Goal: Task Accomplishment & Management: Manage account settings

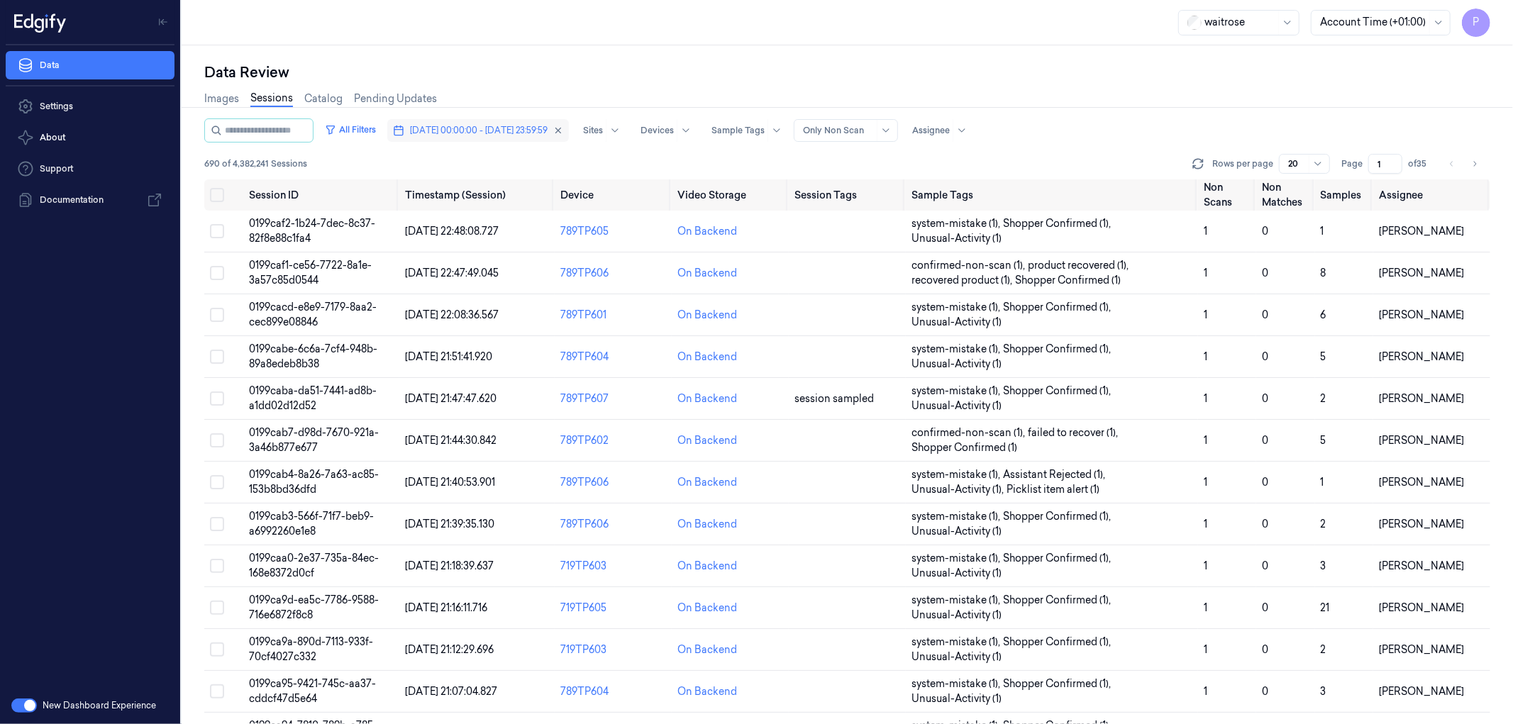
click at [506, 126] on span "[DATE] 00:00:00 - [DATE] 23:59:59" at bounding box center [479, 130] width 138 height 13
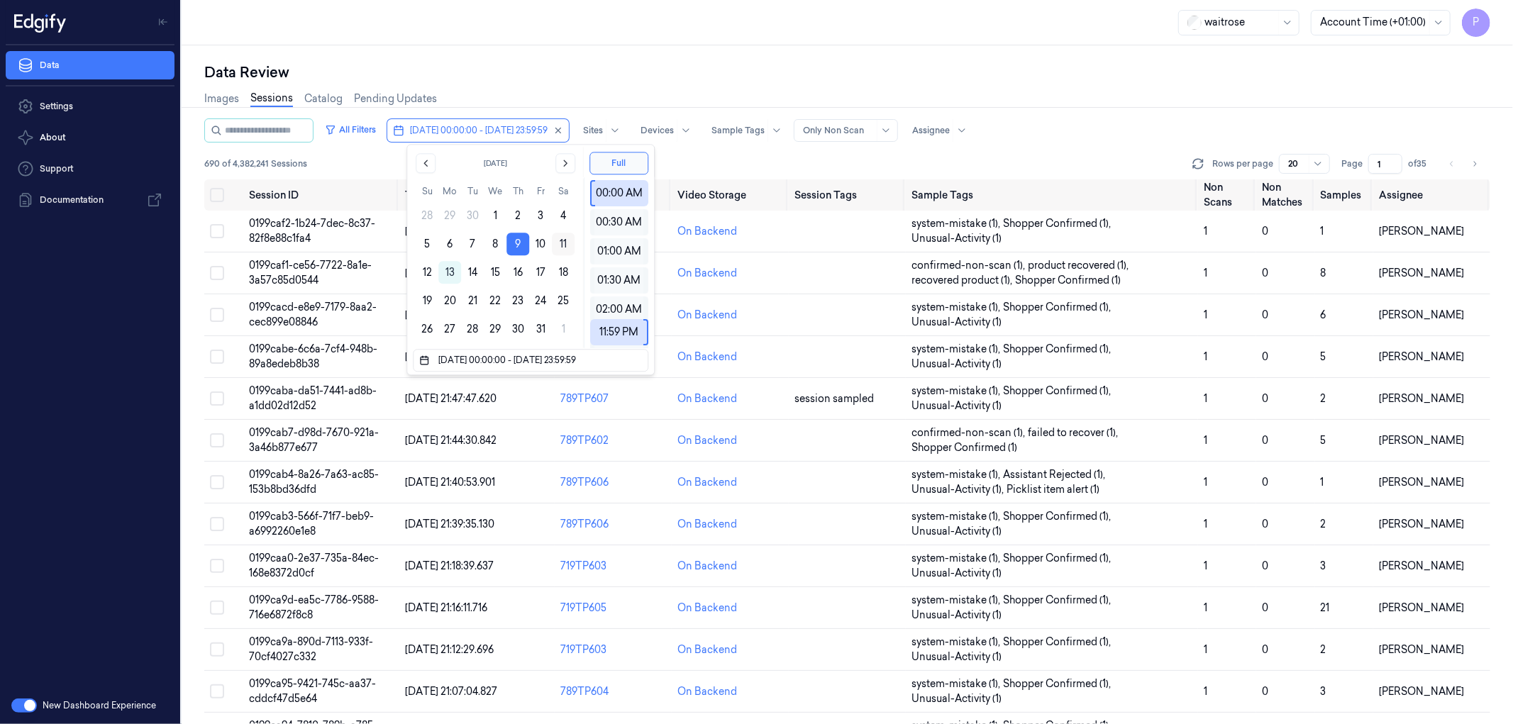
click at [560, 244] on button "11" at bounding box center [563, 244] width 23 height 23
click at [564, 243] on button "11" at bounding box center [563, 244] width 23 height 23
type input "[DATE] 00:00:00 - [DATE] 23:59:59"
click at [601, 60] on div "Data Review Images Sessions Catalog Pending Updates All Filters [DATE] 00:00:00…" at bounding box center [847, 384] width 1331 height 679
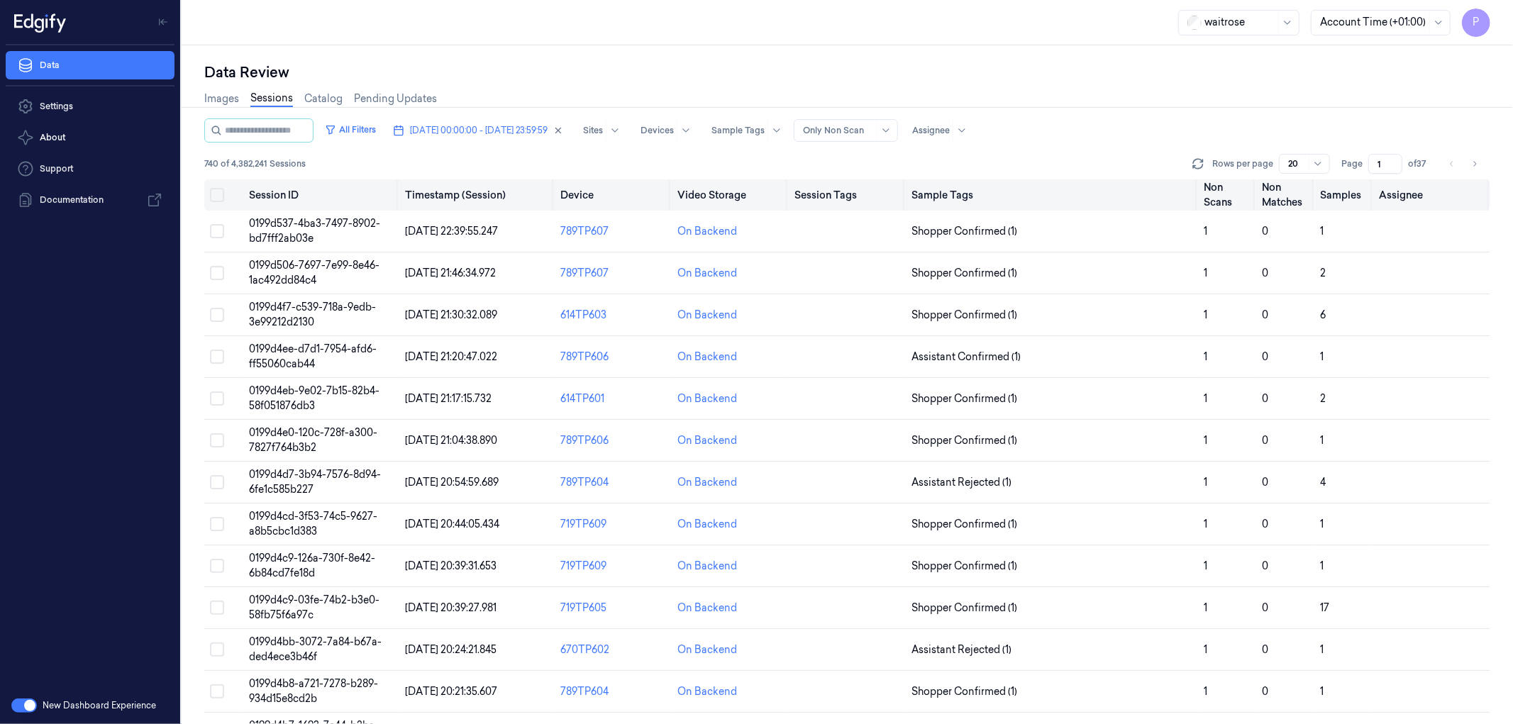
click at [217, 193] on button "Select all" at bounding box center [217, 195] width 14 height 14
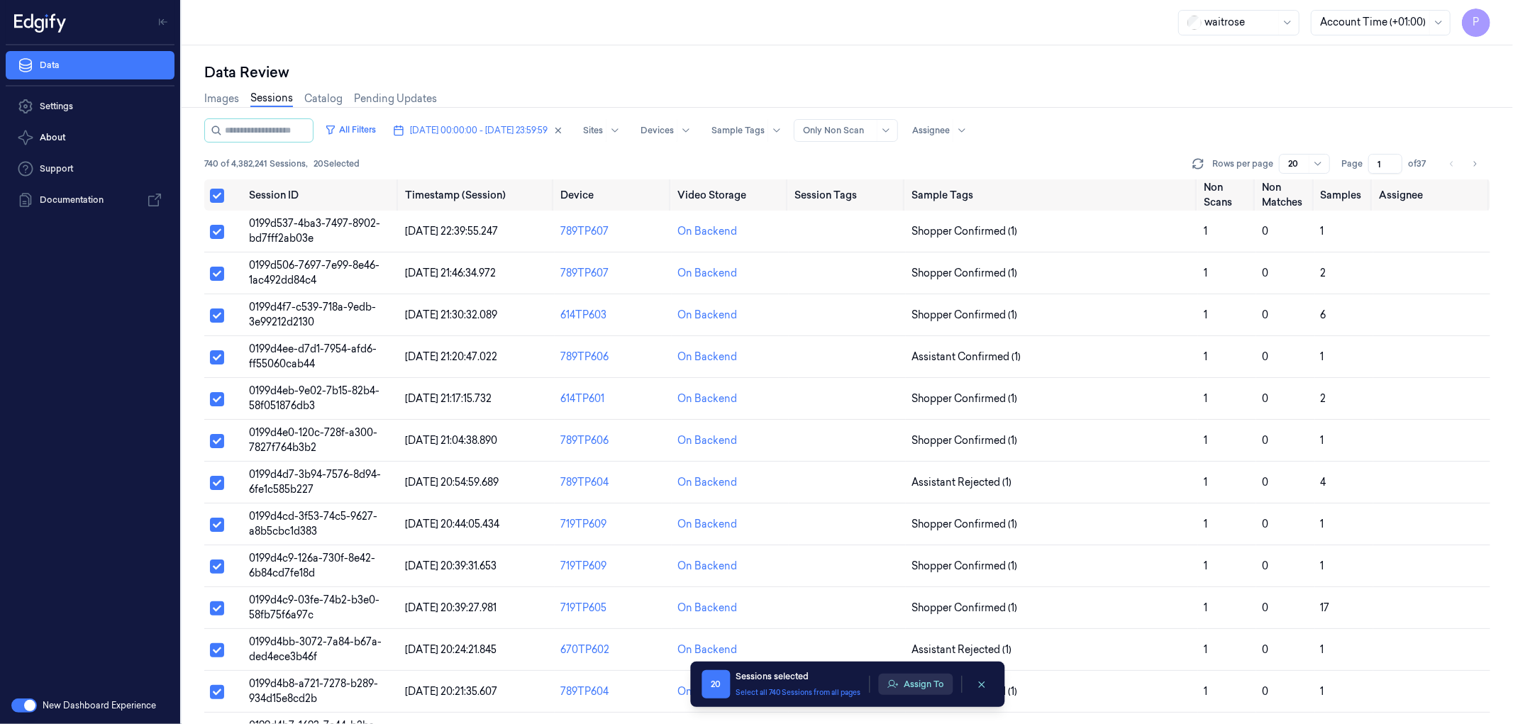
click at [935, 440] on button "Assign To" at bounding box center [915, 684] width 74 height 21
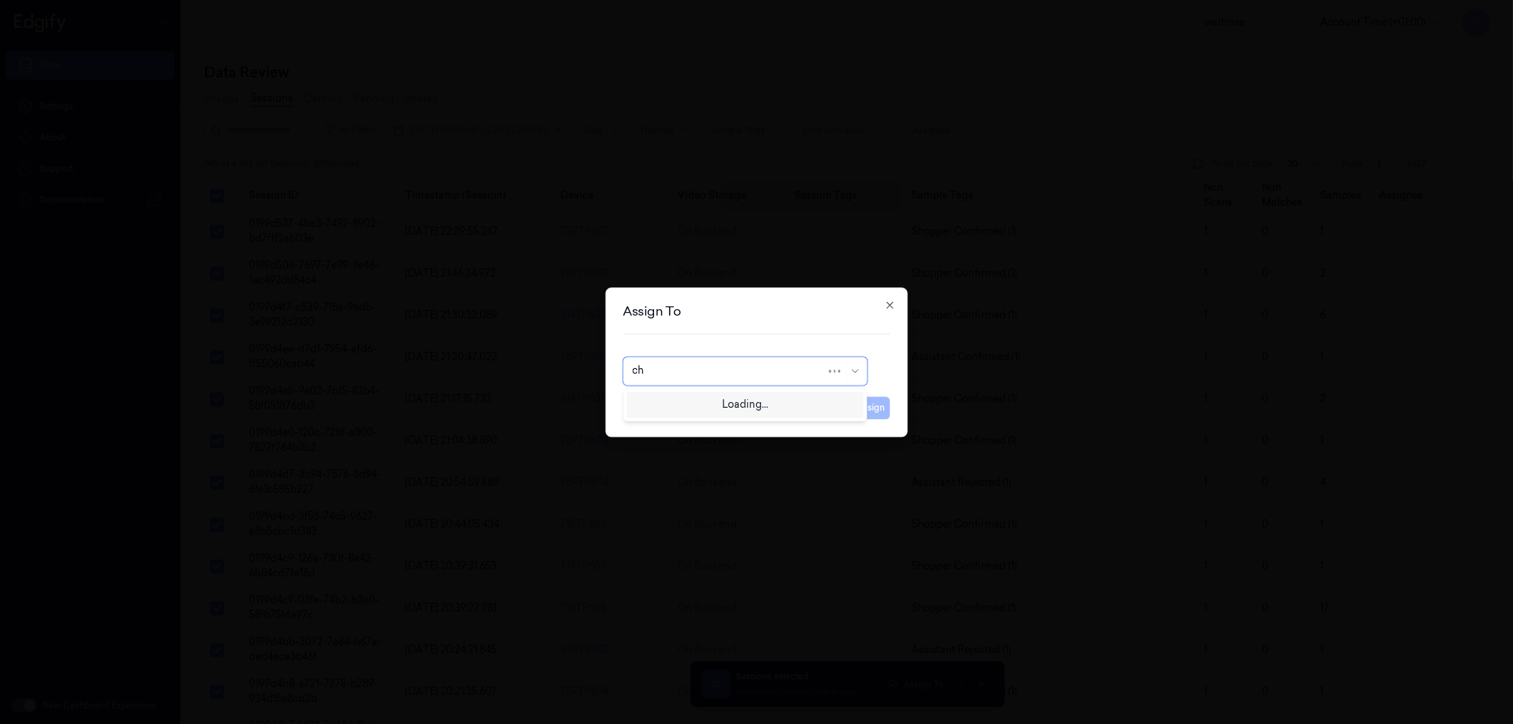
type input "cha"
click at [743, 423] on div "[PERSON_NAME] a" at bounding box center [745, 426] width 226 height 15
click at [871, 410] on button "Assign" at bounding box center [870, 408] width 39 height 23
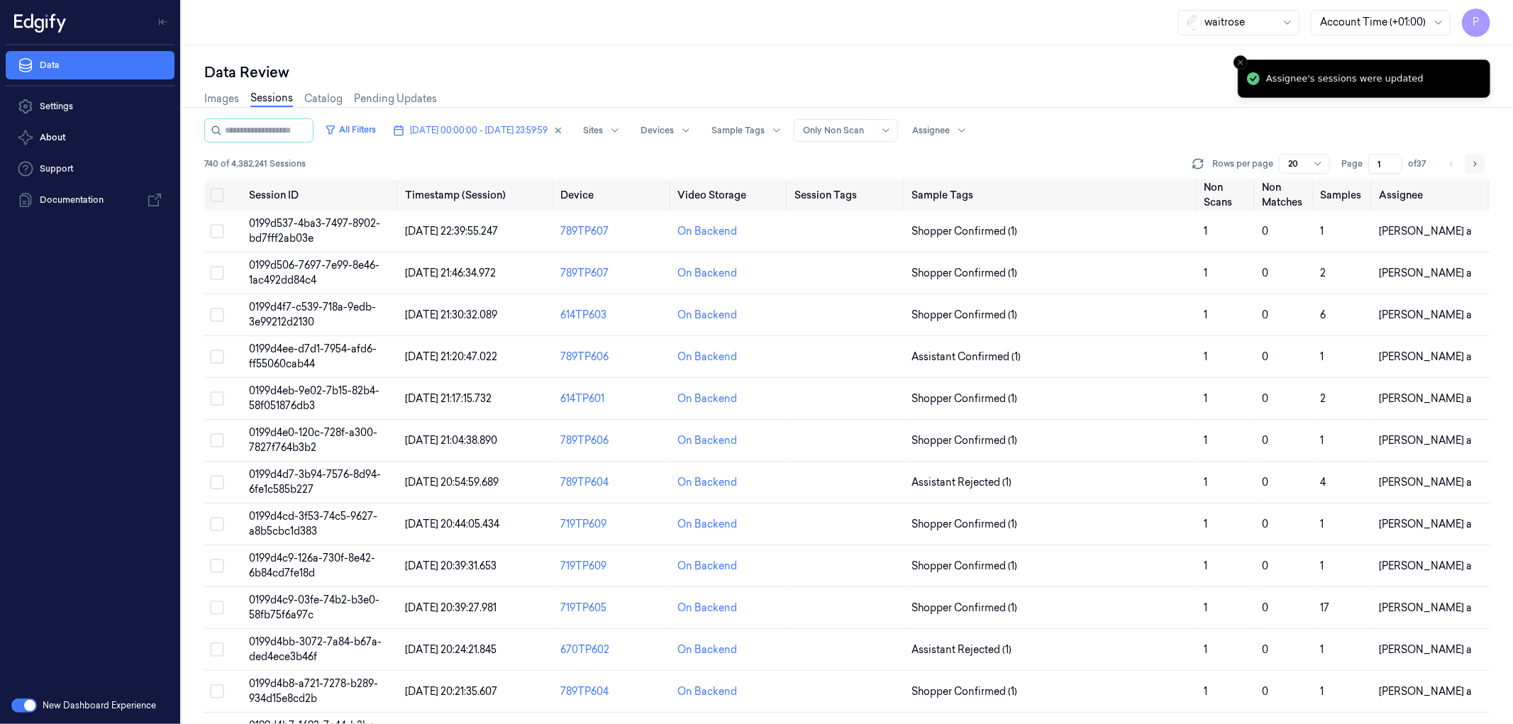
click at [1008, 158] on icon "Go to next page" at bounding box center [1474, 163] width 9 height 11
type input "2"
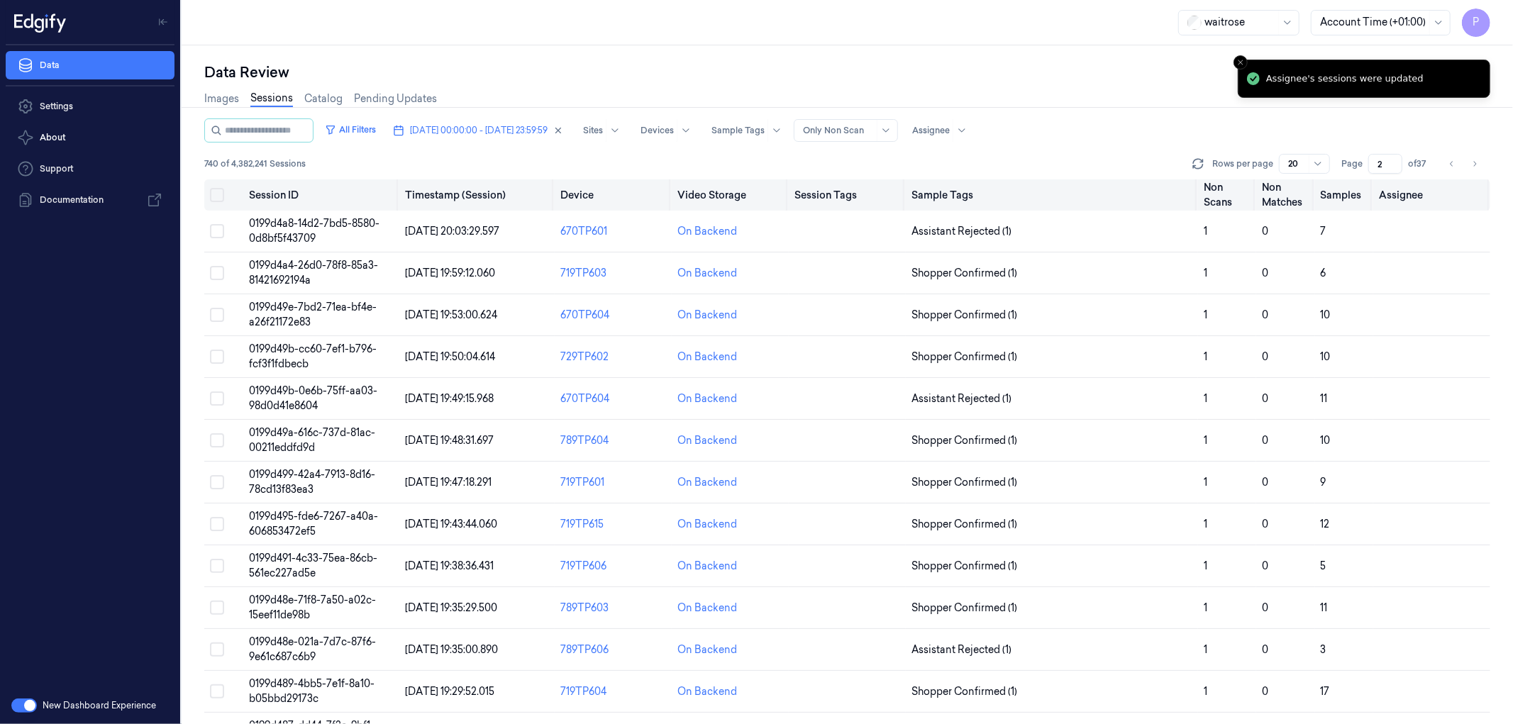
click at [221, 192] on button "Select all" at bounding box center [217, 195] width 14 height 14
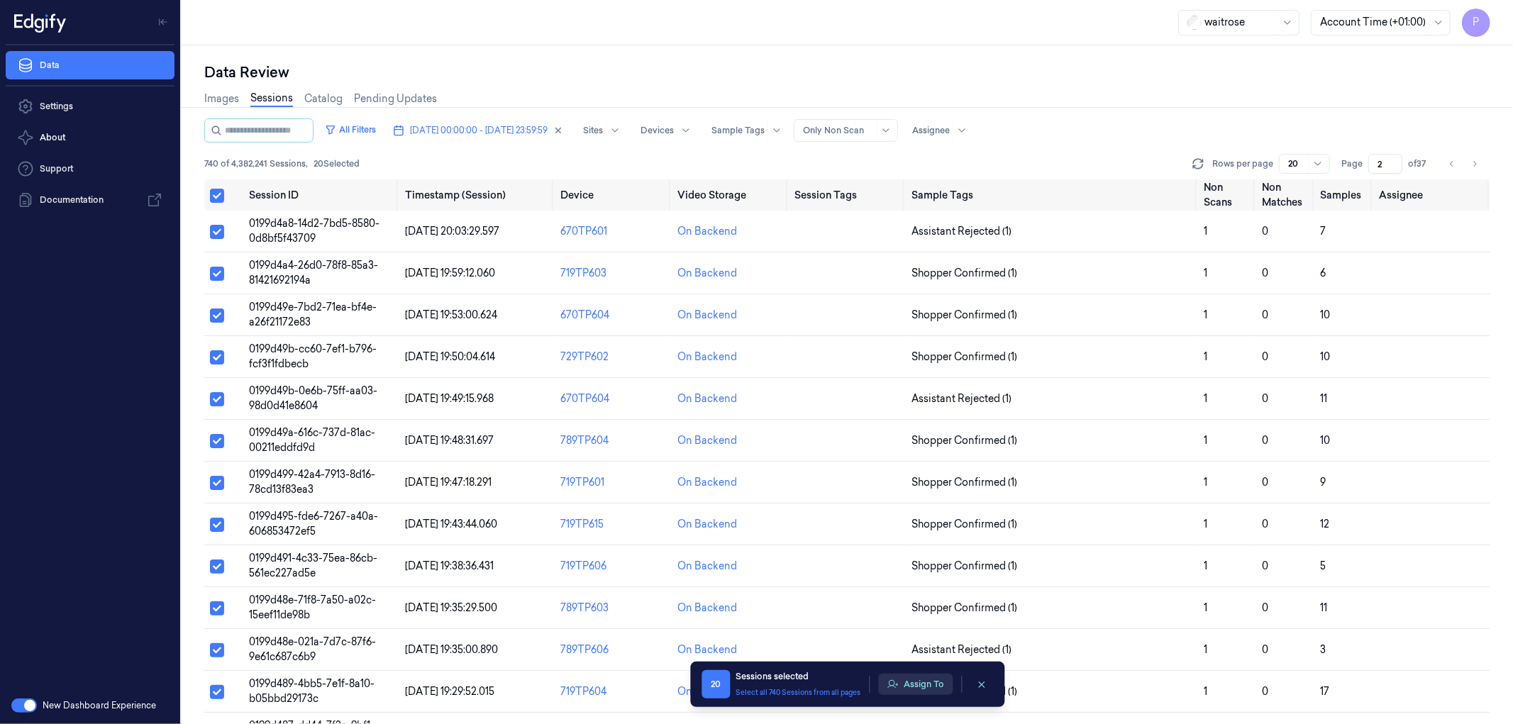
click at [928, 440] on button "Assign To" at bounding box center [915, 684] width 74 height 21
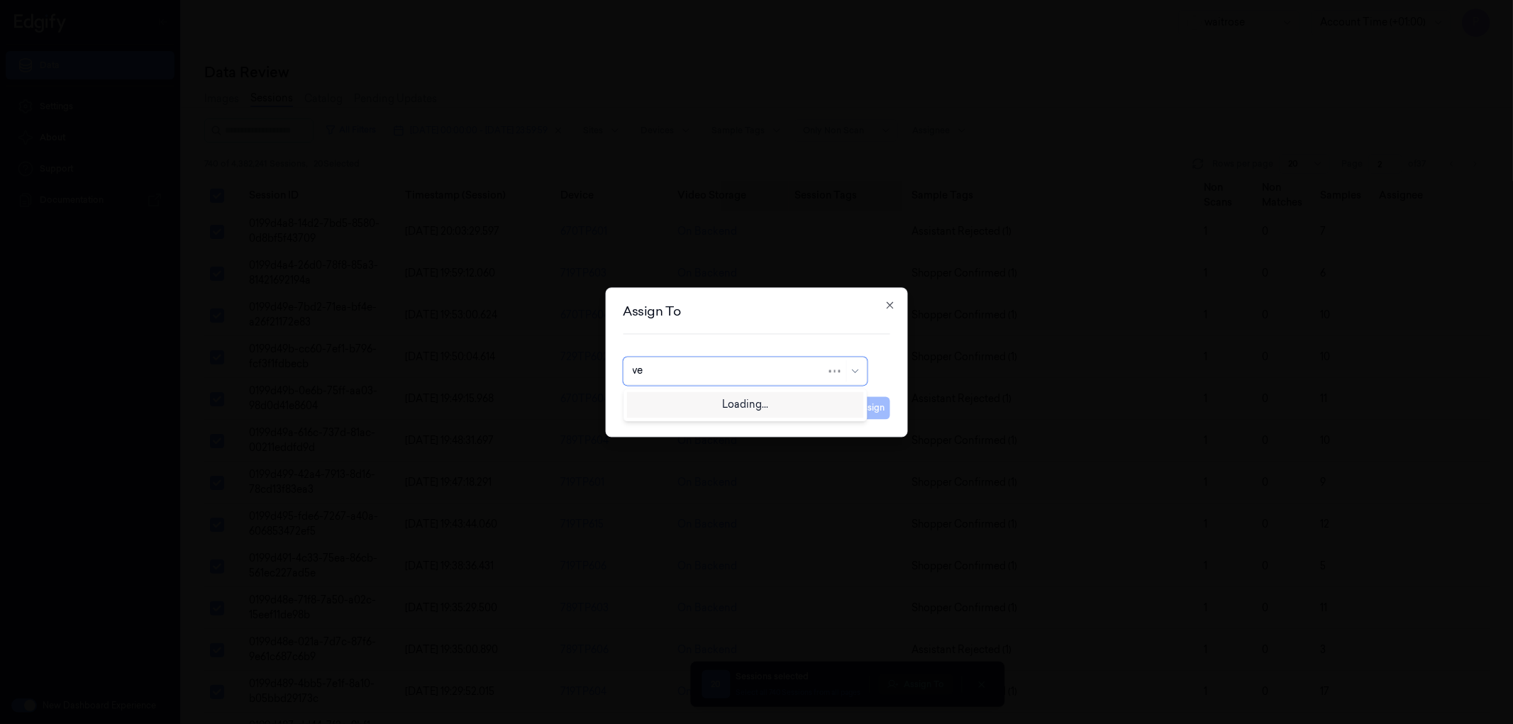
type input "ven"
click at [759, 407] on div "ven kataiah" at bounding box center [745, 403] width 226 height 15
click at [866, 399] on button "Assign" at bounding box center [870, 408] width 39 height 23
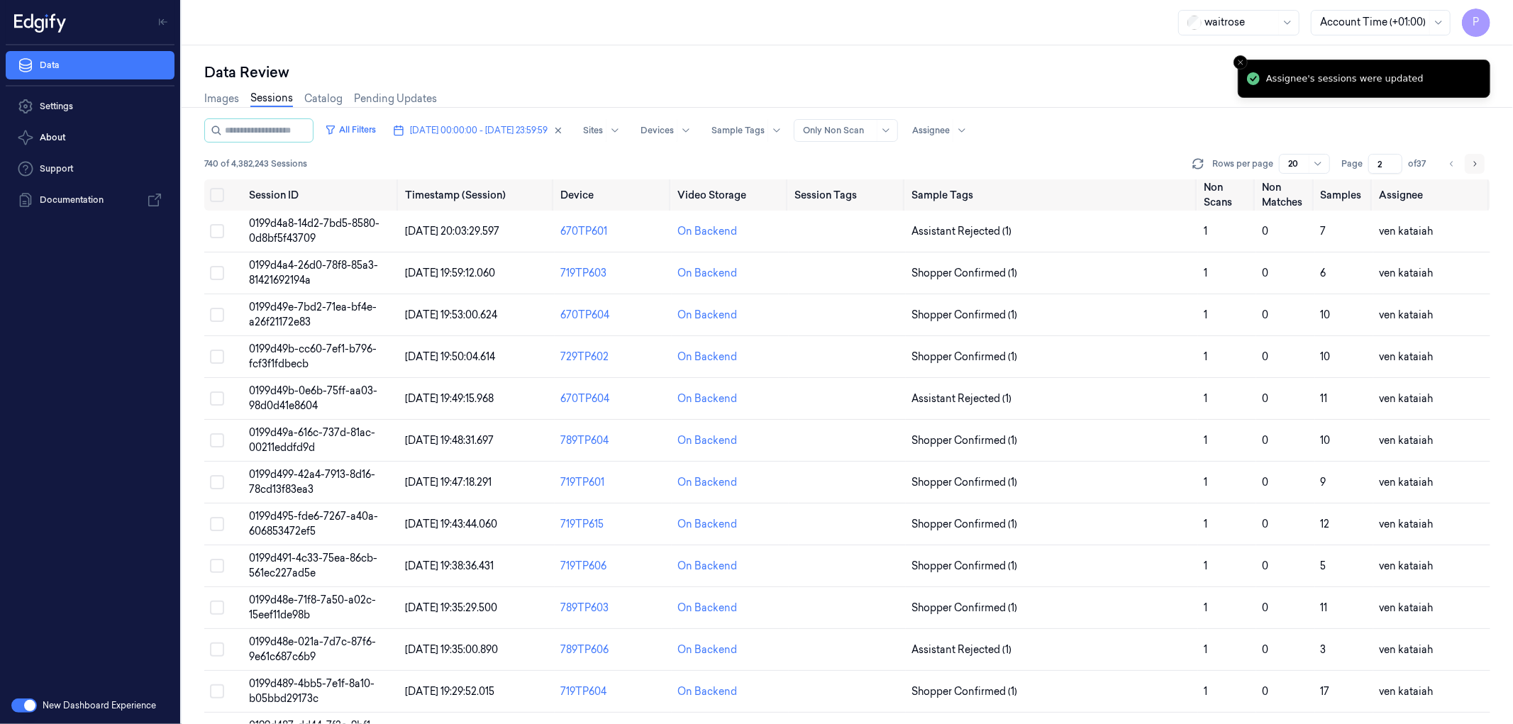
click at [1008, 158] on icon "Go to next page" at bounding box center [1474, 163] width 9 height 11
type input "3"
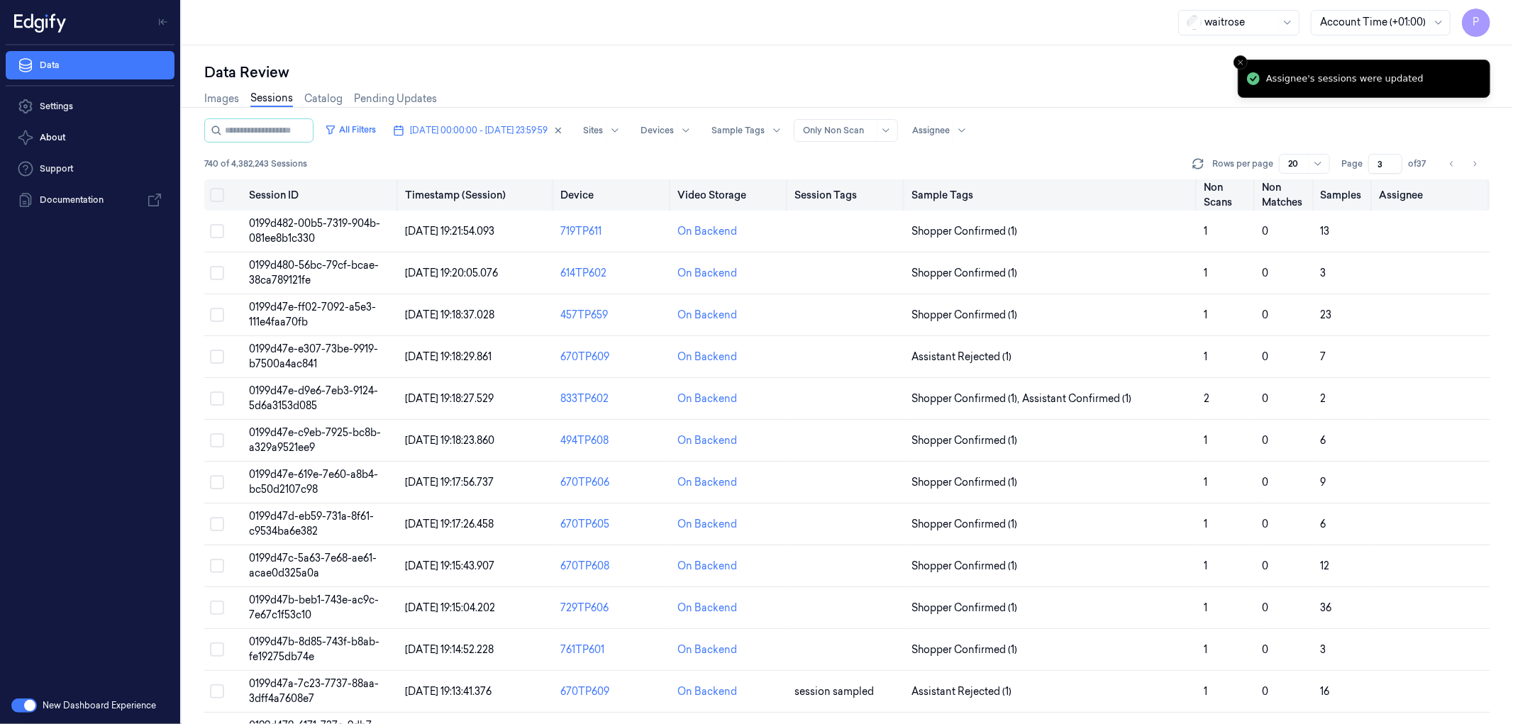
click at [218, 193] on button "Select all" at bounding box center [217, 195] width 14 height 14
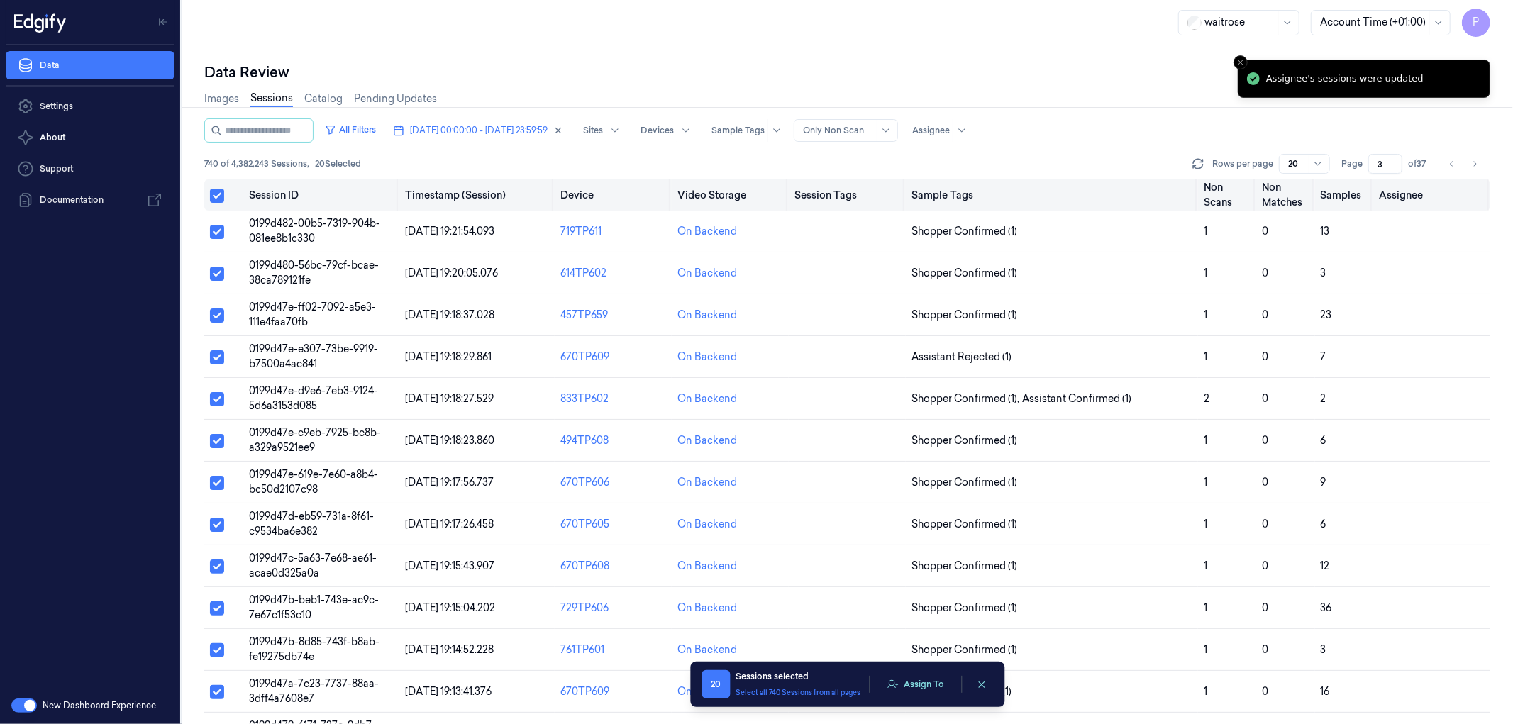
type button "on"
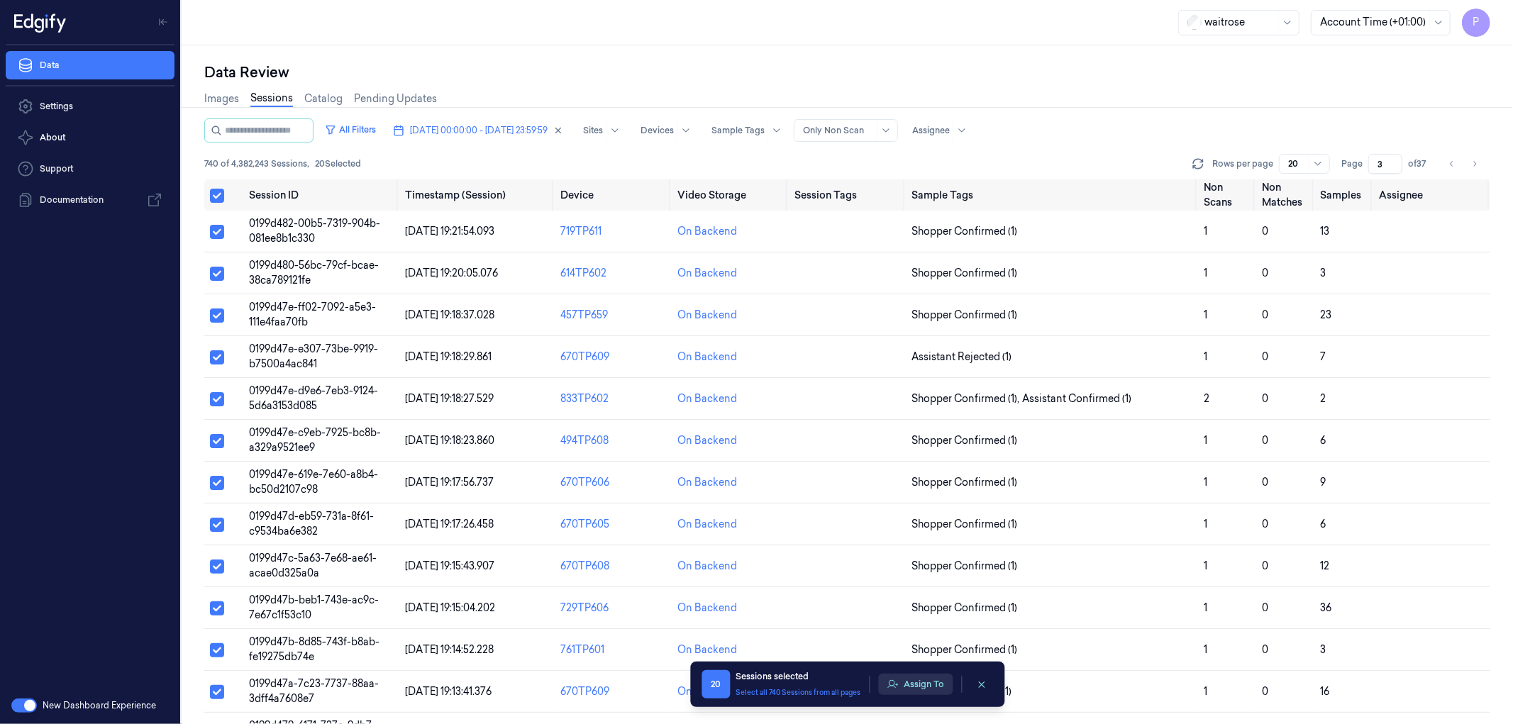
click at [910, 440] on button "Assign To" at bounding box center [915, 684] width 74 height 21
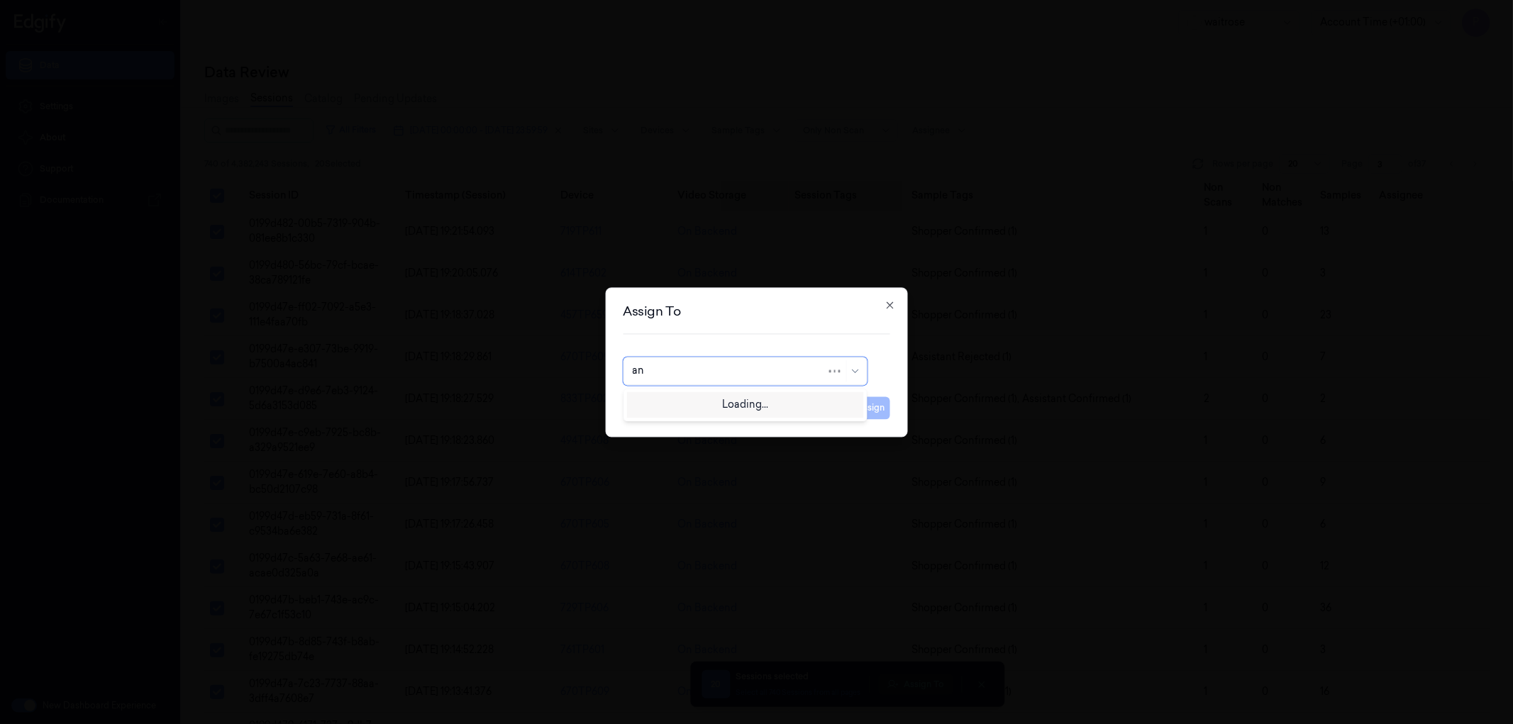
type input "ank"
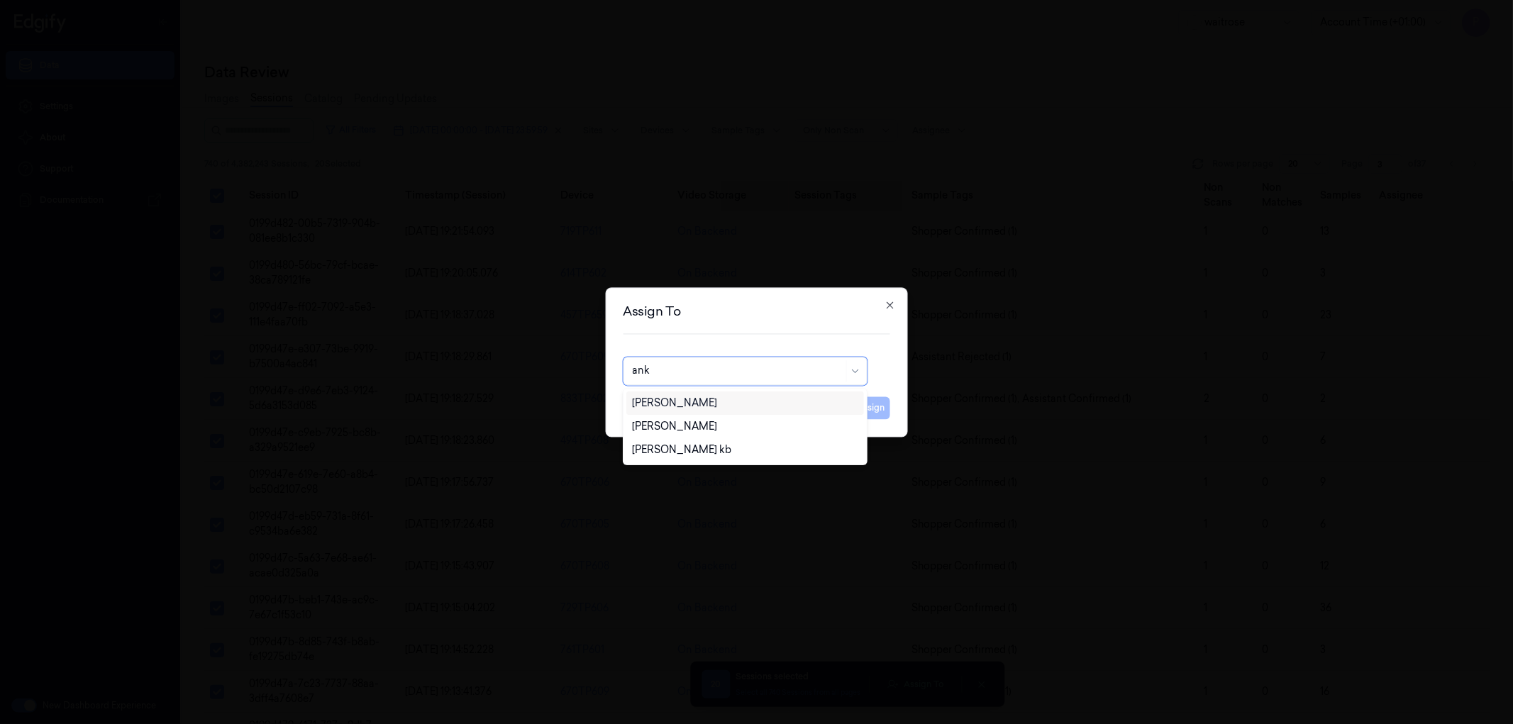
click at [711, 404] on div "[PERSON_NAME]" at bounding box center [745, 403] width 226 height 15
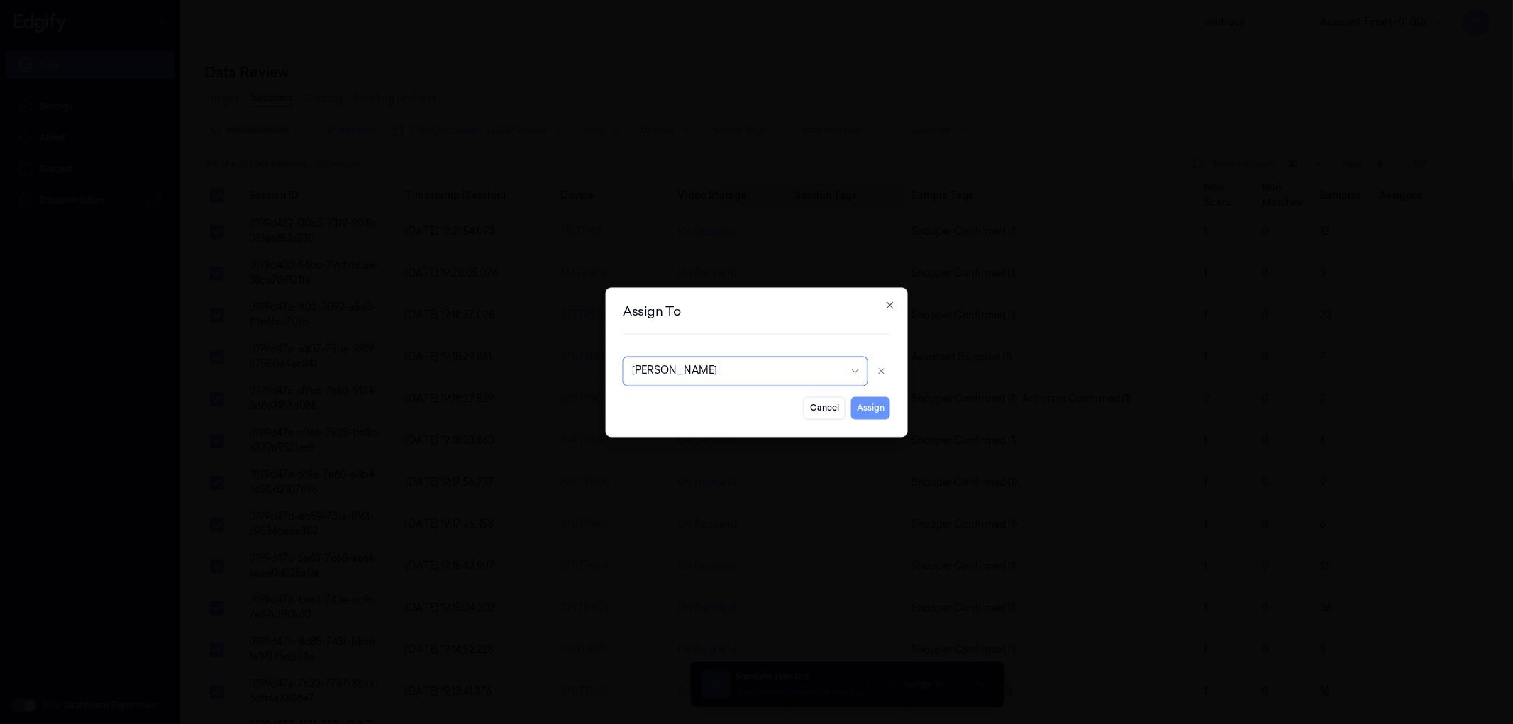
click at [868, 405] on button "Assign" at bounding box center [870, 408] width 39 height 23
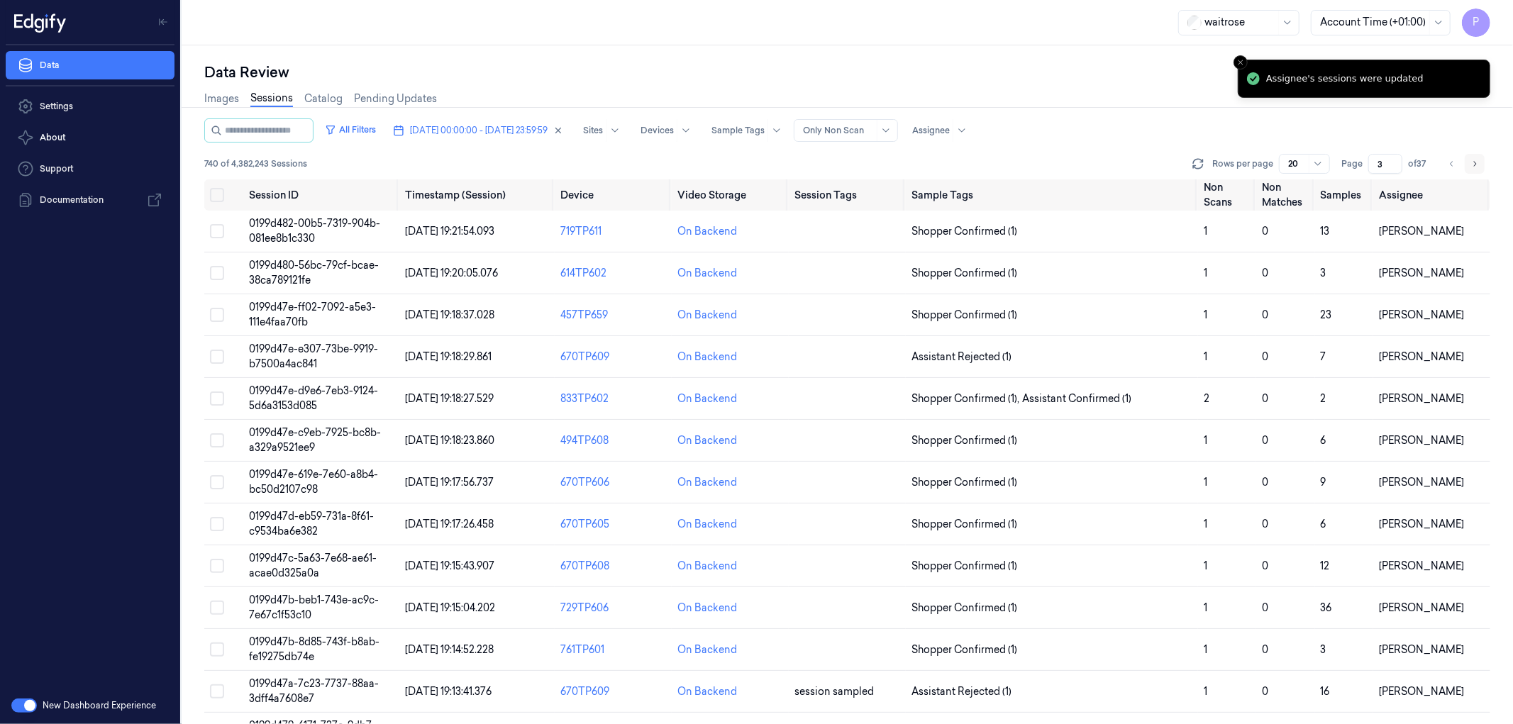
click at [1008, 163] on icon "Go to next page" at bounding box center [1474, 163] width 9 height 11
type input "4"
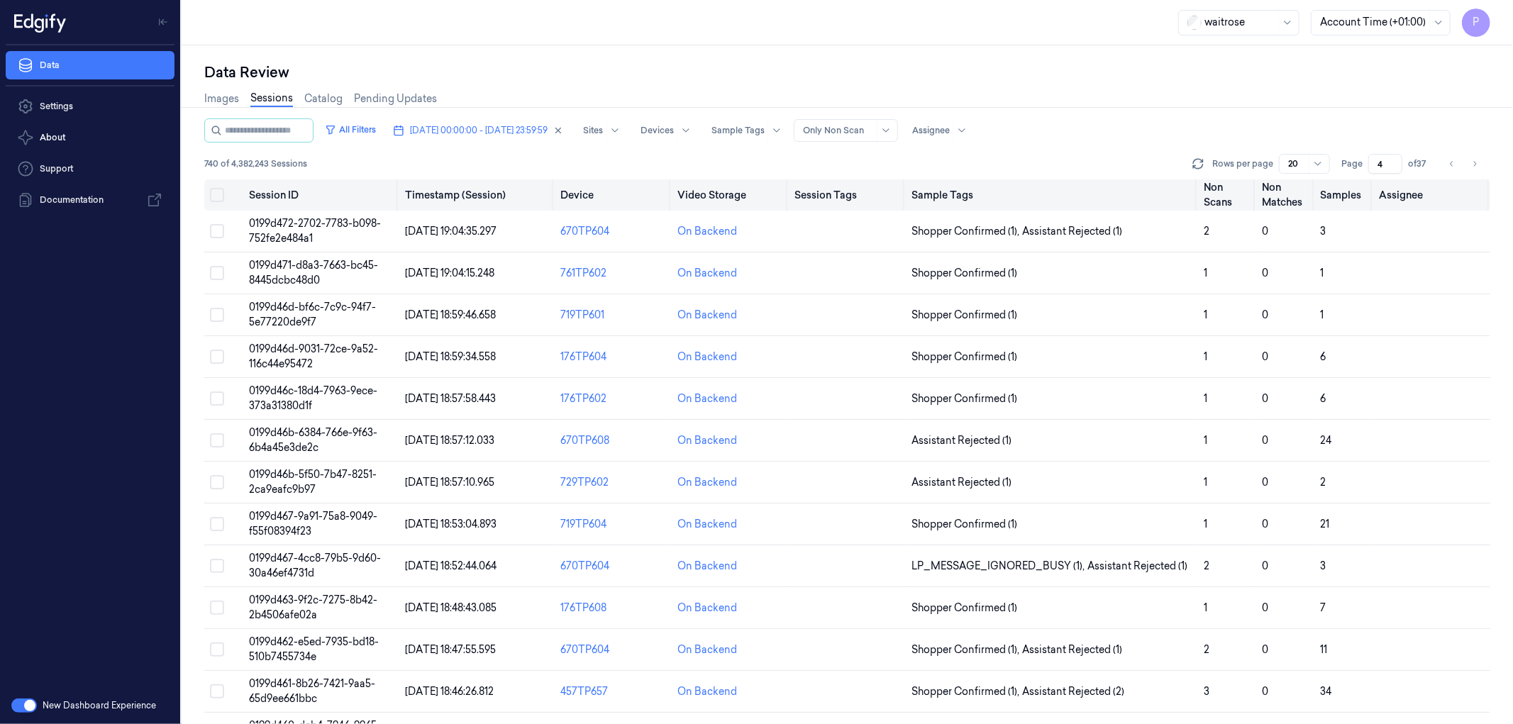
click at [216, 195] on button "Select all" at bounding box center [217, 195] width 14 height 14
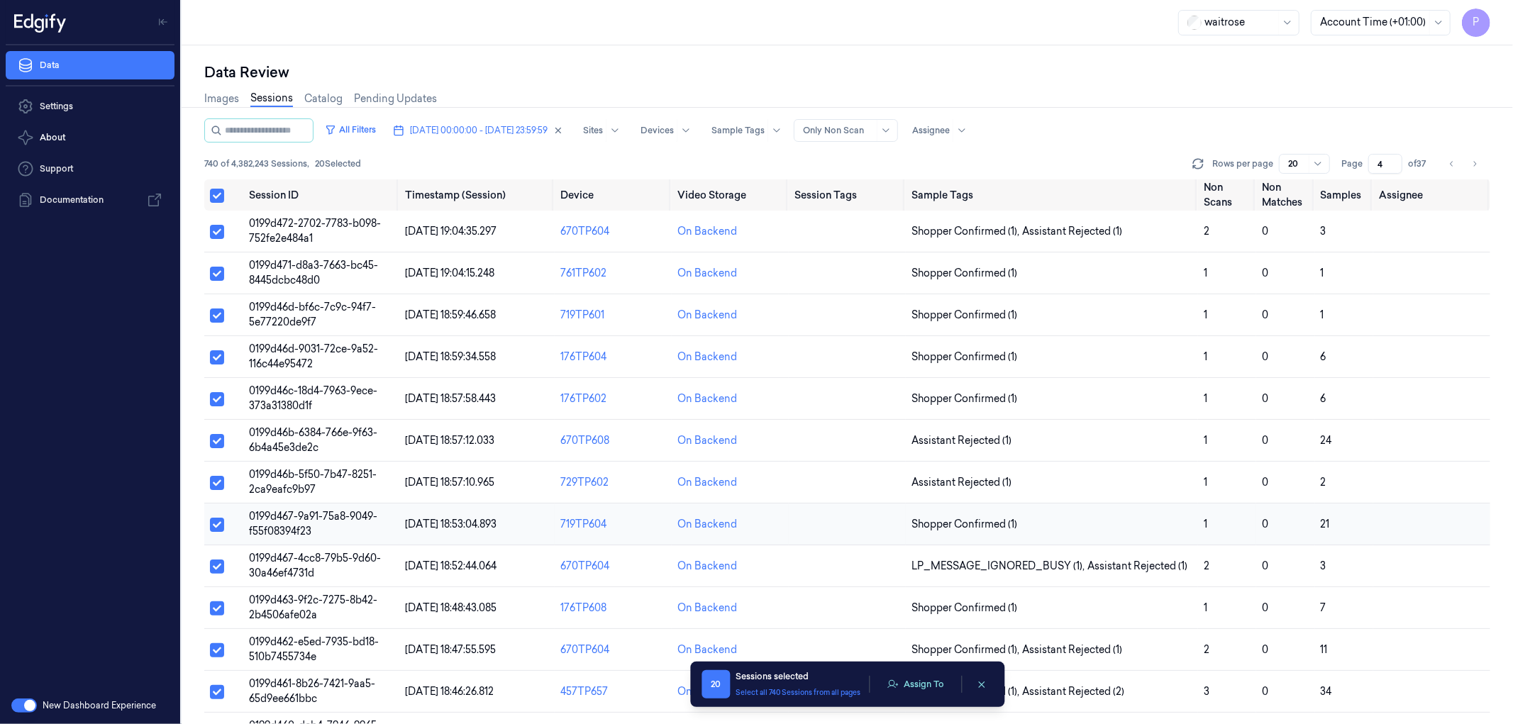
type button "on"
click at [926, 440] on button "Assign To" at bounding box center [915, 684] width 74 height 21
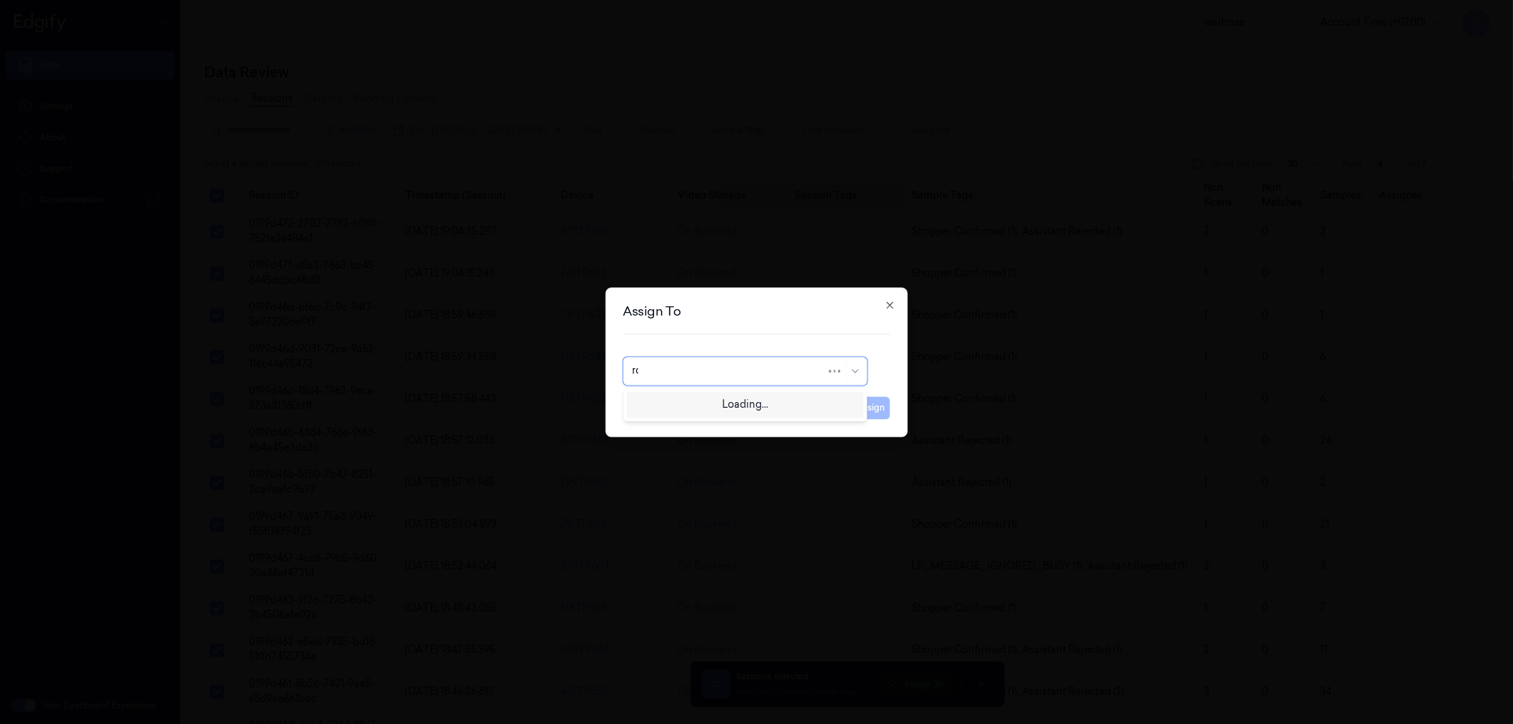
type input "roh"
click at [732, 401] on div "[PERSON_NAME]" at bounding box center [745, 403] width 226 height 15
click at [867, 409] on button "Assign" at bounding box center [870, 408] width 39 height 23
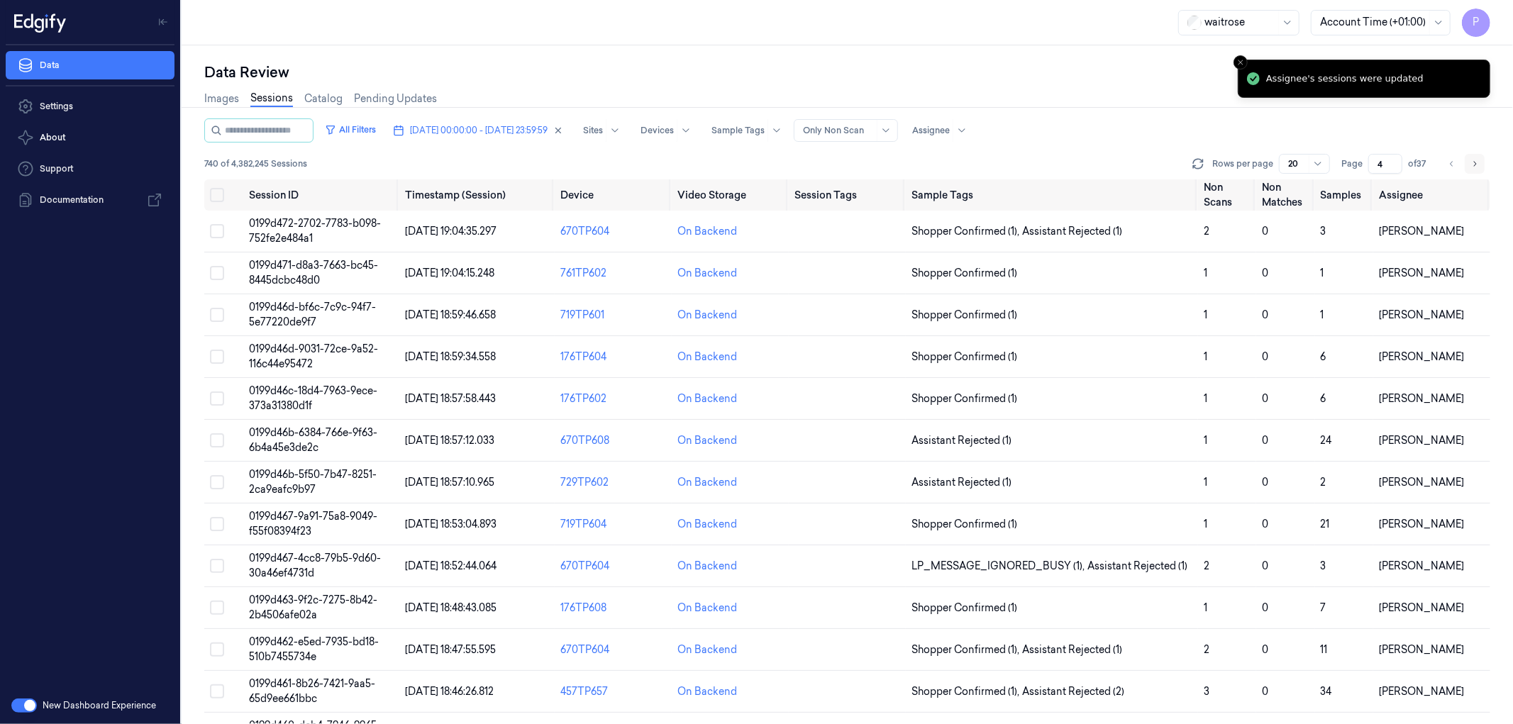
click at [1008, 165] on icon "Go to next page" at bounding box center [1474, 163] width 9 height 11
type input "5"
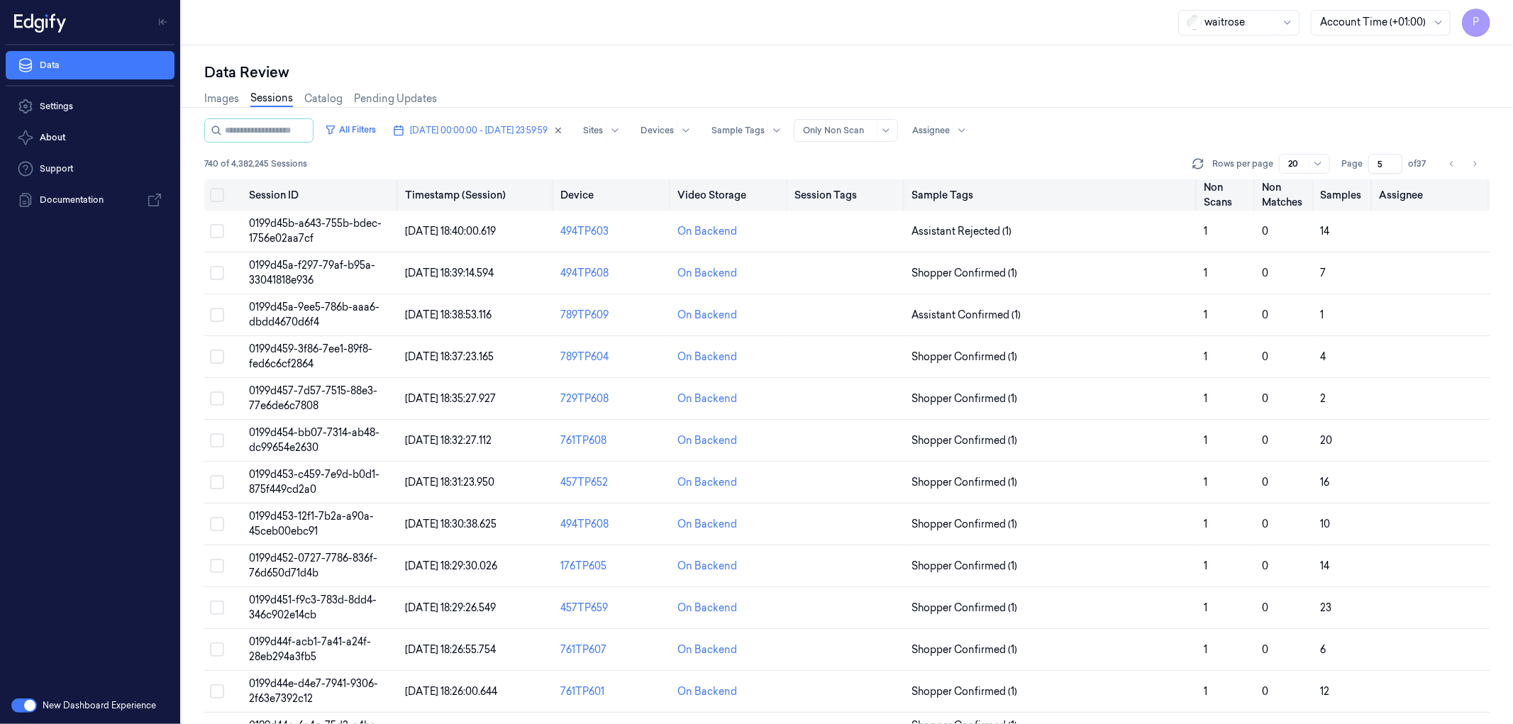
click at [218, 190] on button "on" at bounding box center [217, 195] width 14 height 14
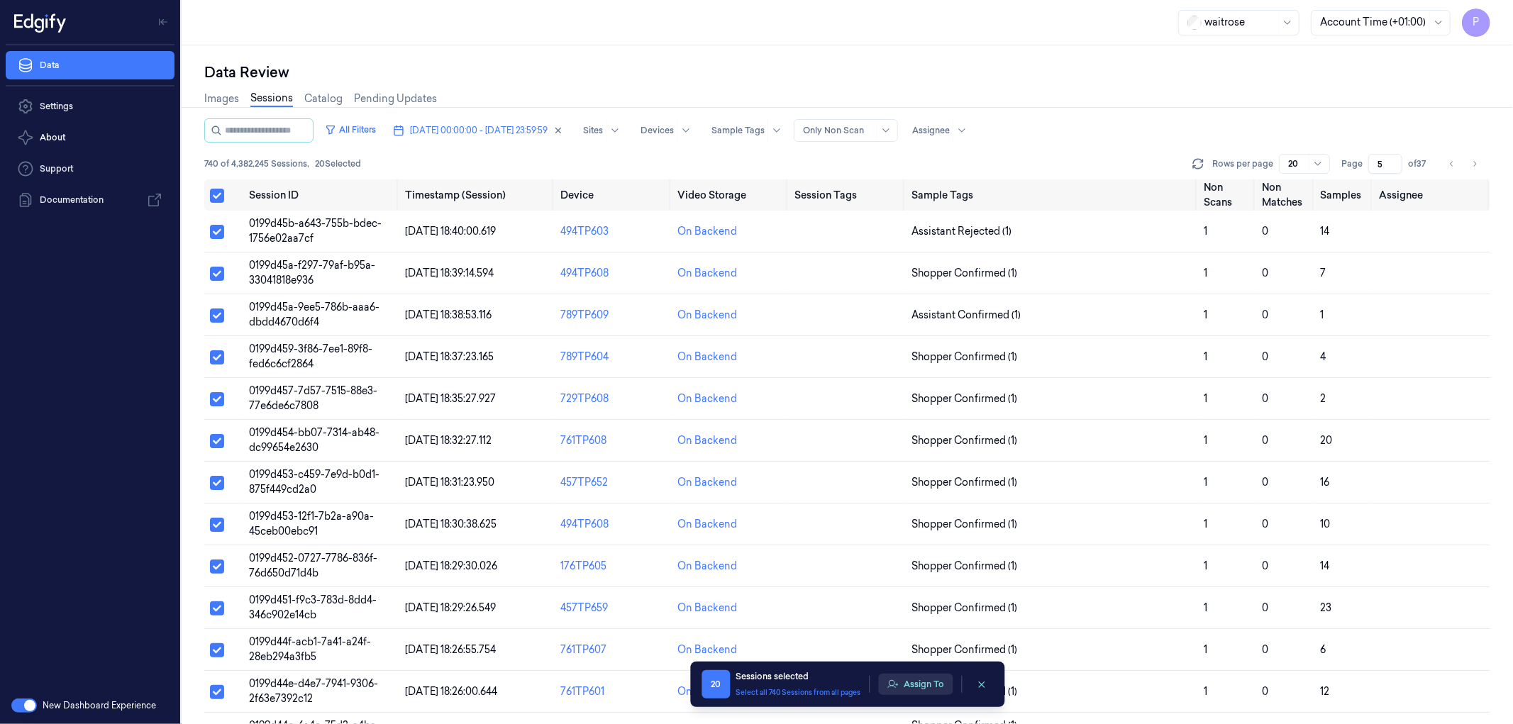
click at [939, 440] on button "Assign To" at bounding box center [915, 684] width 74 height 21
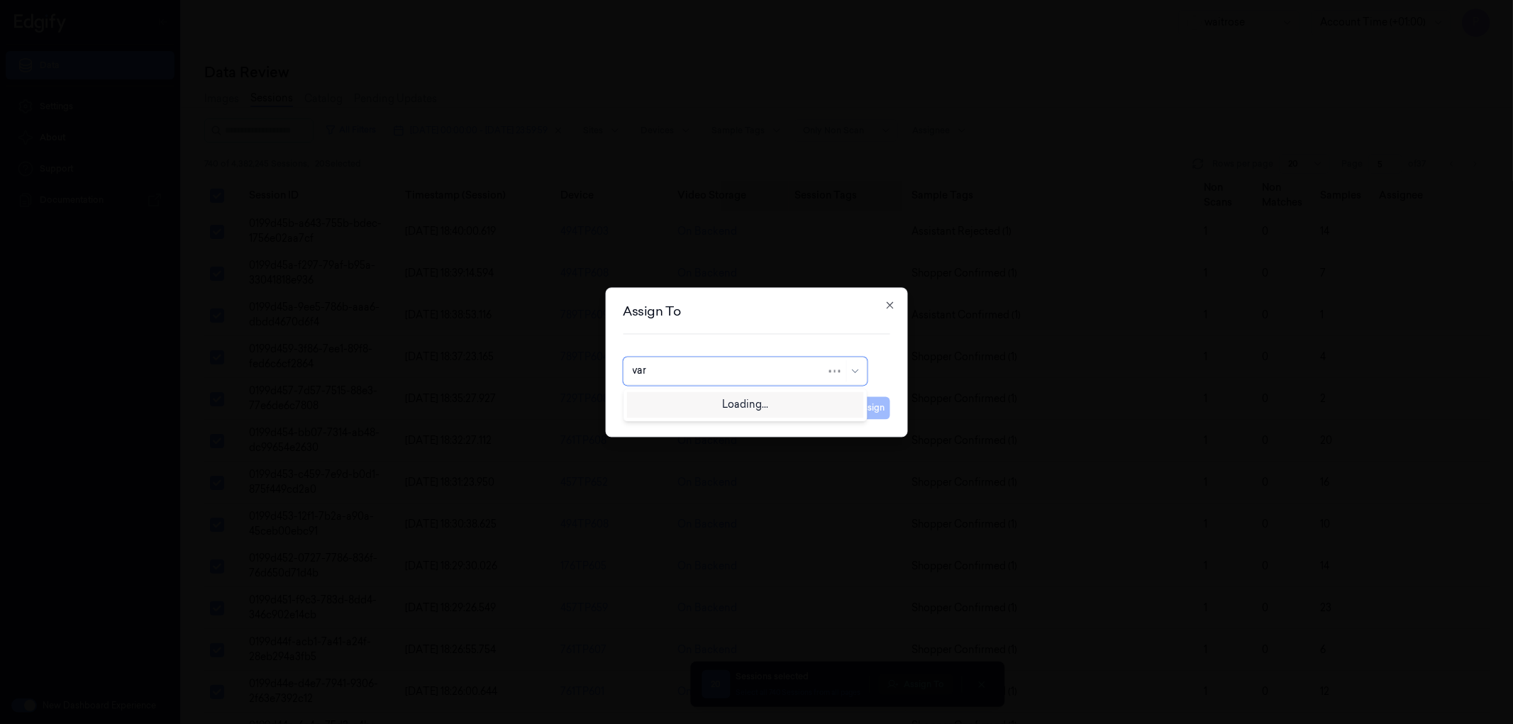
type input "vars"
click at [680, 406] on div "[PERSON_NAME]" at bounding box center [674, 403] width 85 height 15
click at [878, 407] on button "Assign" at bounding box center [870, 408] width 39 height 23
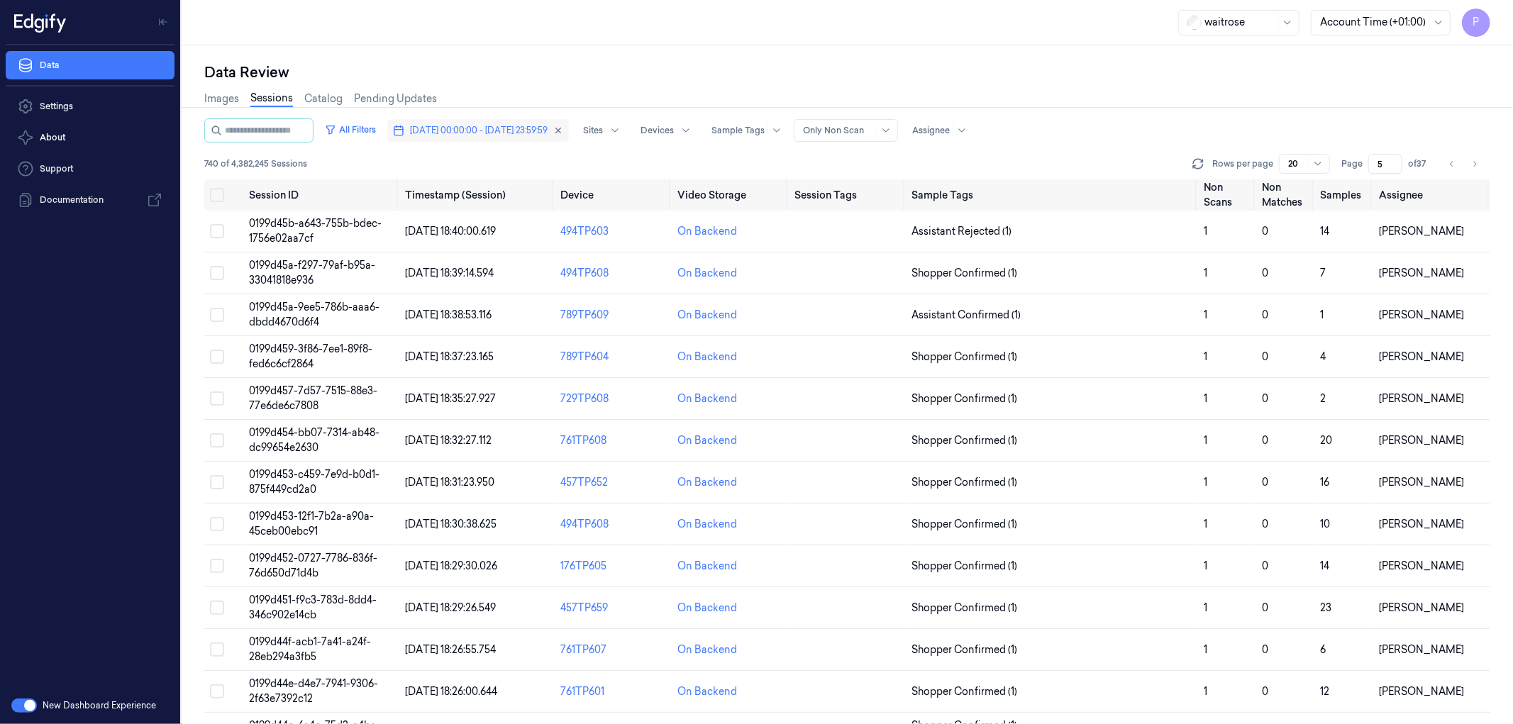
click at [548, 128] on span "[DATE] 00:00:00 - [DATE] 23:59:59" at bounding box center [479, 130] width 138 height 13
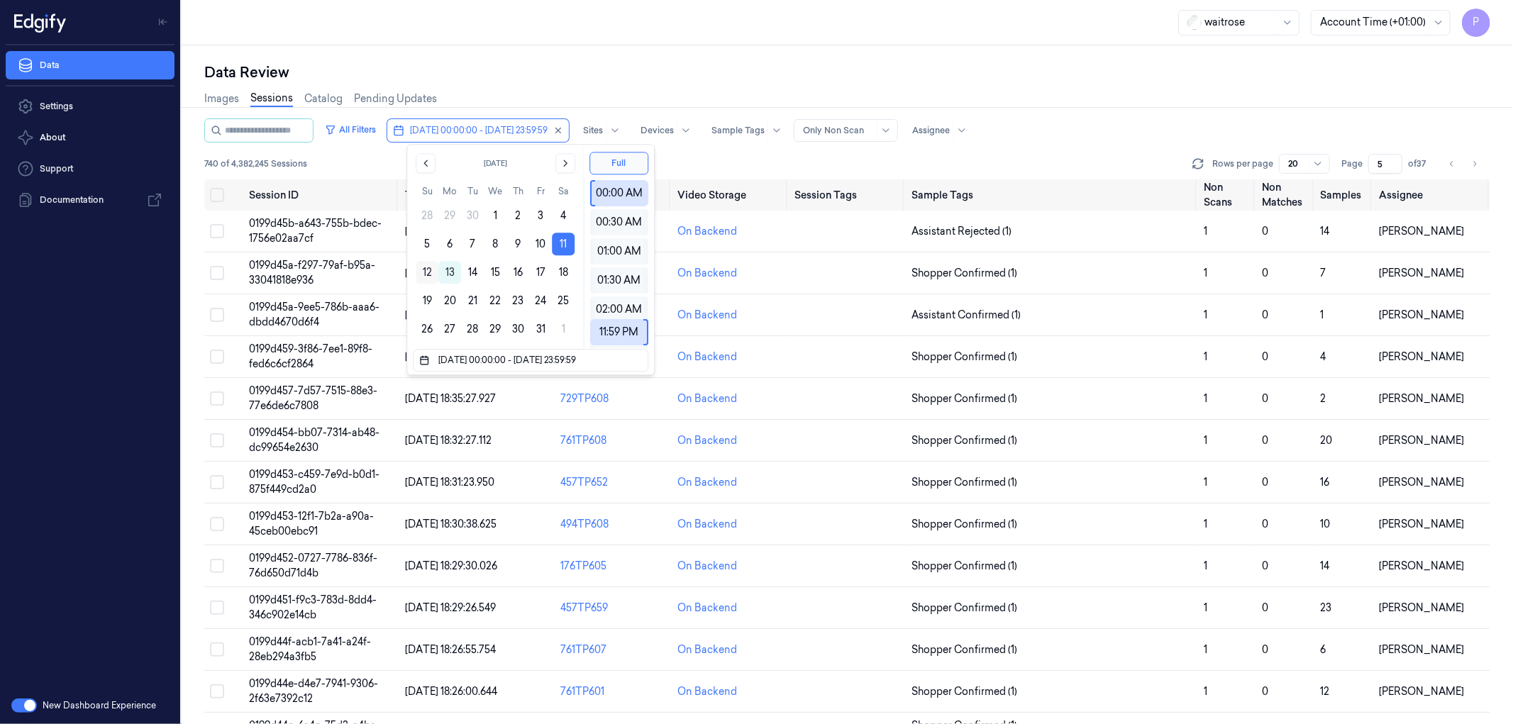
click at [431, 272] on button "12" at bounding box center [427, 272] width 23 height 23
type input "[DATE] 00:00:00 - [DATE] 23:59:59"
click at [585, 79] on div "Data Review" at bounding box center [847, 72] width 1286 height 20
type input "1"
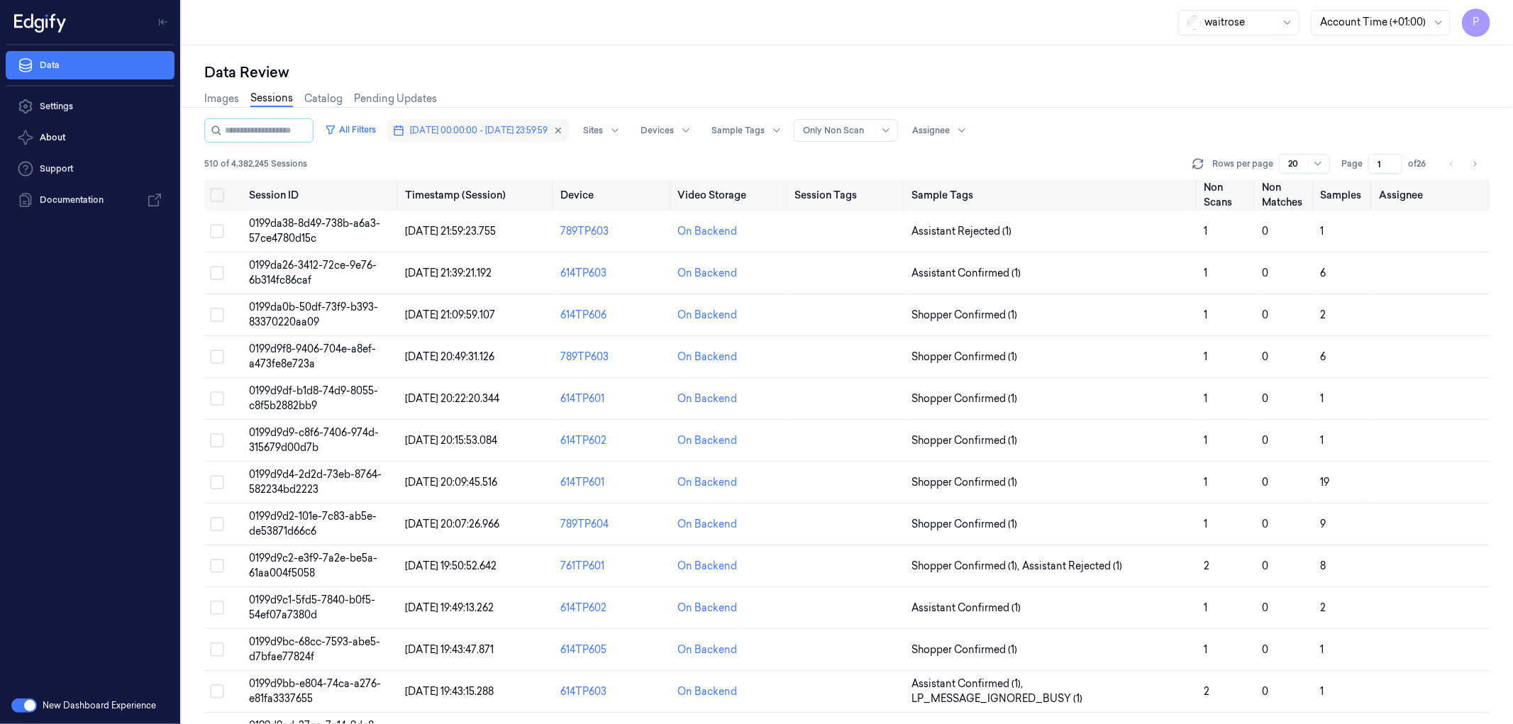
click at [497, 132] on span "[DATE] 00:00:00 - [DATE] 23:59:59" at bounding box center [479, 130] width 138 height 13
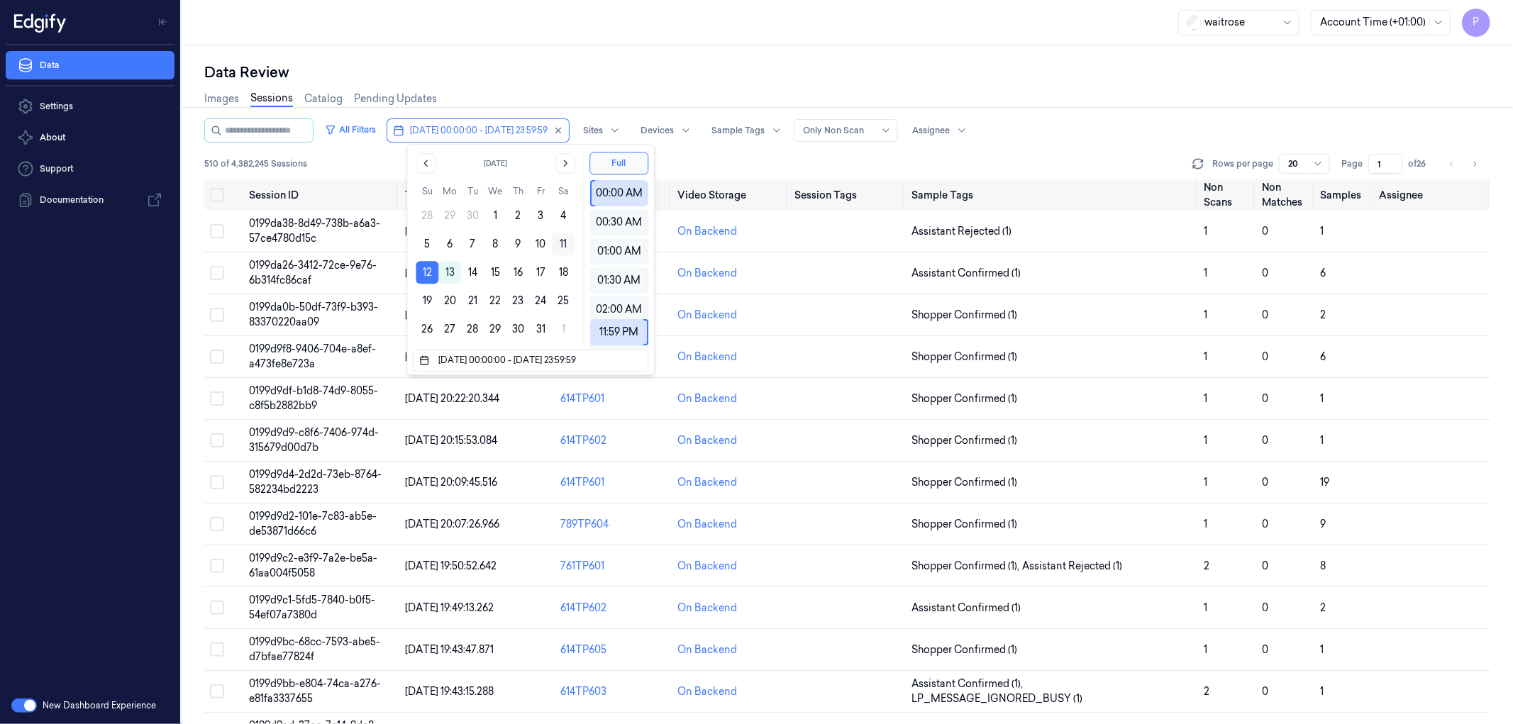
click at [563, 238] on button "11" at bounding box center [563, 244] width 23 height 23
click at [563, 239] on button "11" at bounding box center [563, 244] width 23 height 23
type input "[DATE] 00:00:00 - [DATE] 23:59:59"
click at [706, 72] on div "Data Review" at bounding box center [847, 72] width 1286 height 20
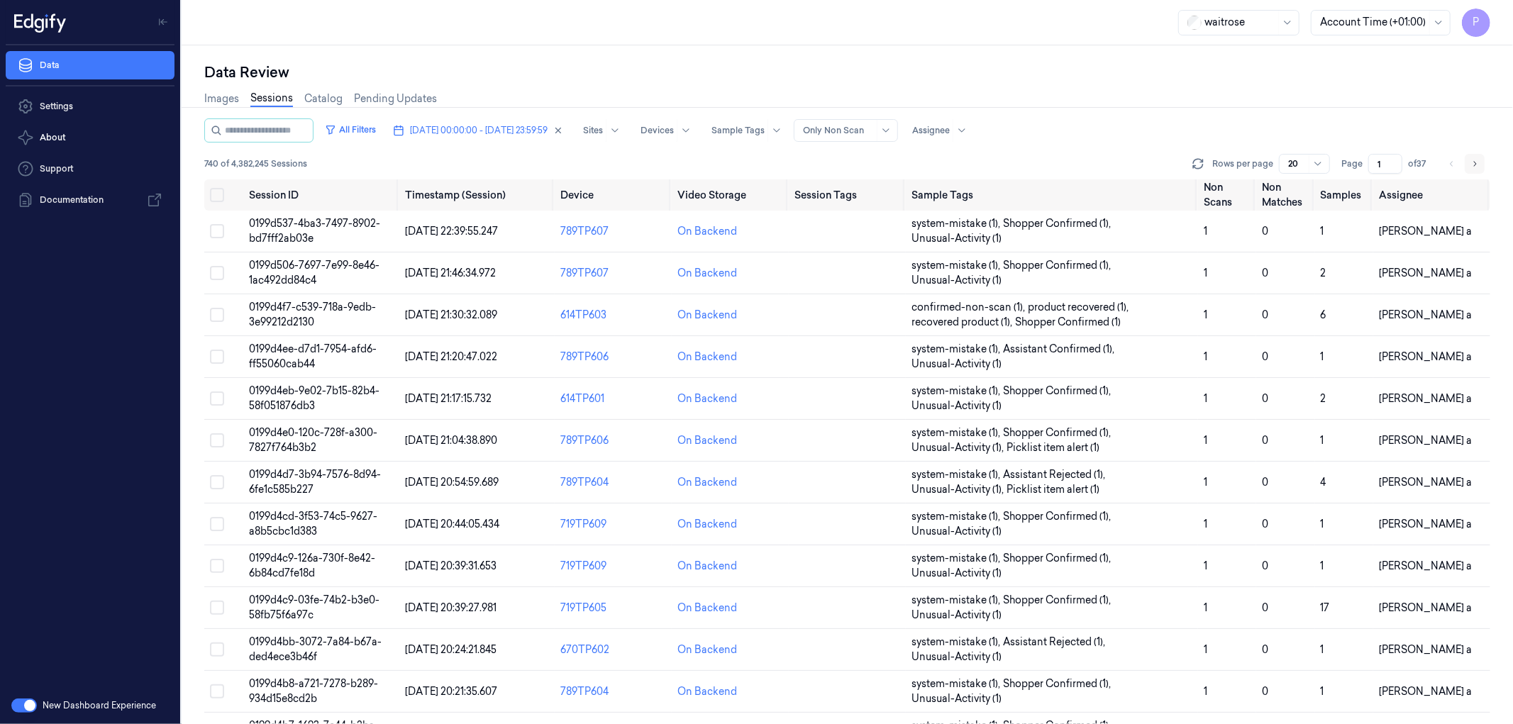
click at [1008, 161] on button "Go to next page" at bounding box center [1475, 164] width 20 height 20
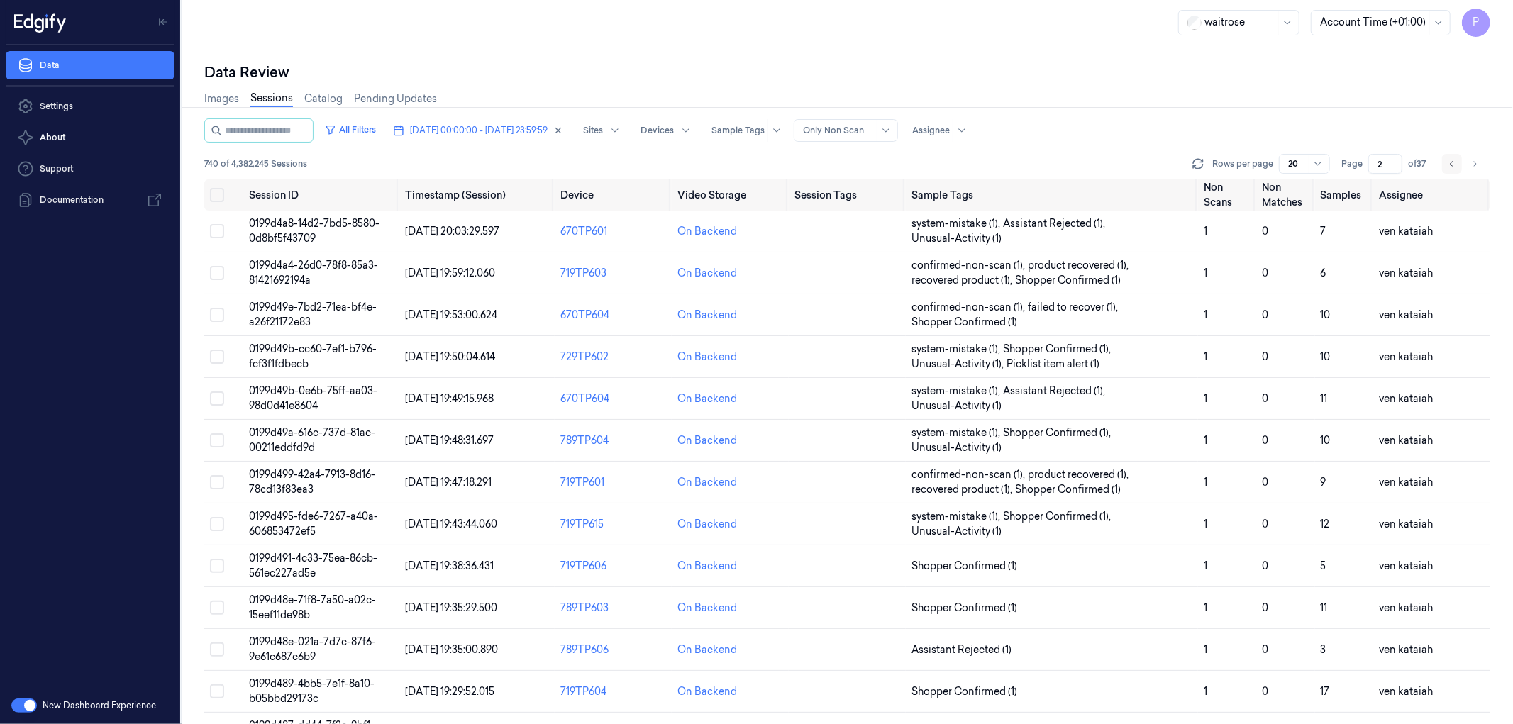
click at [1008, 165] on icon "Go to previous page" at bounding box center [1452, 163] width 9 height 11
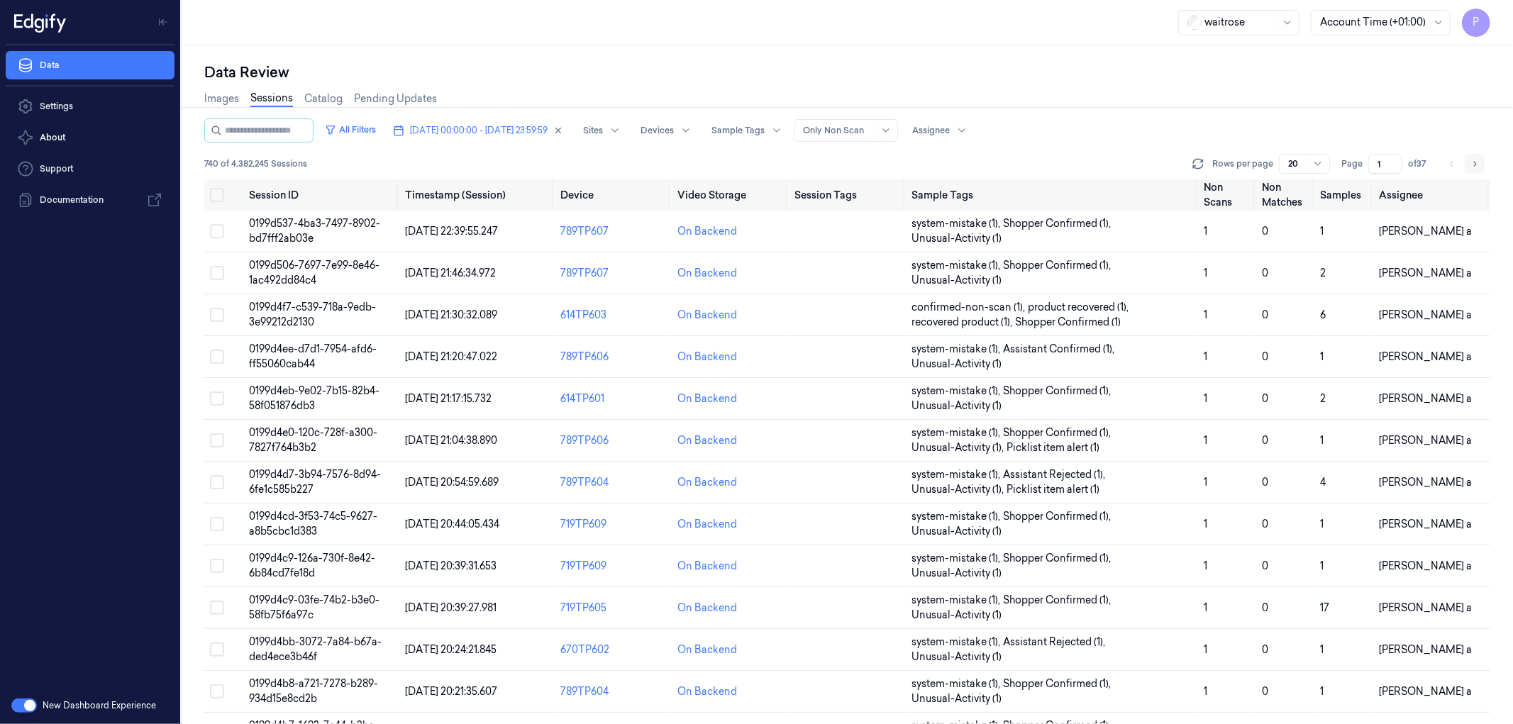
click at [1008, 167] on icon "Go to next page" at bounding box center [1474, 163] width 9 height 11
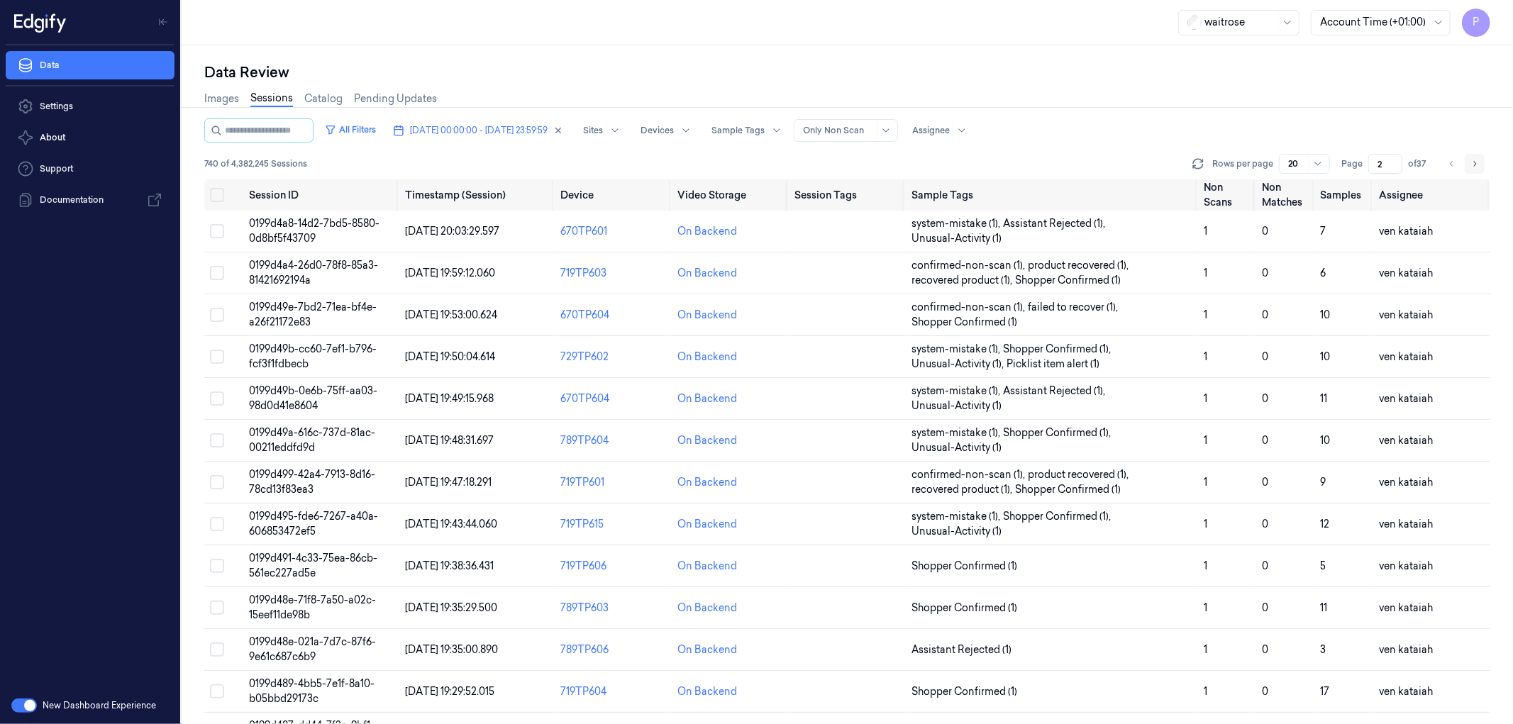
click at [1008, 167] on icon "Go to next page" at bounding box center [1474, 163] width 9 height 11
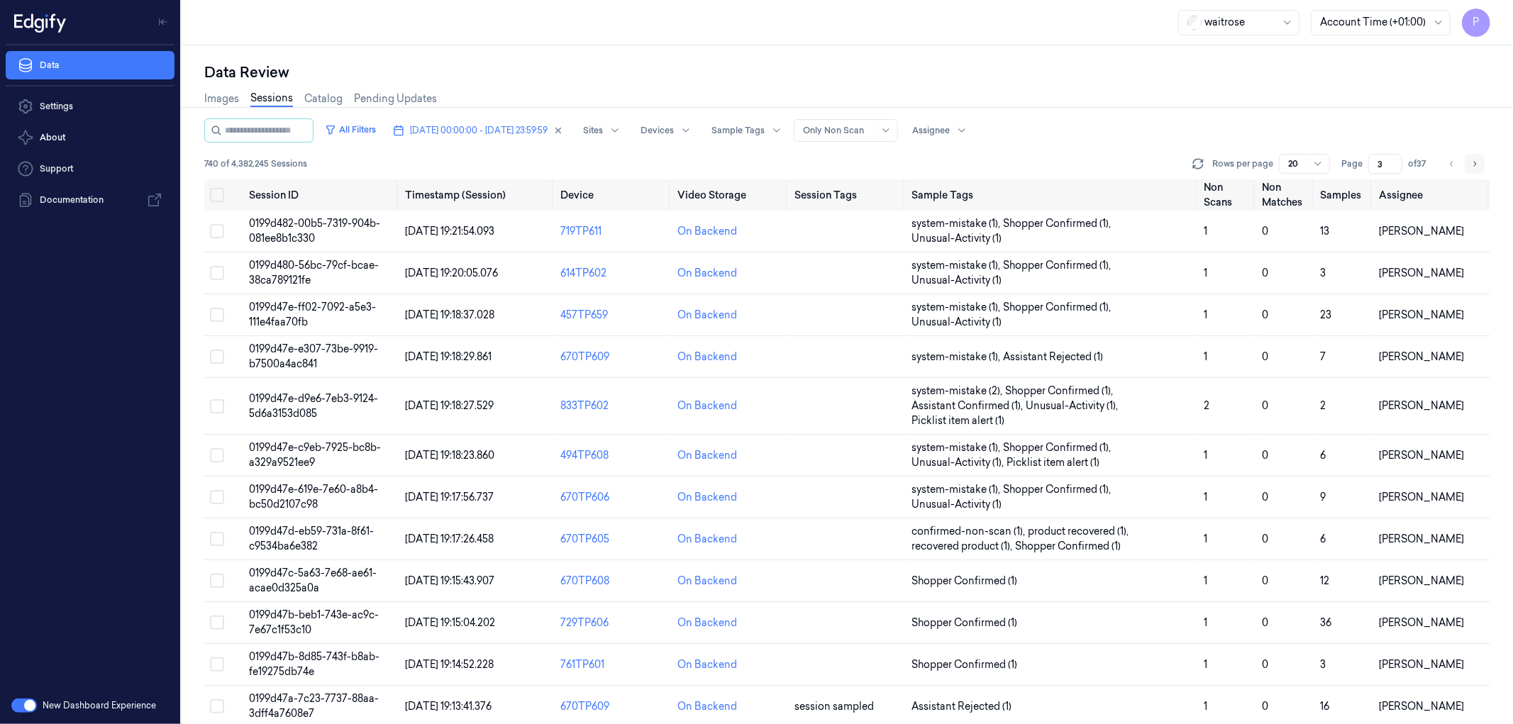
click at [1008, 167] on icon "Go to next page" at bounding box center [1474, 163] width 9 height 11
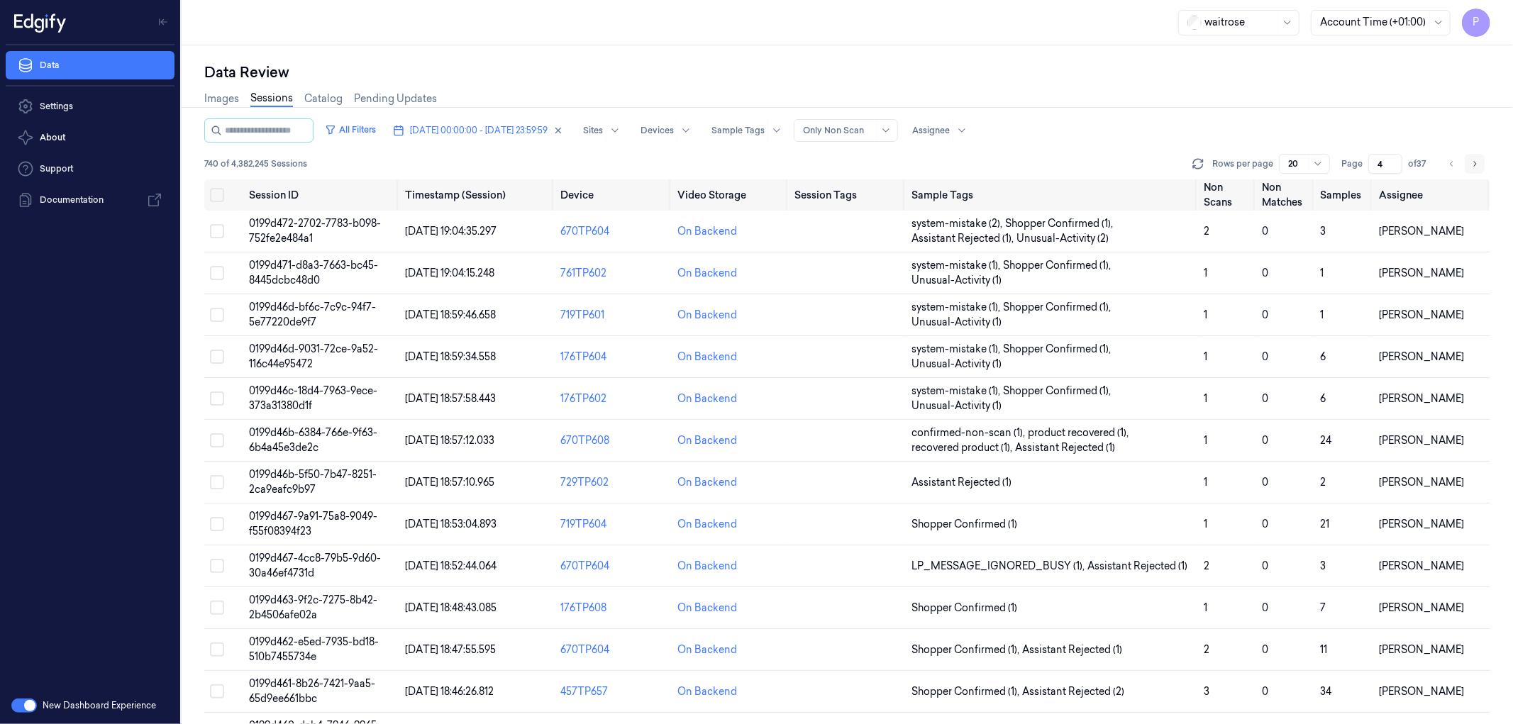
click at [1008, 167] on icon "Go to next page" at bounding box center [1474, 163] width 9 height 11
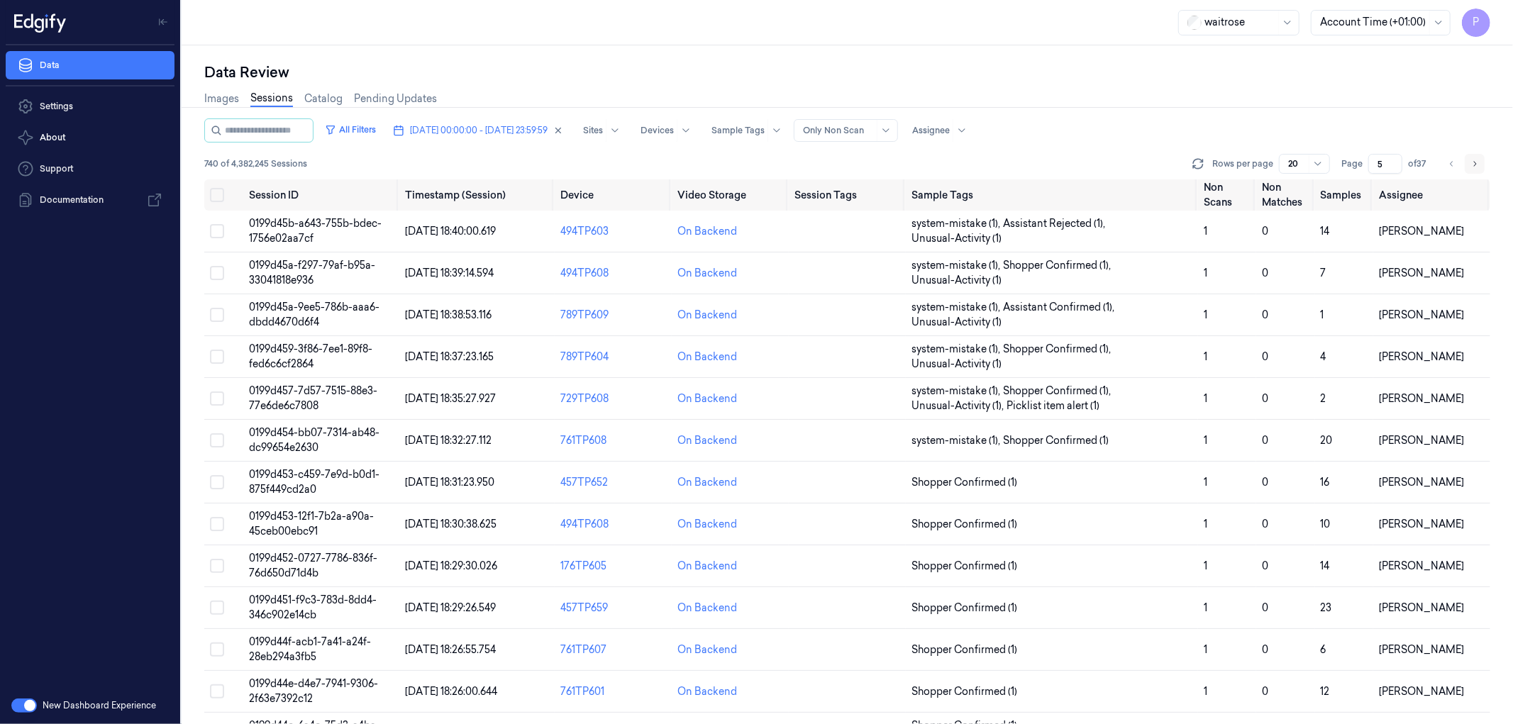
click at [1008, 167] on icon "Go to next page" at bounding box center [1474, 163] width 9 height 11
type input "6"
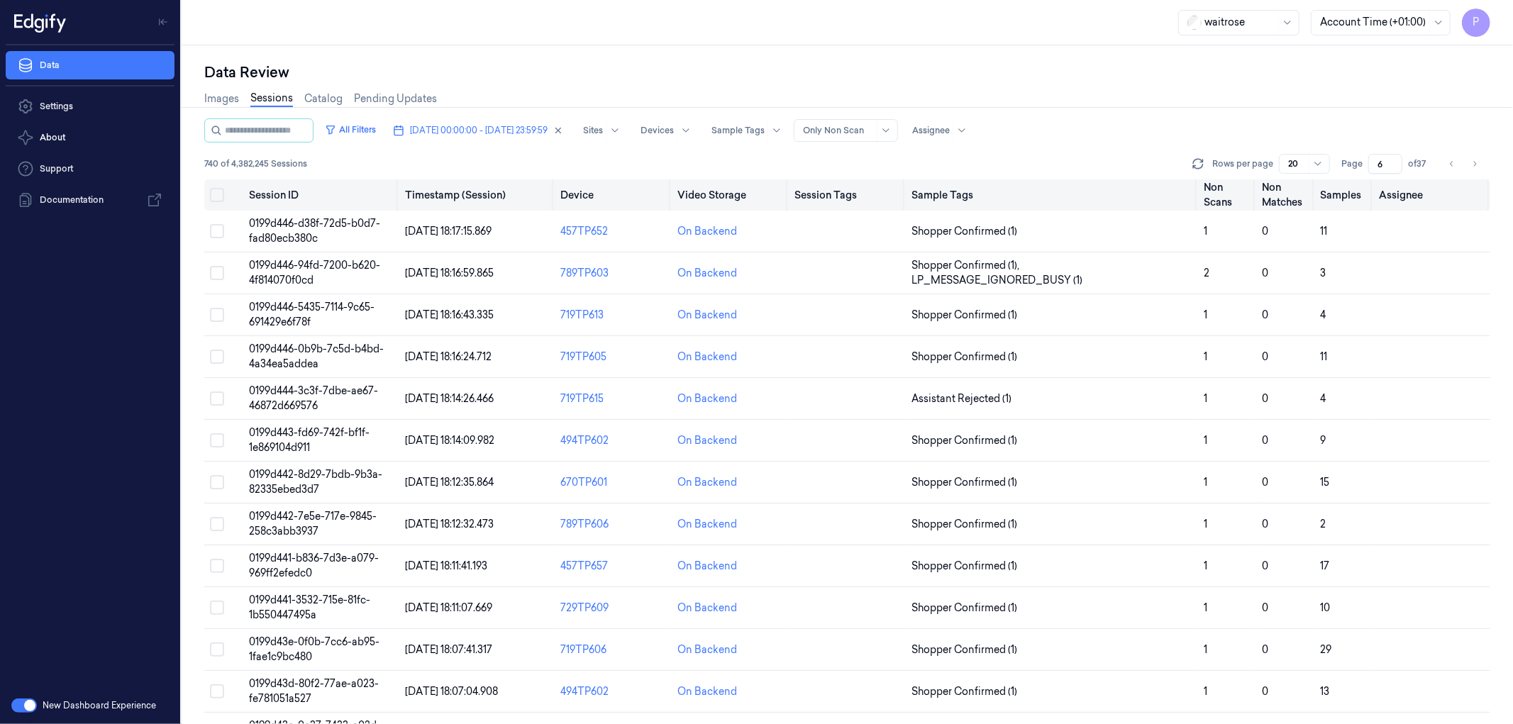
click at [218, 196] on button "Select all" at bounding box center [217, 195] width 14 height 14
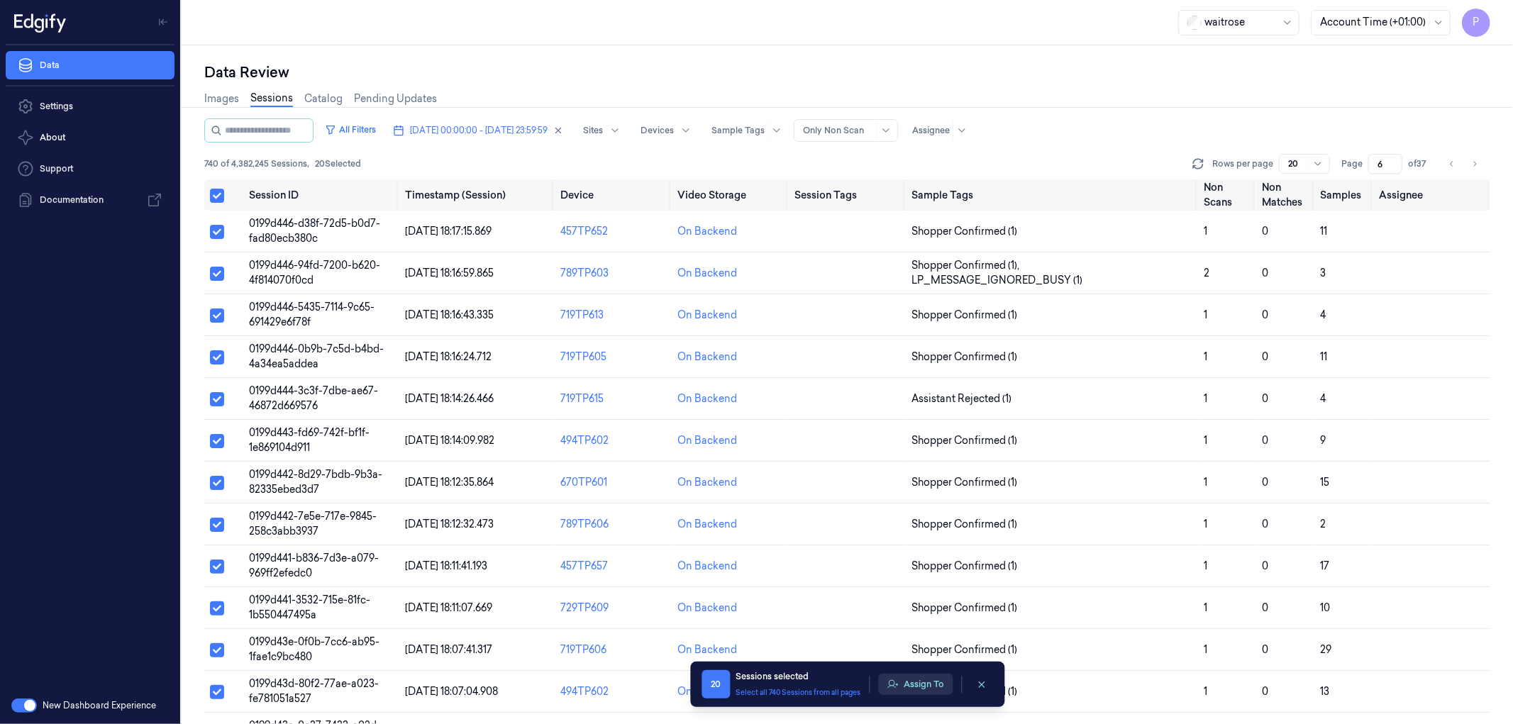
click at [930, 440] on button "Assign To" at bounding box center [915, 684] width 74 height 21
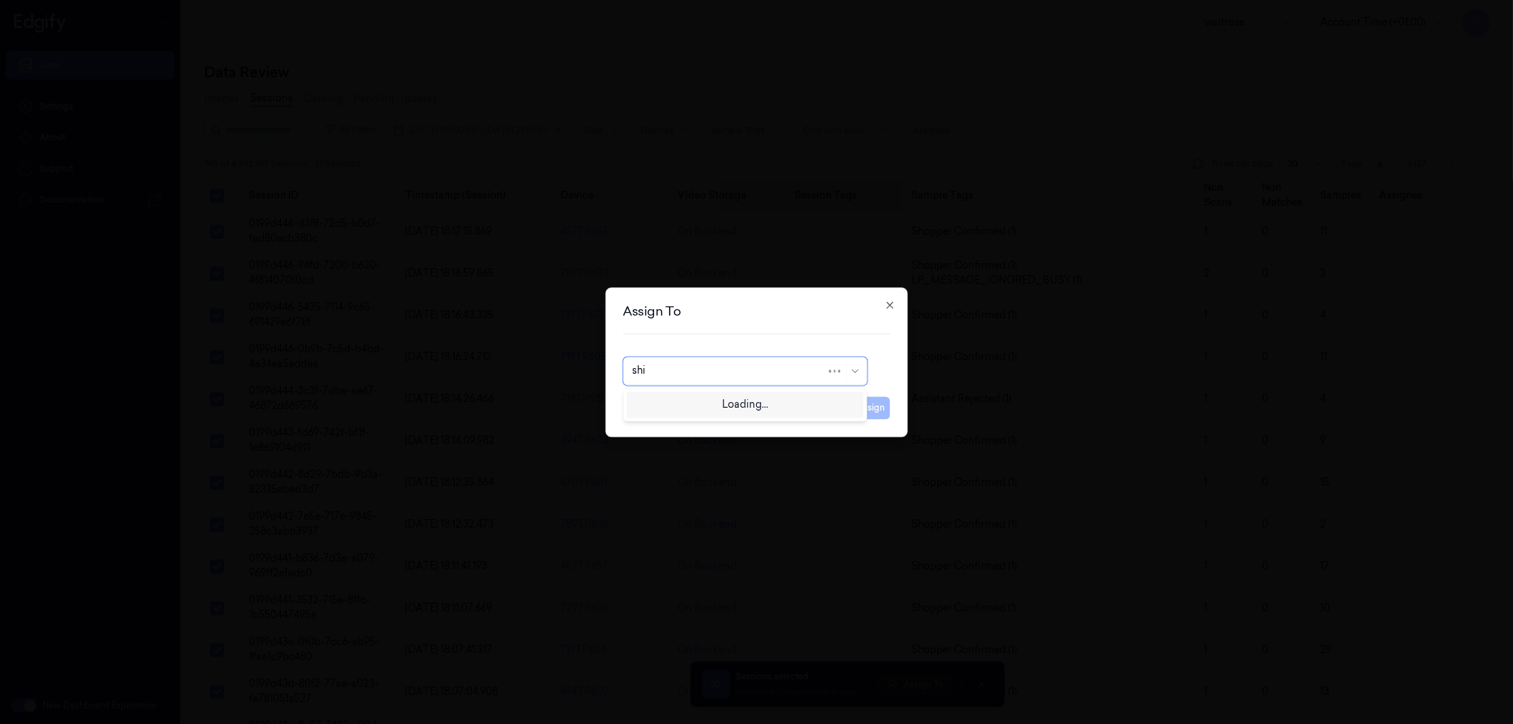
type input "shif"
click at [704, 406] on div "Shifa A" at bounding box center [745, 403] width 226 height 15
click at [860, 409] on button "Assign" at bounding box center [870, 408] width 39 height 23
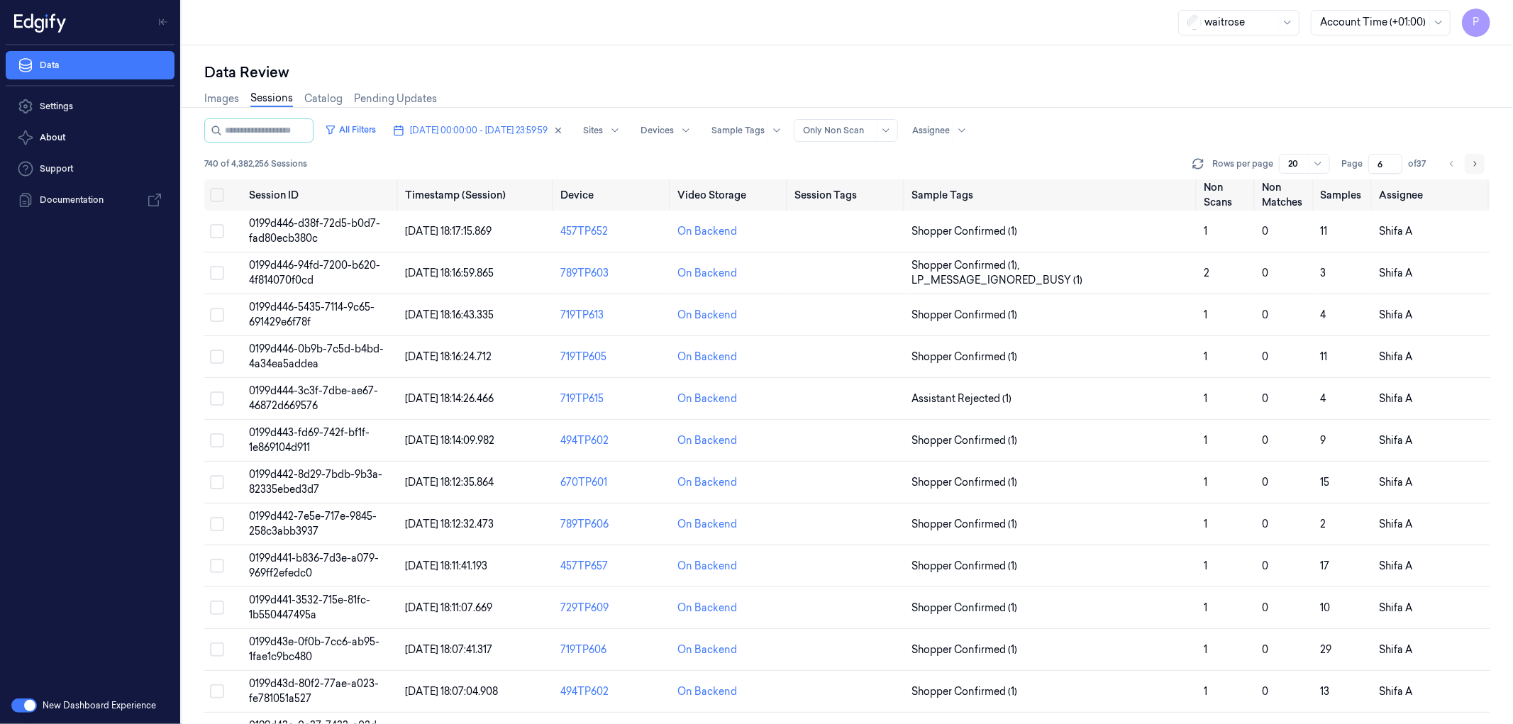
click at [1008, 160] on icon "Go to next page" at bounding box center [1474, 163] width 9 height 11
type input "7"
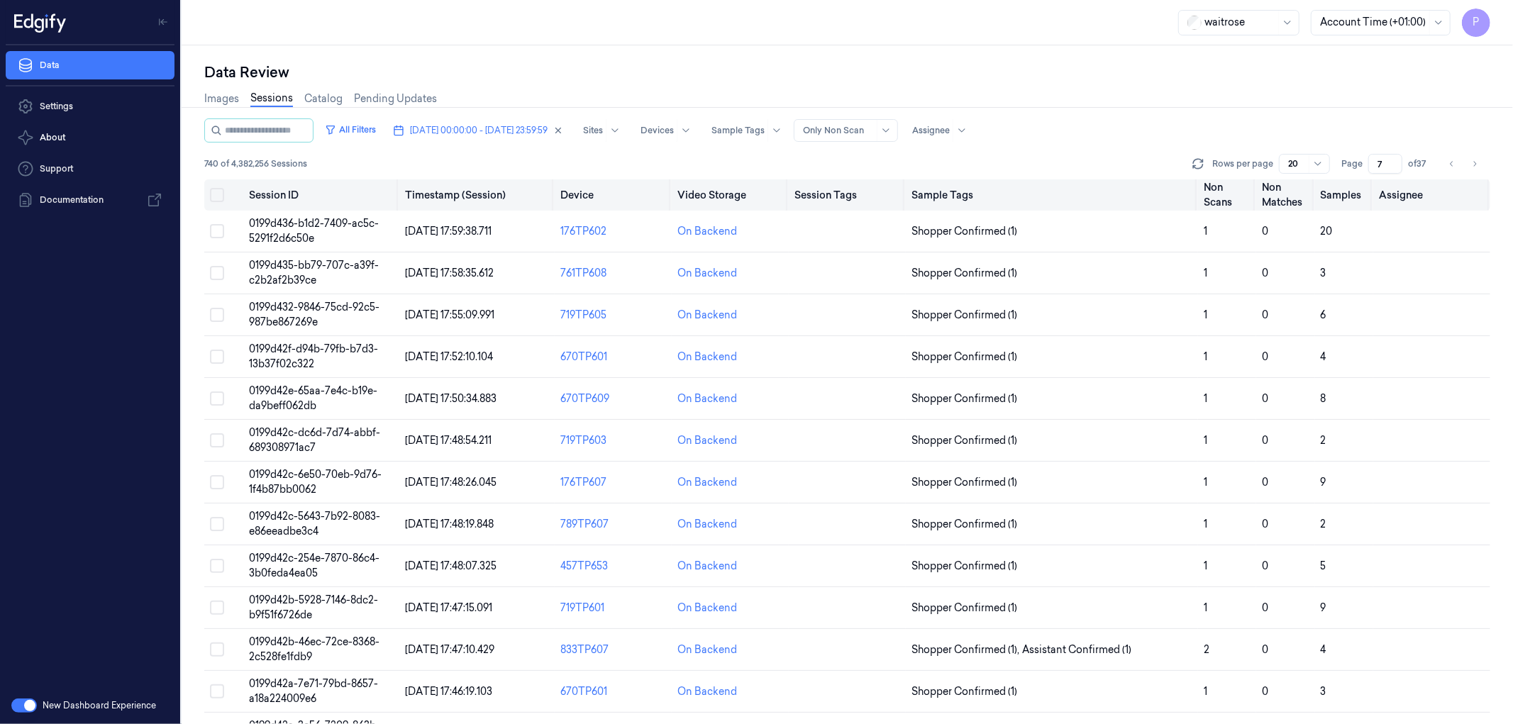
click at [220, 195] on button "Select all" at bounding box center [217, 195] width 14 height 14
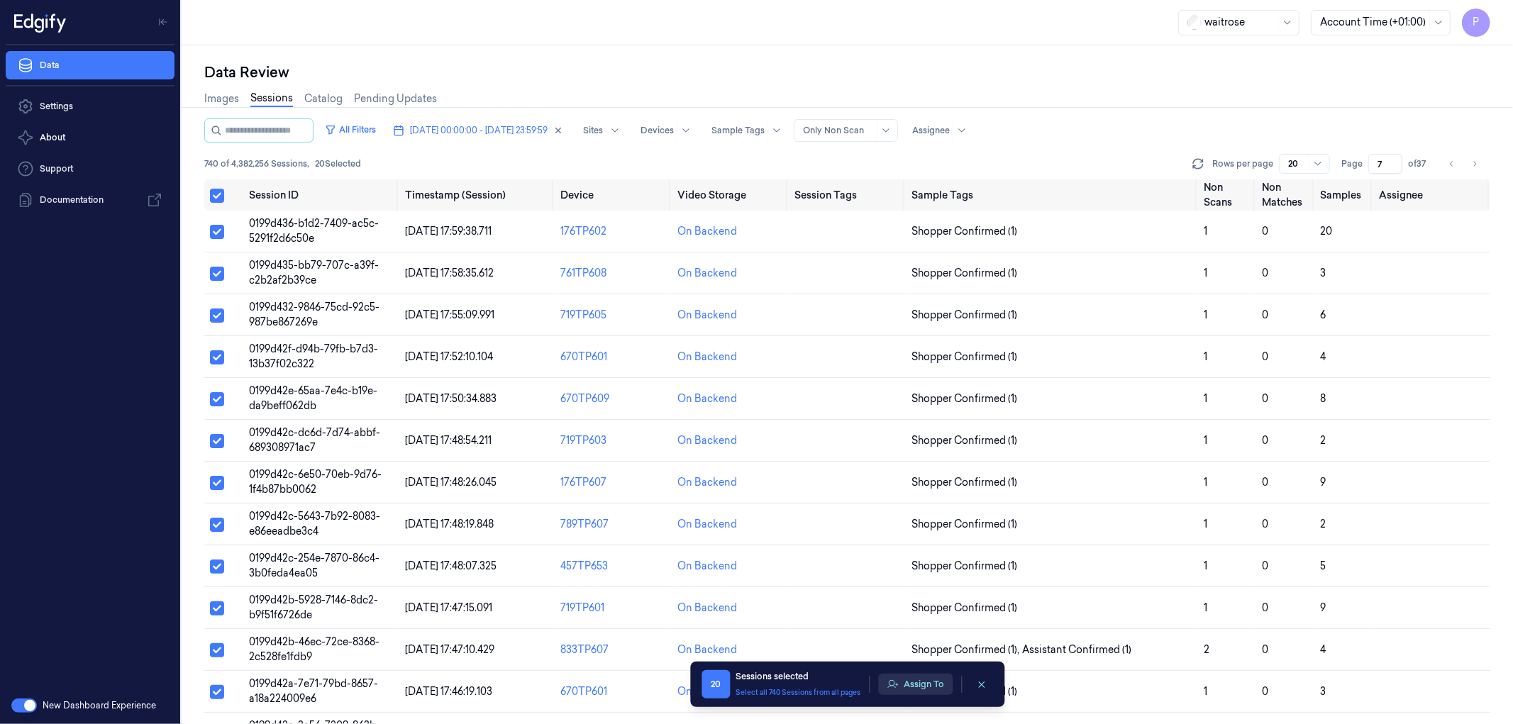
click at [911, 440] on button "Assign To" at bounding box center [915, 684] width 74 height 21
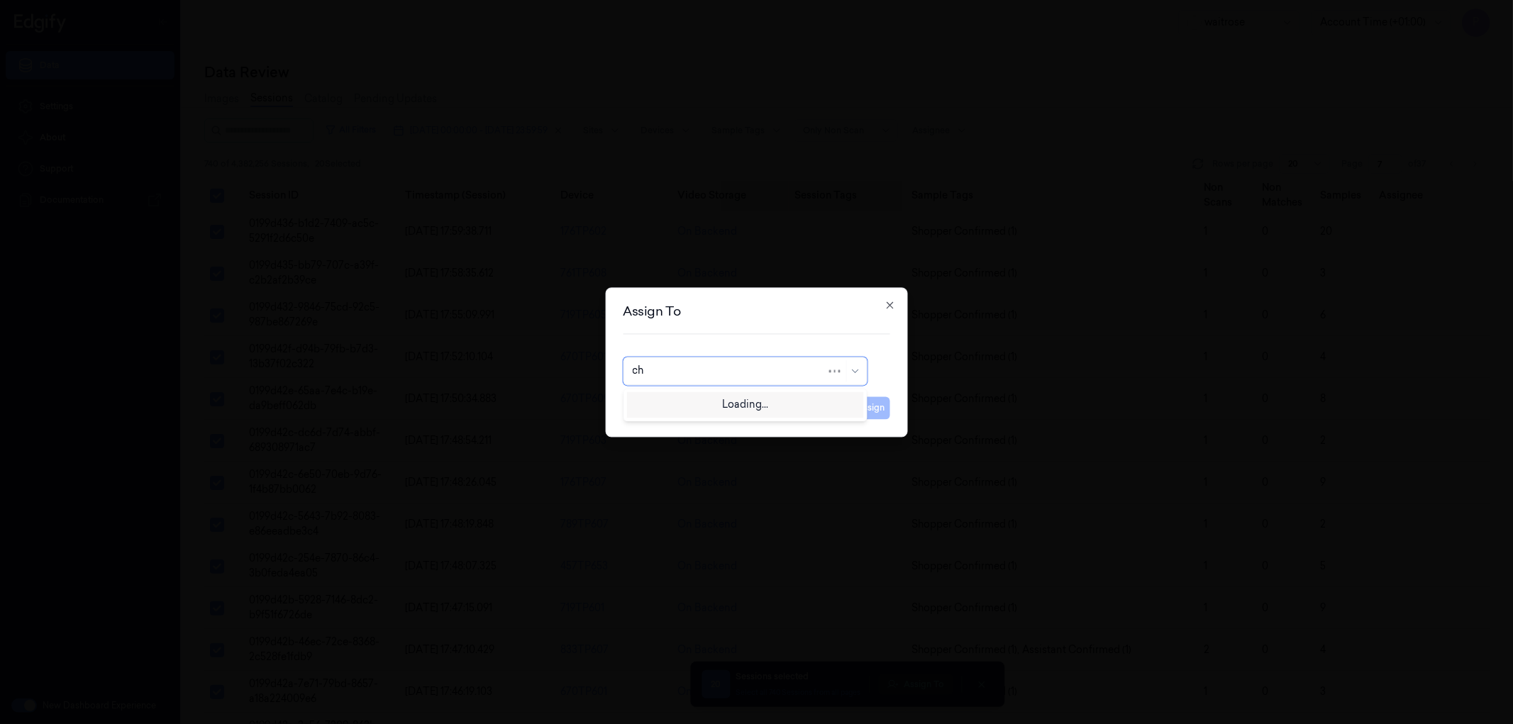
type input "cha"
click at [676, 419] on div "[PERSON_NAME] a" at bounding box center [678, 426] width 93 height 15
click at [849, 408] on div "Cancel Assign" at bounding box center [756, 402] width 267 height 34
click at [858, 407] on button "Assign" at bounding box center [870, 408] width 39 height 23
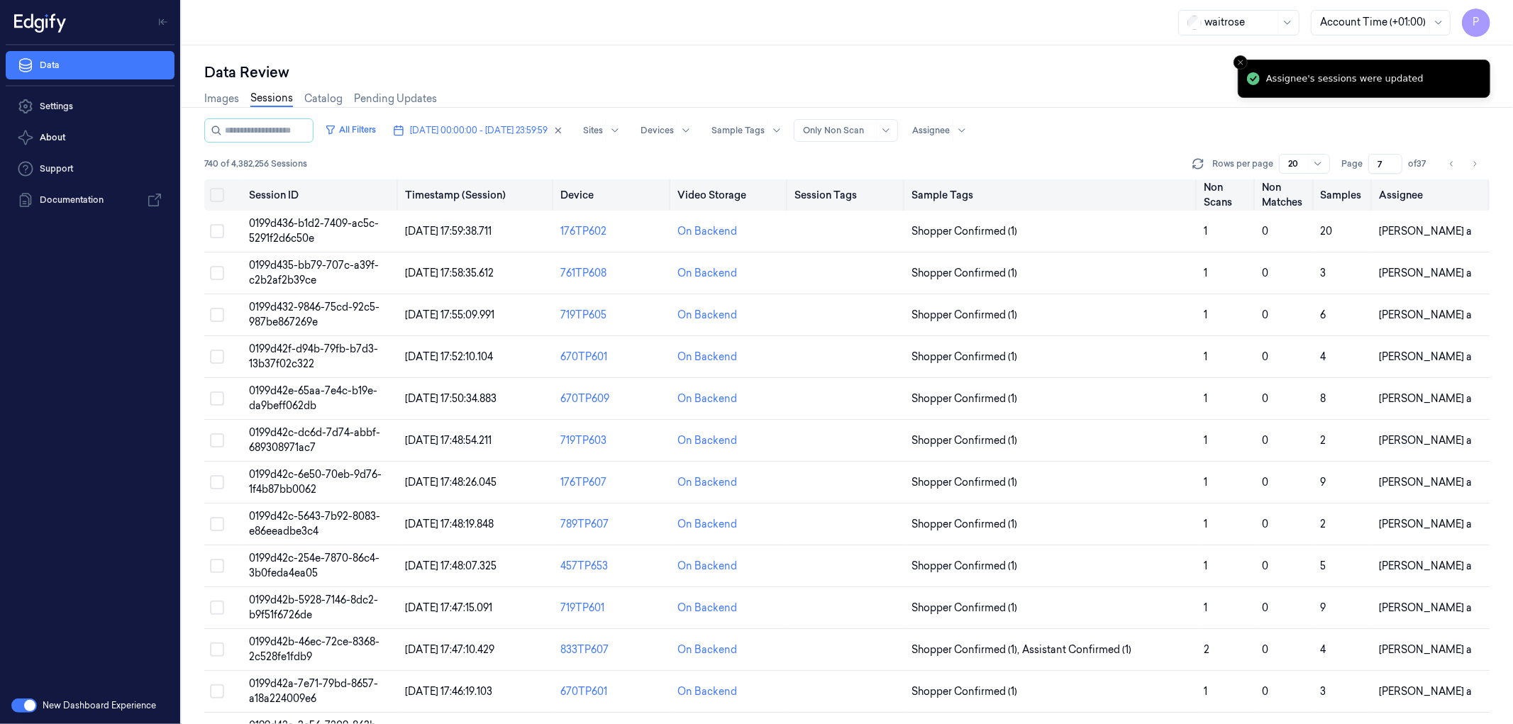
drag, startPoint x: 1470, startPoint y: 162, endPoint x: 1376, endPoint y: 202, distance: 102.0
click at [1008, 162] on button "Go to next page" at bounding box center [1475, 164] width 20 height 20
type input "8"
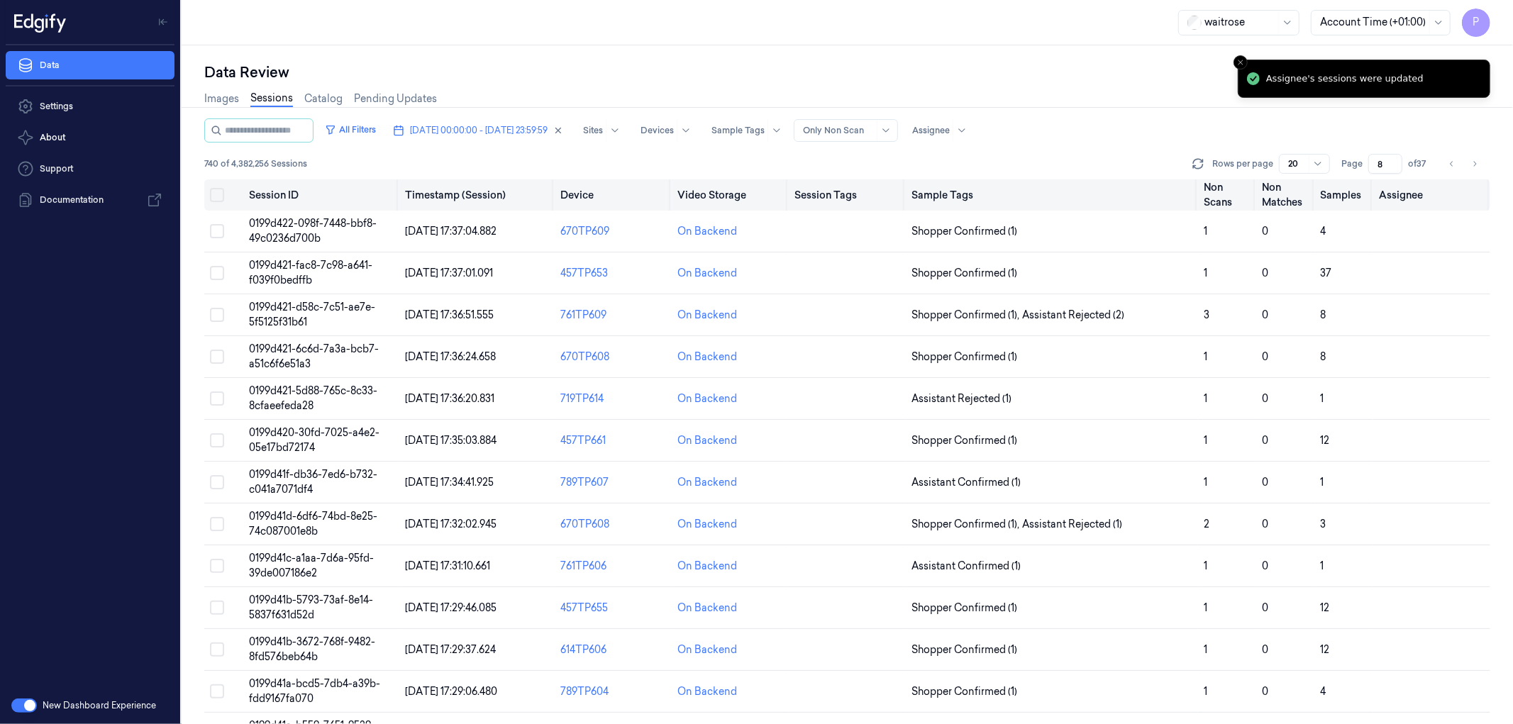
click at [216, 194] on button "Select all" at bounding box center [217, 195] width 14 height 14
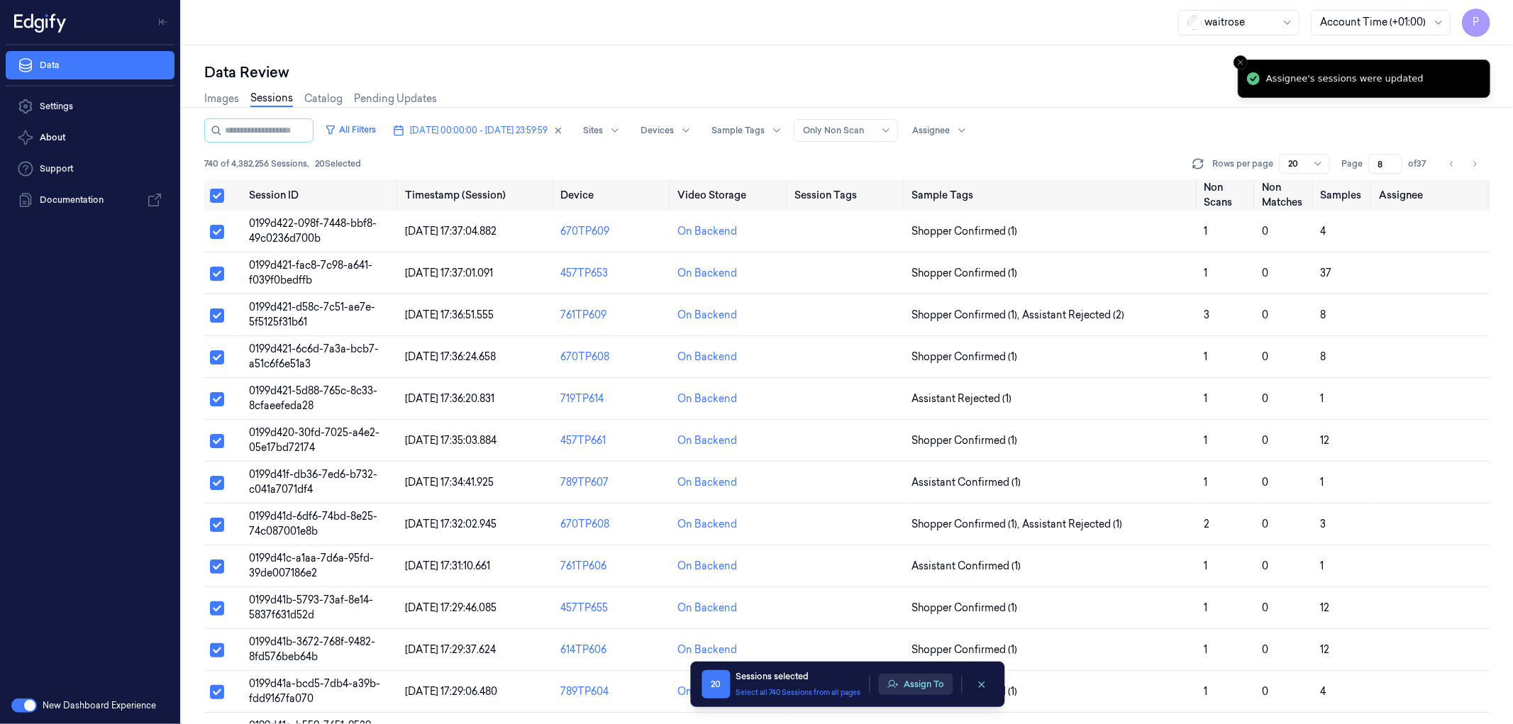
click at [931, 440] on button "Assign To" at bounding box center [915, 684] width 74 height 21
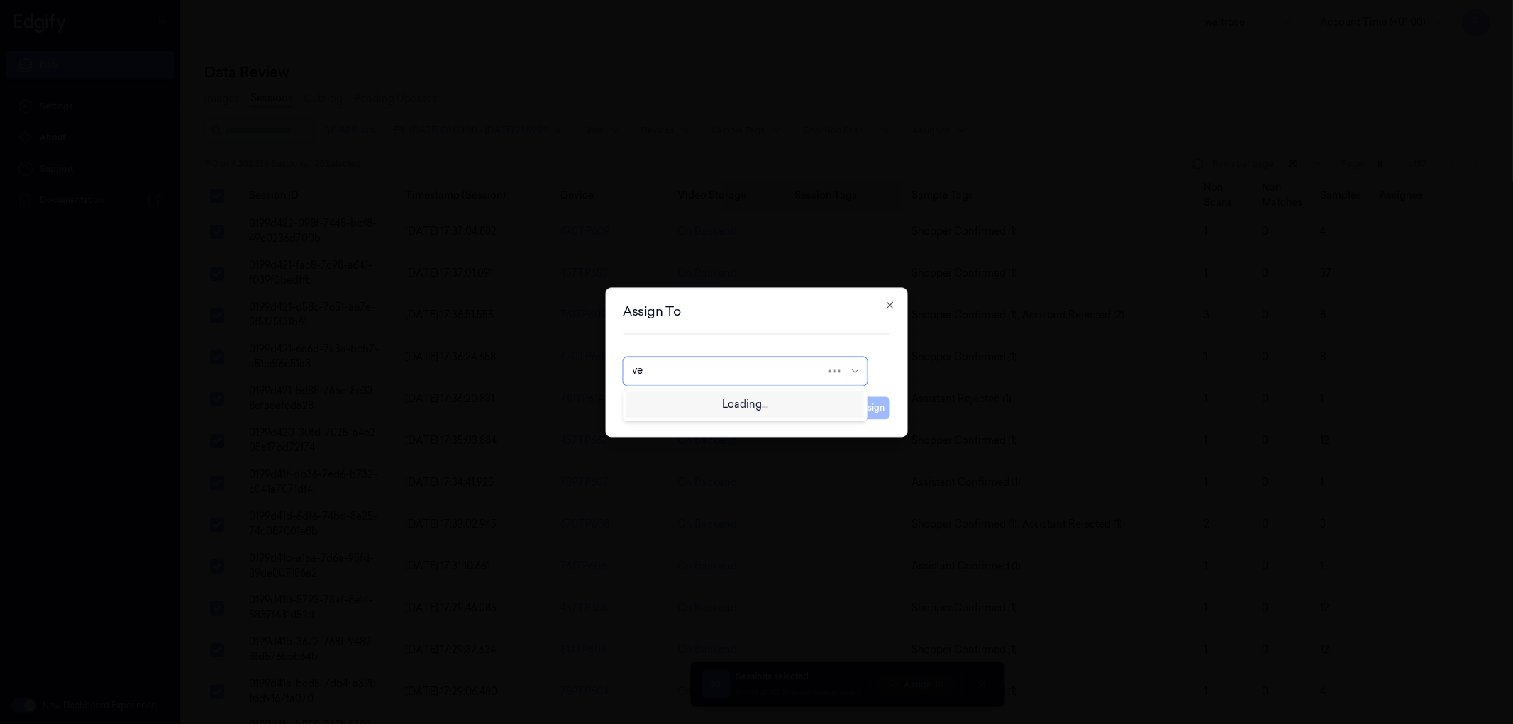
type input "ven"
click at [746, 409] on div "ven kataiah" at bounding box center [745, 403] width 226 height 15
click at [870, 409] on button "Assign" at bounding box center [870, 408] width 39 height 23
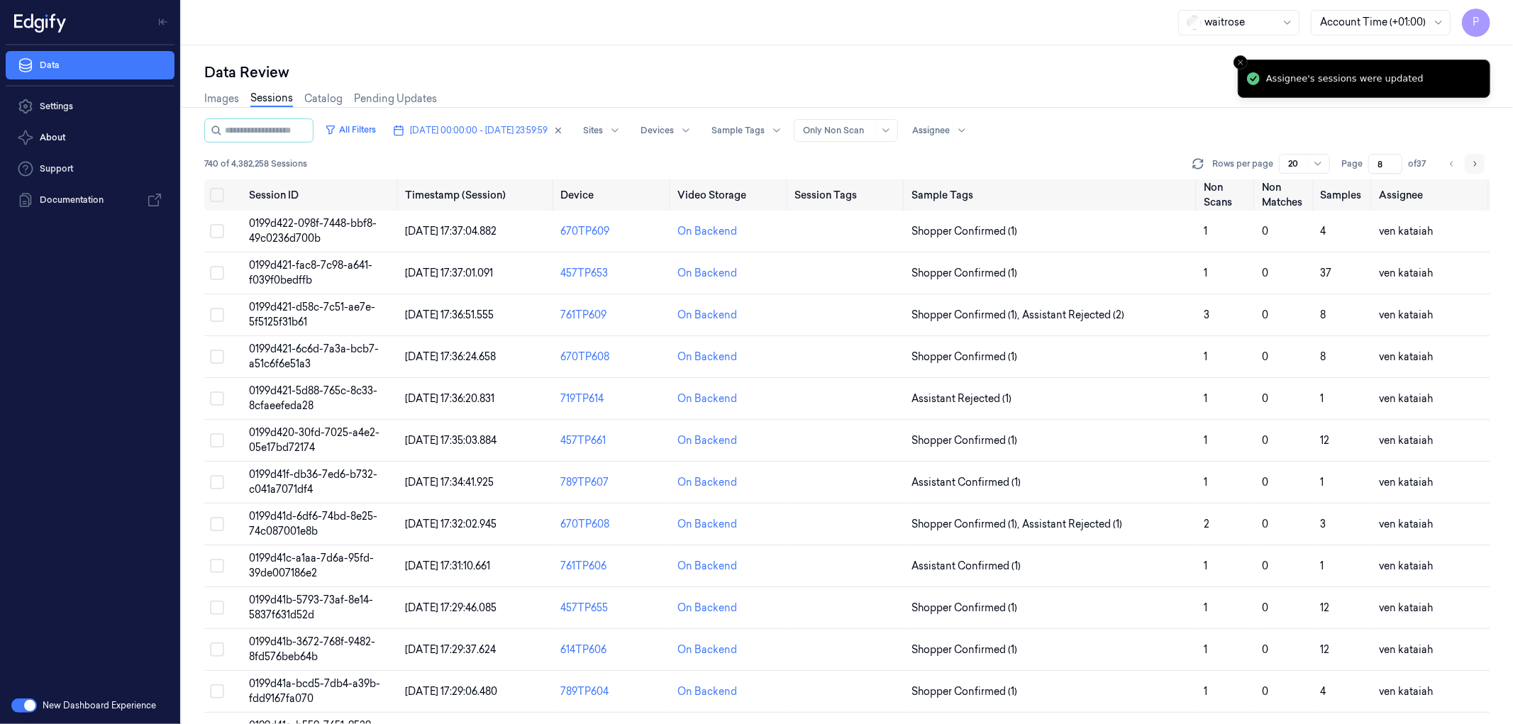
click at [1008, 165] on icon "Go to next page" at bounding box center [1474, 163] width 9 height 11
type input "9"
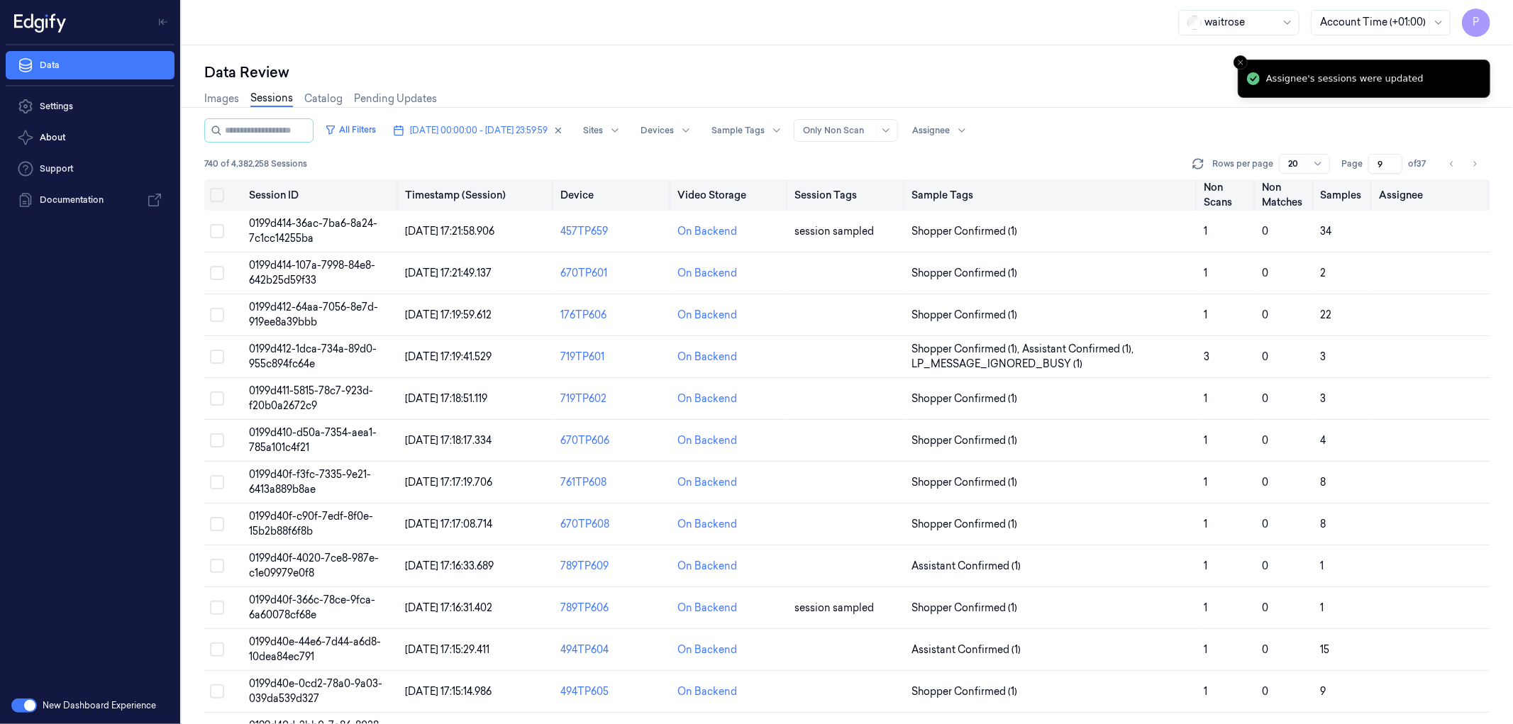
click at [223, 196] on button "Select all" at bounding box center [217, 195] width 14 height 14
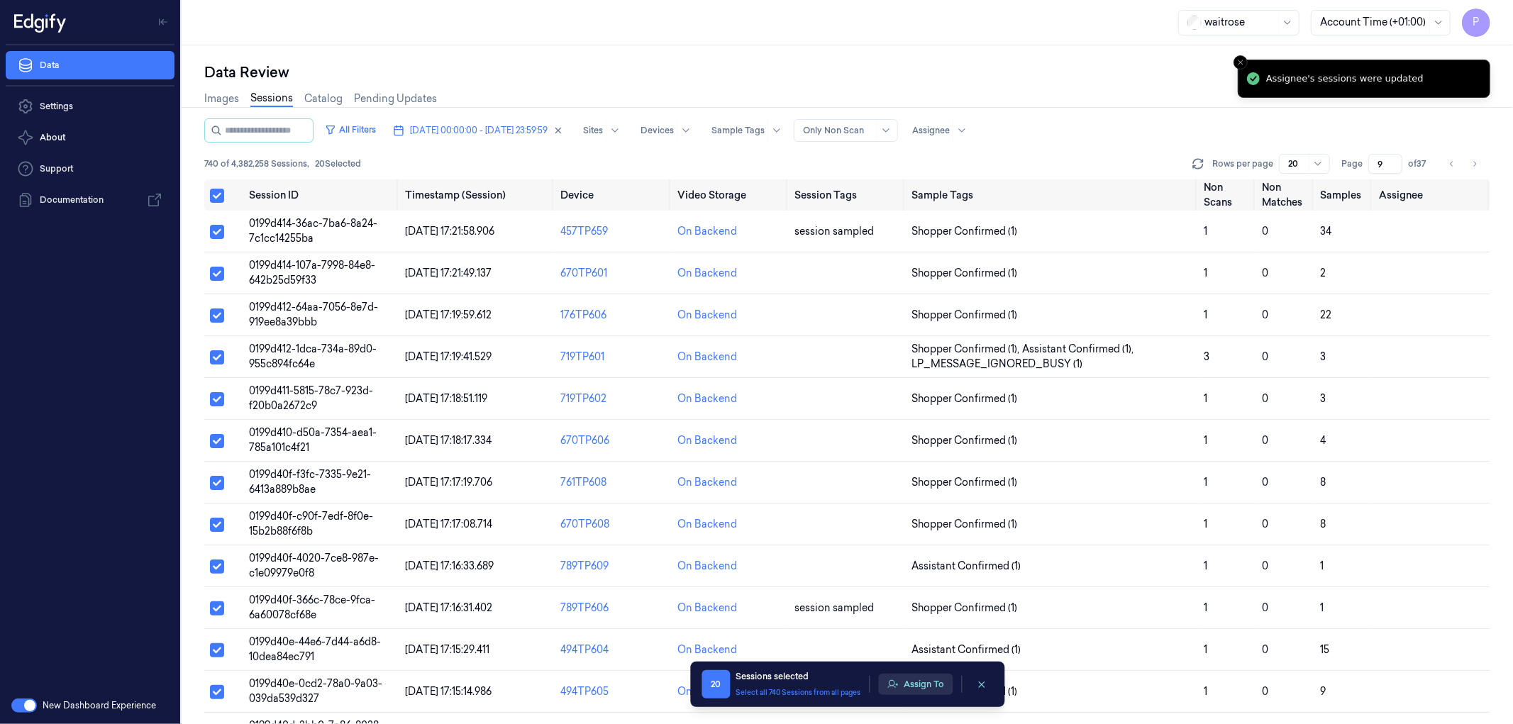
click at [933, 440] on button "Assign To" at bounding box center [915, 684] width 74 height 21
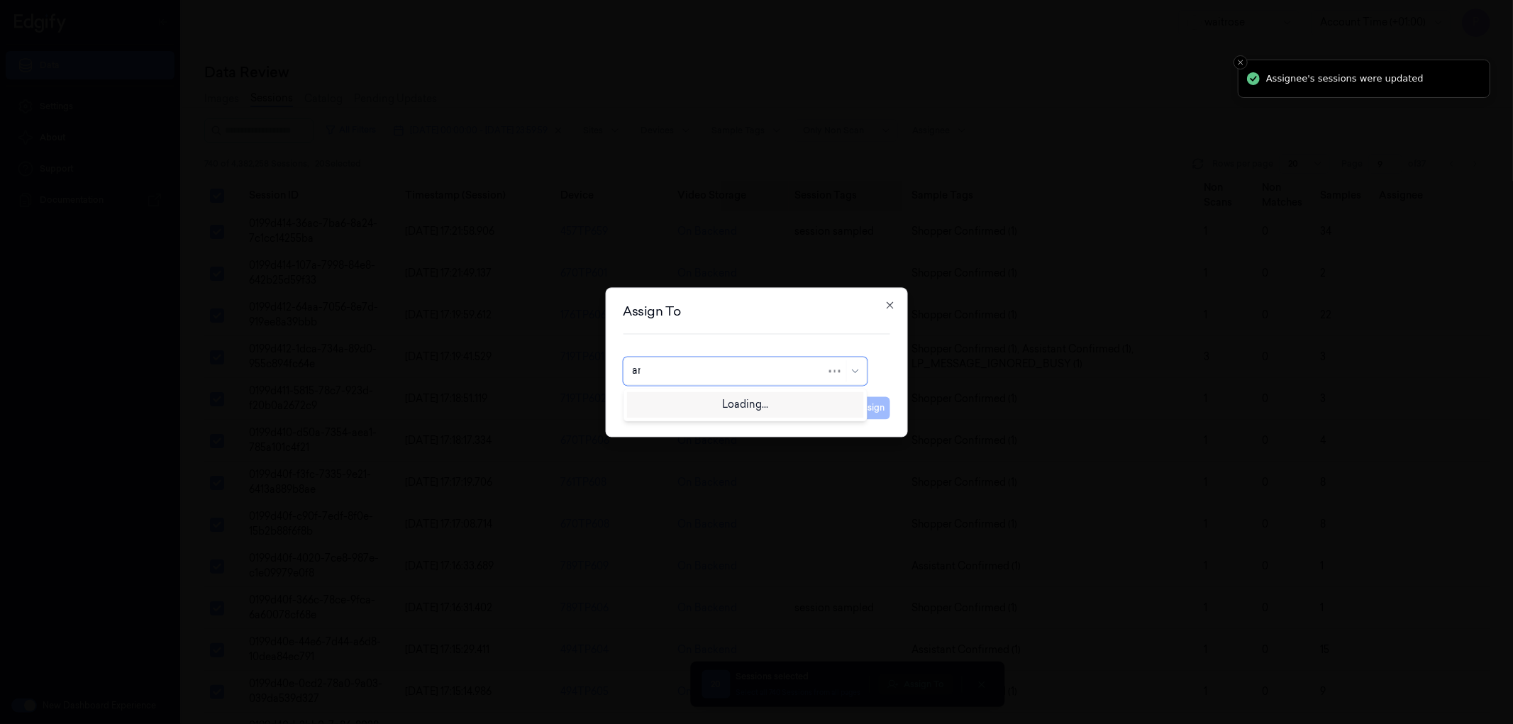
type input "ank"
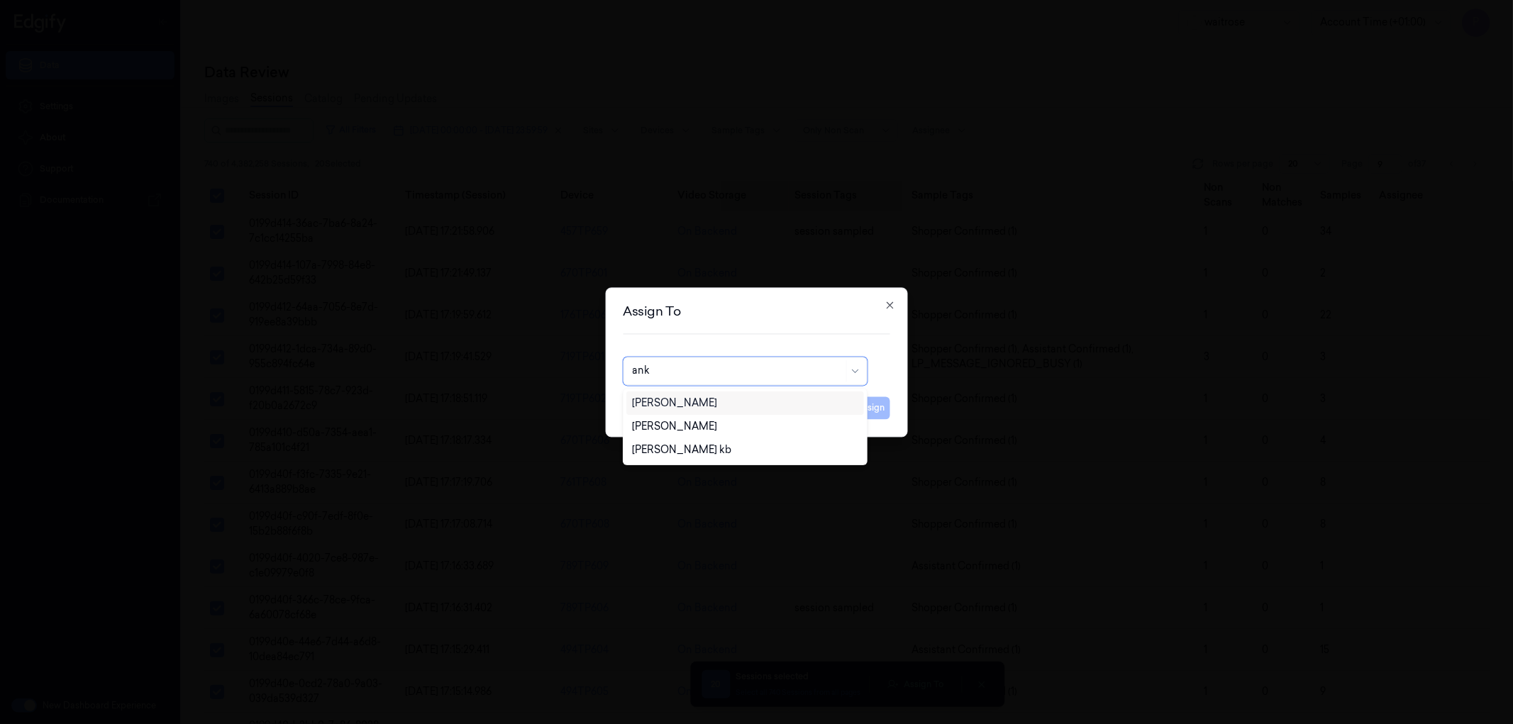
click at [679, 401] on div "[PERSON_NAME]" at bounding box center [674, 403] width 85 height 15
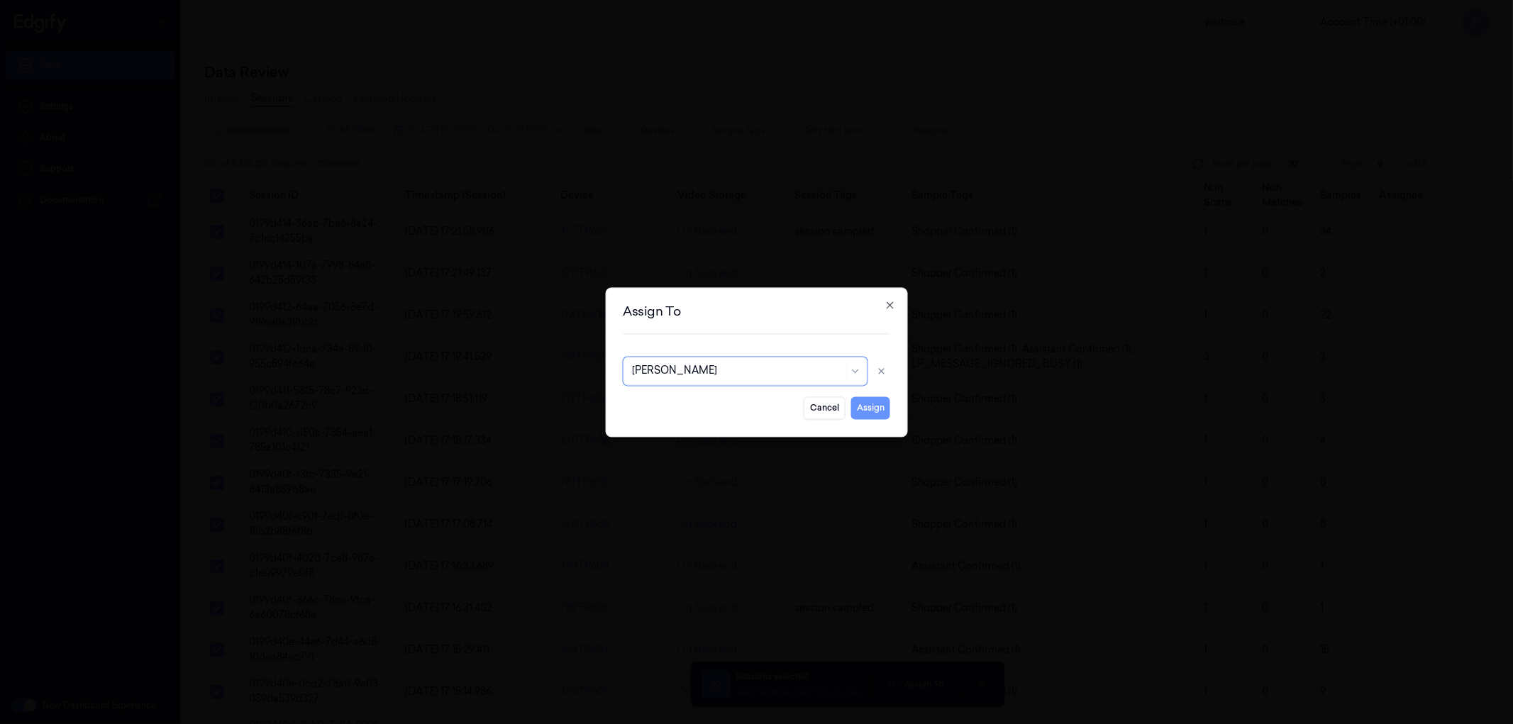
click at [880, 416] on button "Assign" at bounding box center [870, 408] width 39 height 23
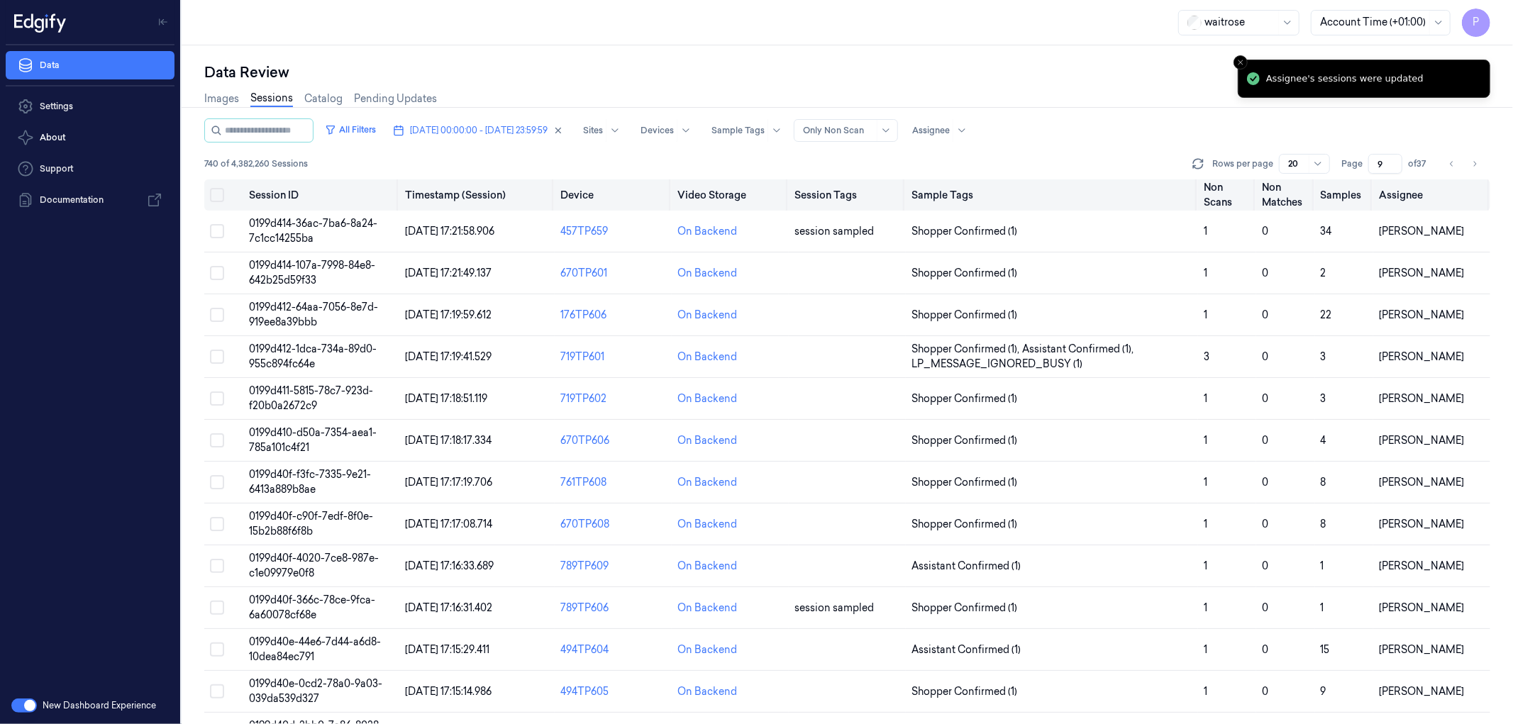
click at [1008, 167] on icon "Go to next page" at bounding box center [1474, 163] width 9 height 11
type input "10"
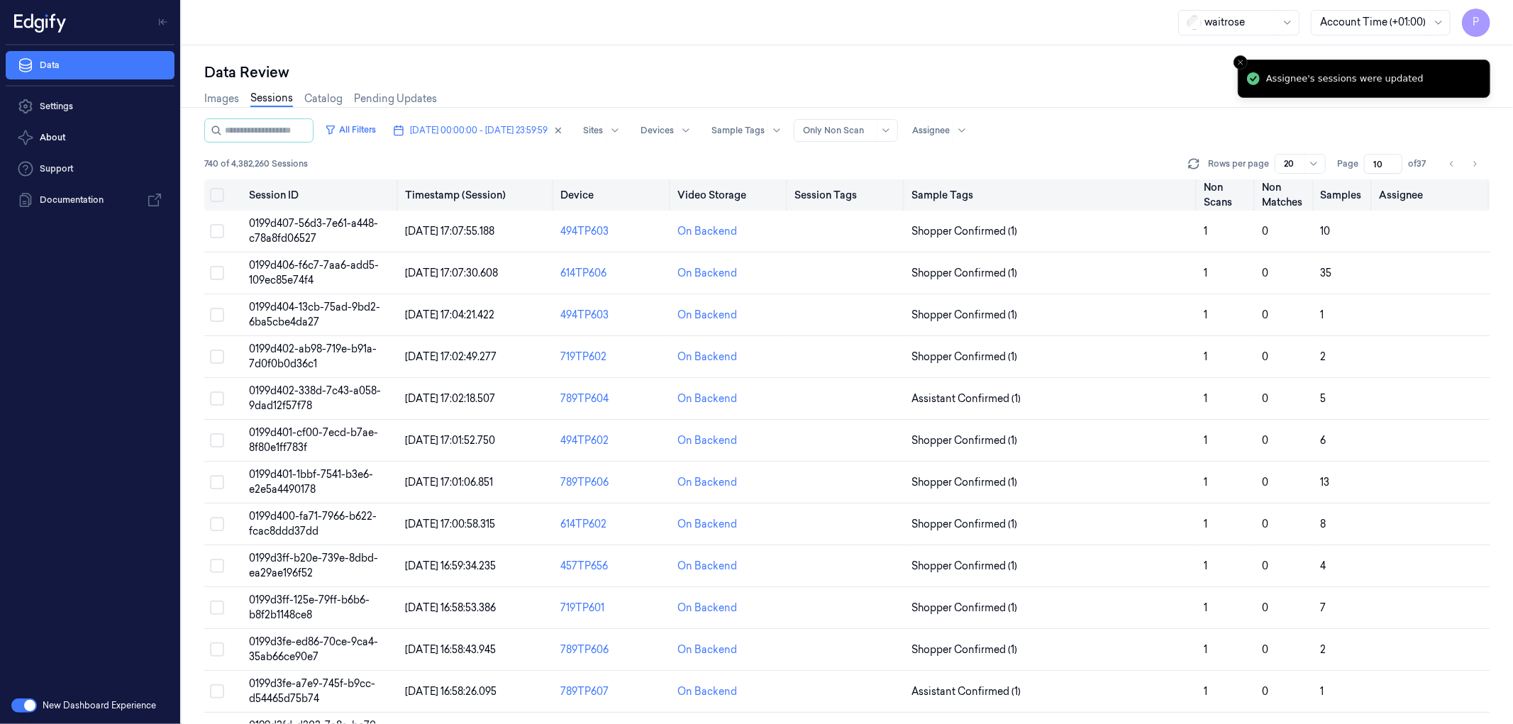
click at [220, 196] on button "Select all" at bounding box center [217, 195] width 14 height 14
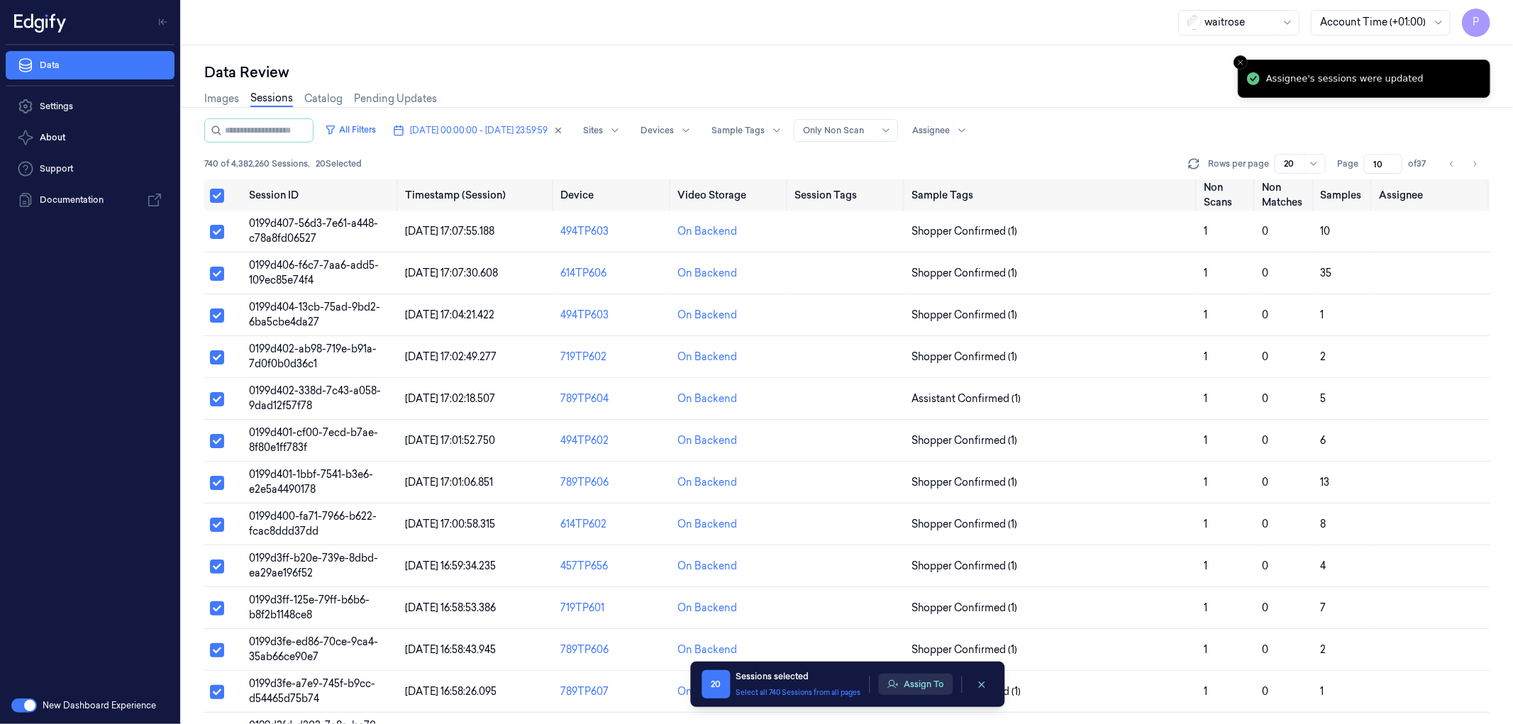
click at [911, 440] on button "Assign To" at bounding box center [915, 684] width 74 height 21
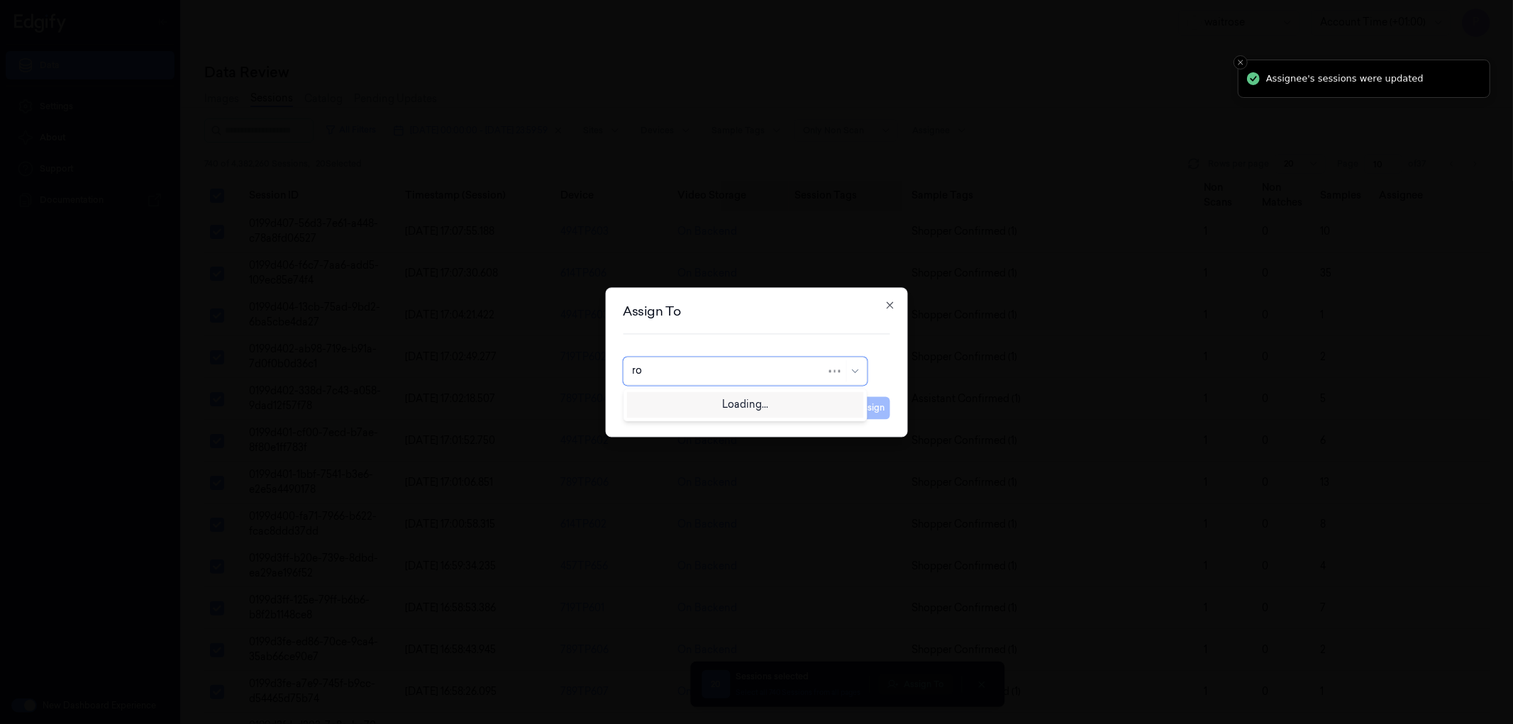
type input "roh"
click at [725, 407] on div "[PERSON_NAME]" at bounding box center [745, 403] width 226 height 15
click at [874, 399] on button "Assign" at bounding box center [870, 408] width 39 height 23
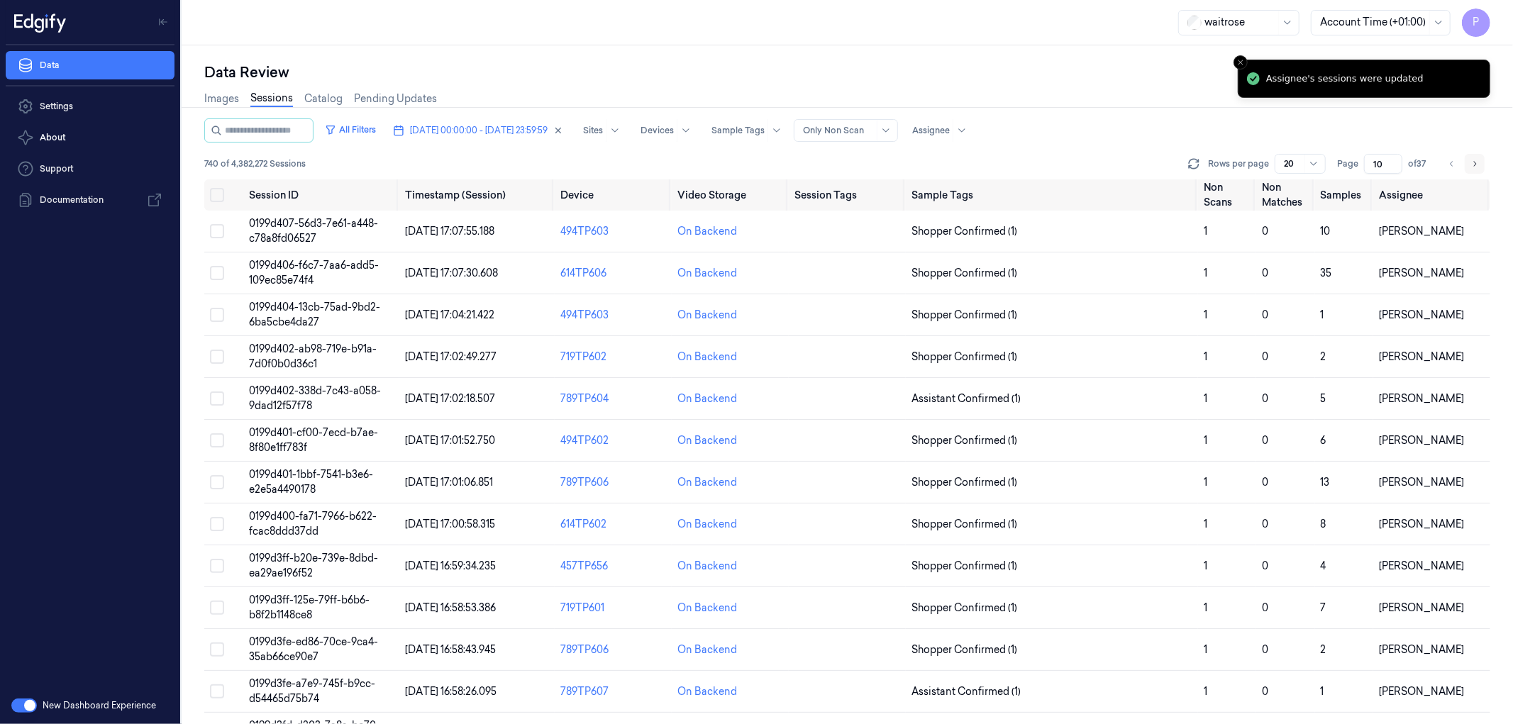
click at [1008, 163] on icon "Go to next page" at bounding box center [1474, 163] width 9 height 11
type input "11"
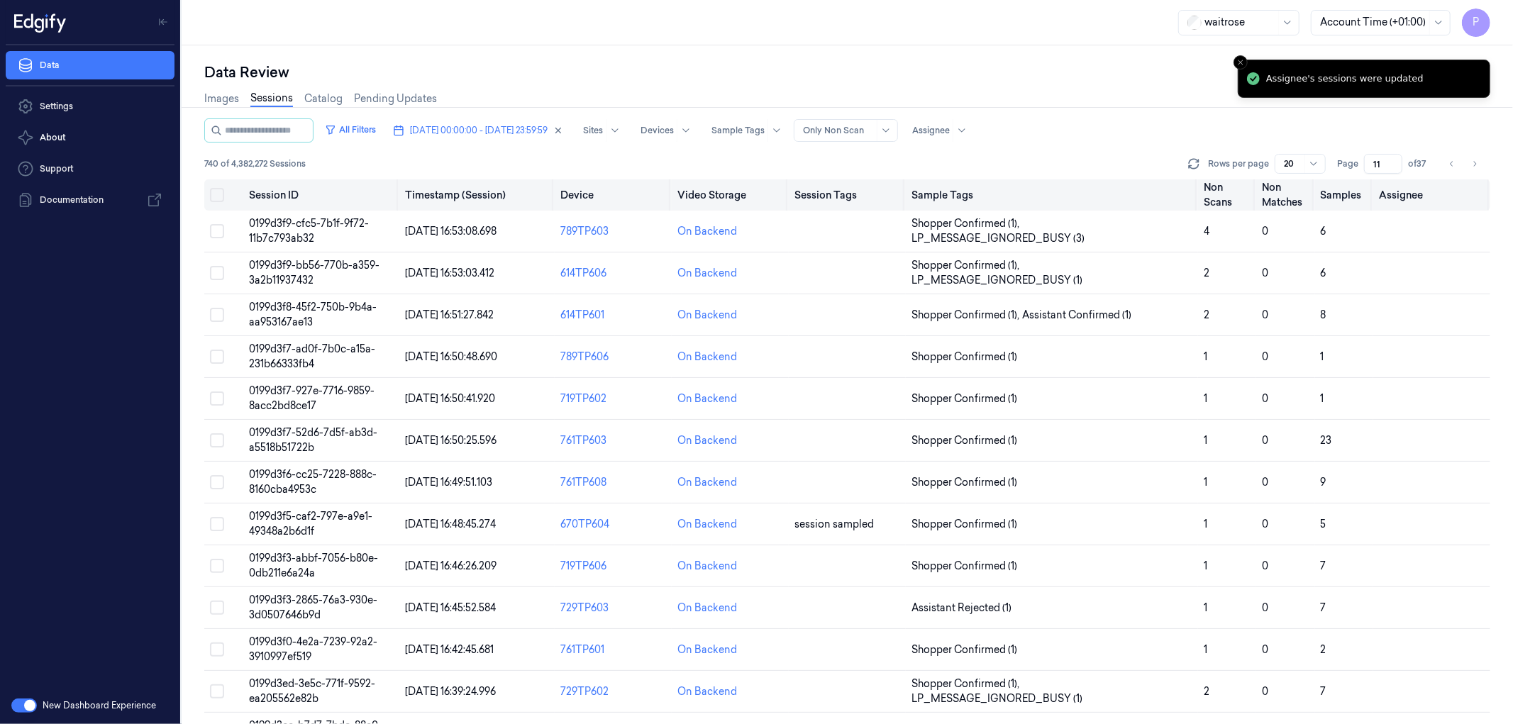
click at [221, 195] on button "Select all" at bounding box center [217, 195] width 14 height 14
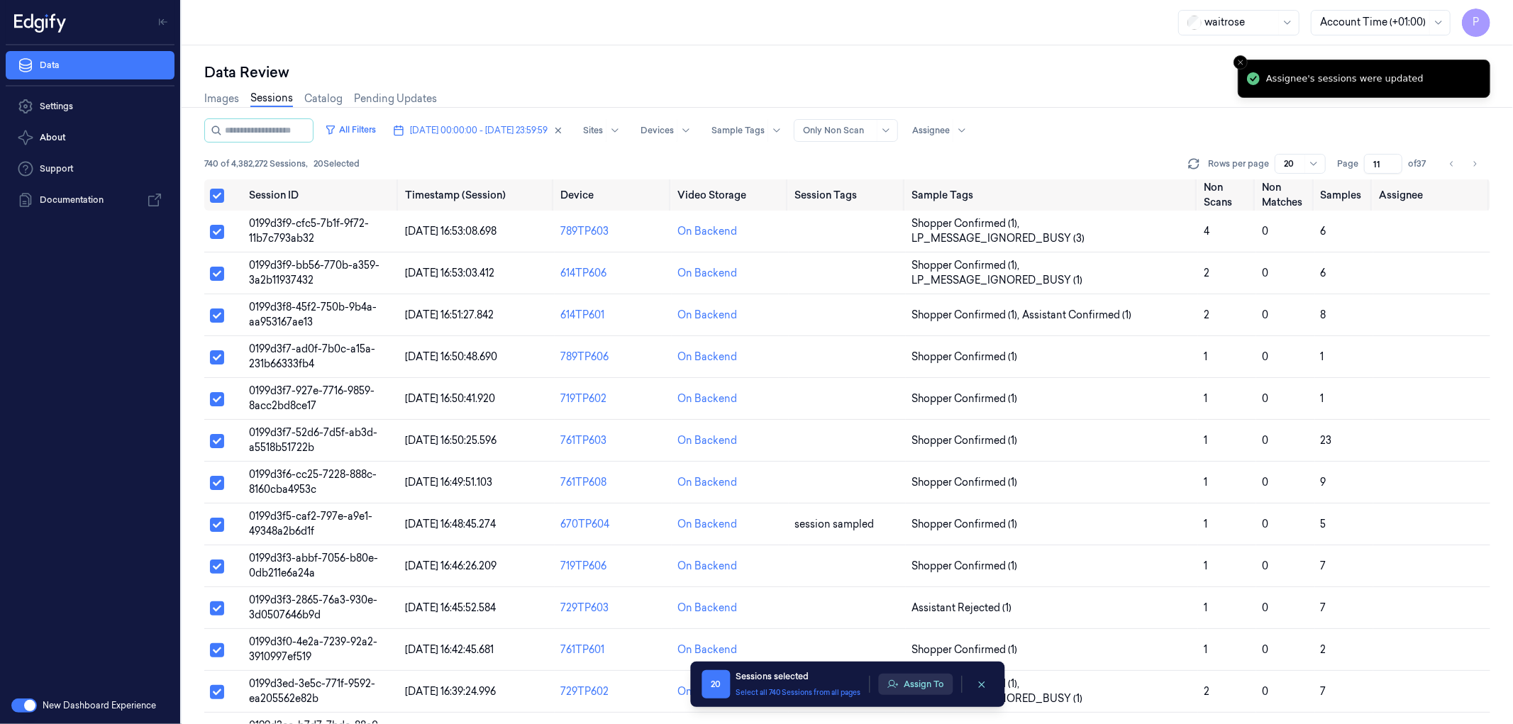
click at [916, 440] on button "Assign To" at bounding box center [915, 684] width 74 height 21
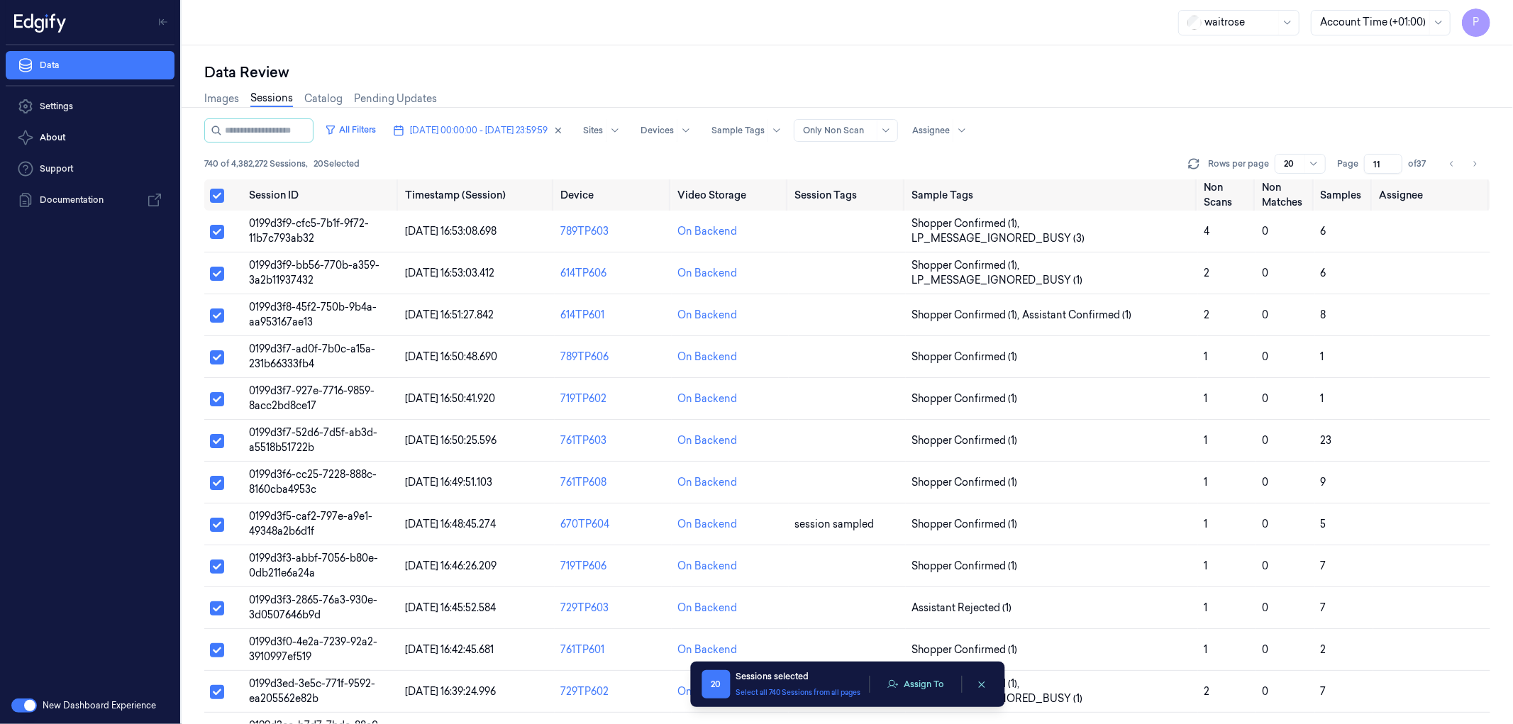
click at [916, 440] on button "Assign To" at bounding box center [915, 684] width 74 height 21
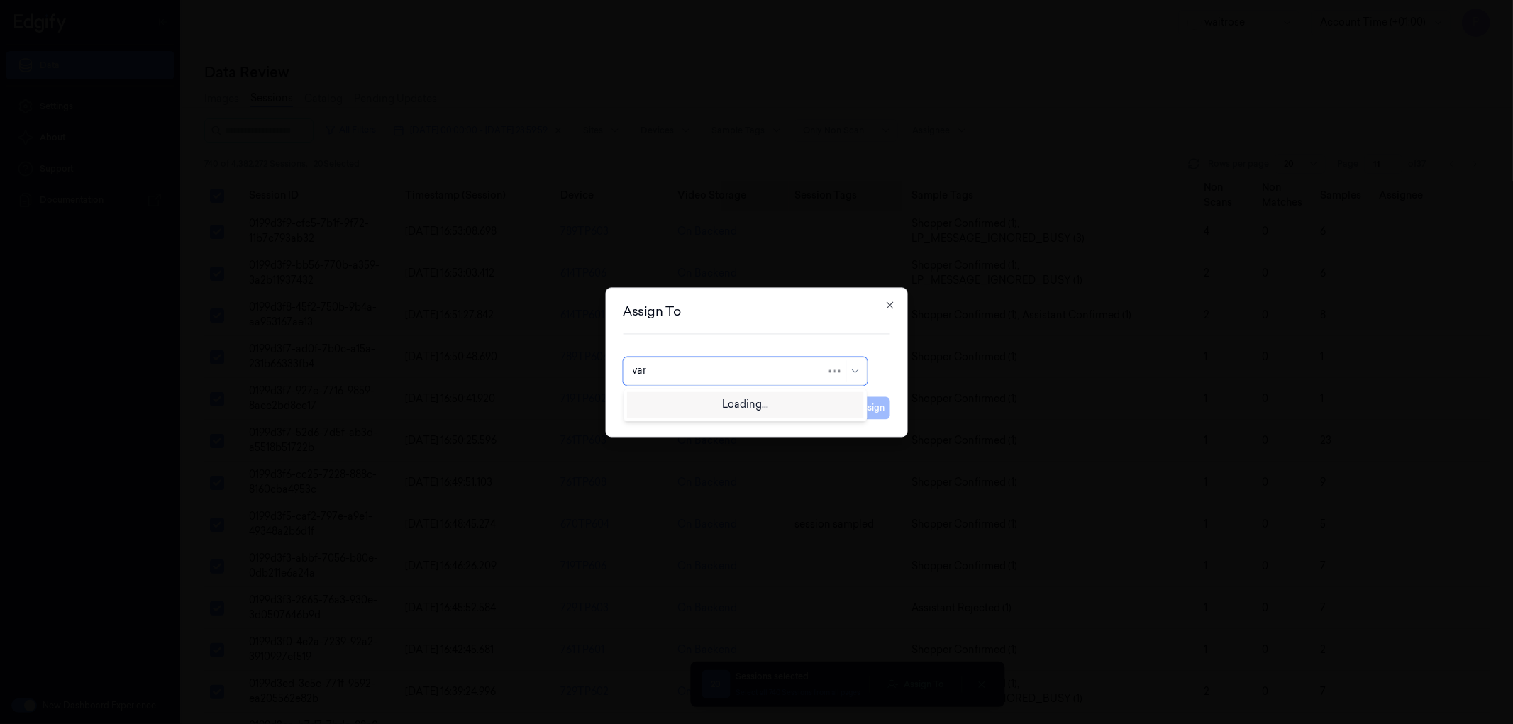
type input "vars"
click at [697, 407] on div "[PERSON_NAME]" at bounding box center [674, 403] width 85 height 15
click at [846, 409] on div "Cancel Assign" at bounding box center [756, 402] width 267 height 34
click at [870, 406] on button "Assign" at bounding box center [870, 408] width 39 height 23
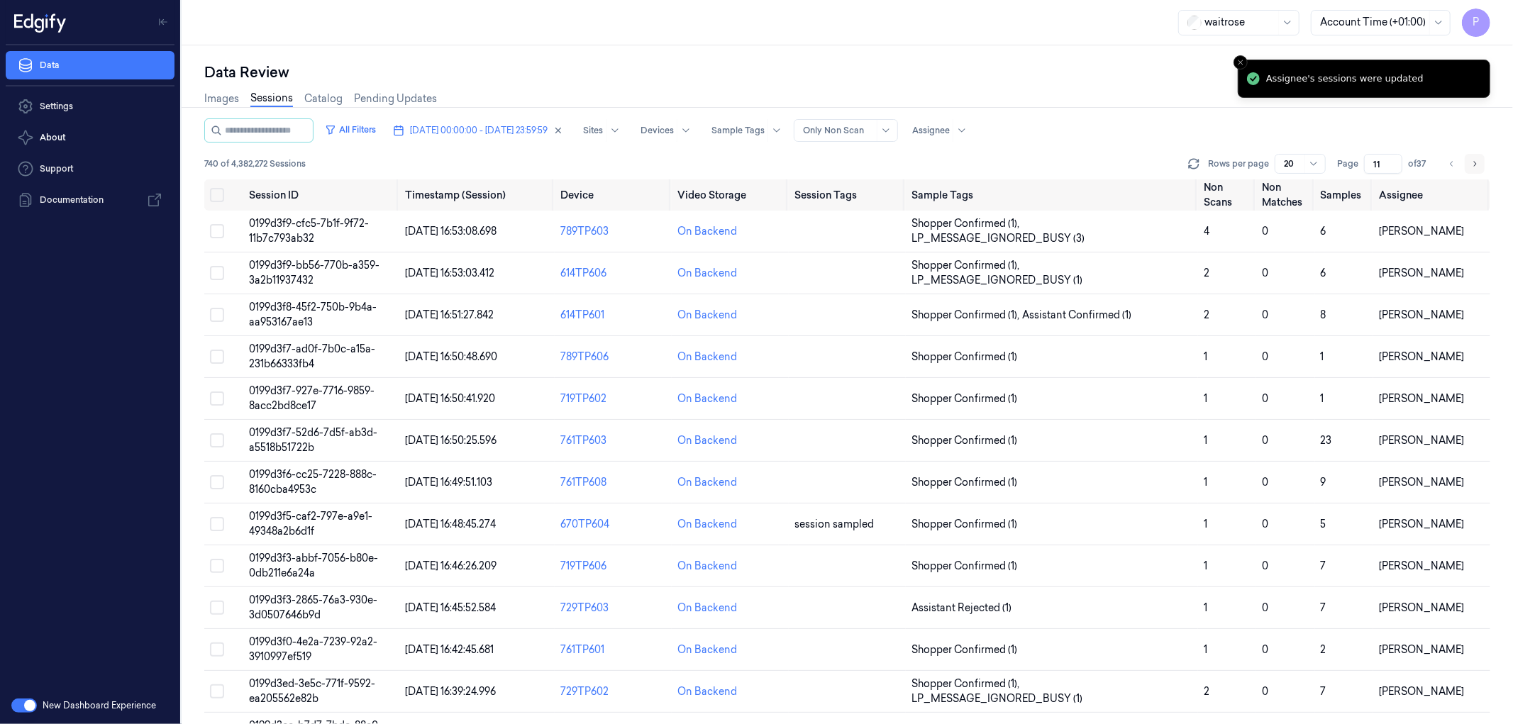
click at [1008, 165] on button "Go to next page" at bounding box center [1475, 164] width 20 height 20
type input "12"
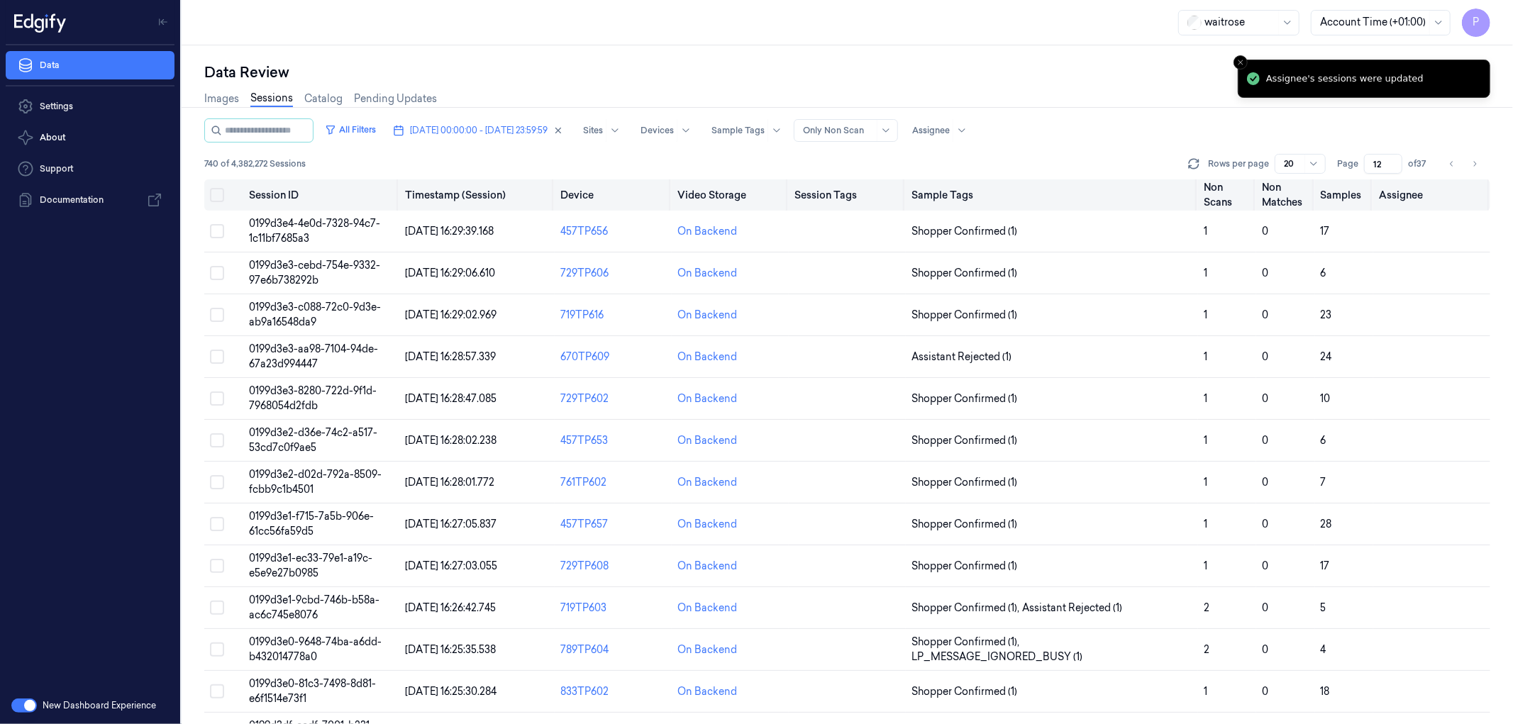
click at [213, 195] on button "Select all" at bounding box center [217, 195] width 14 height 14
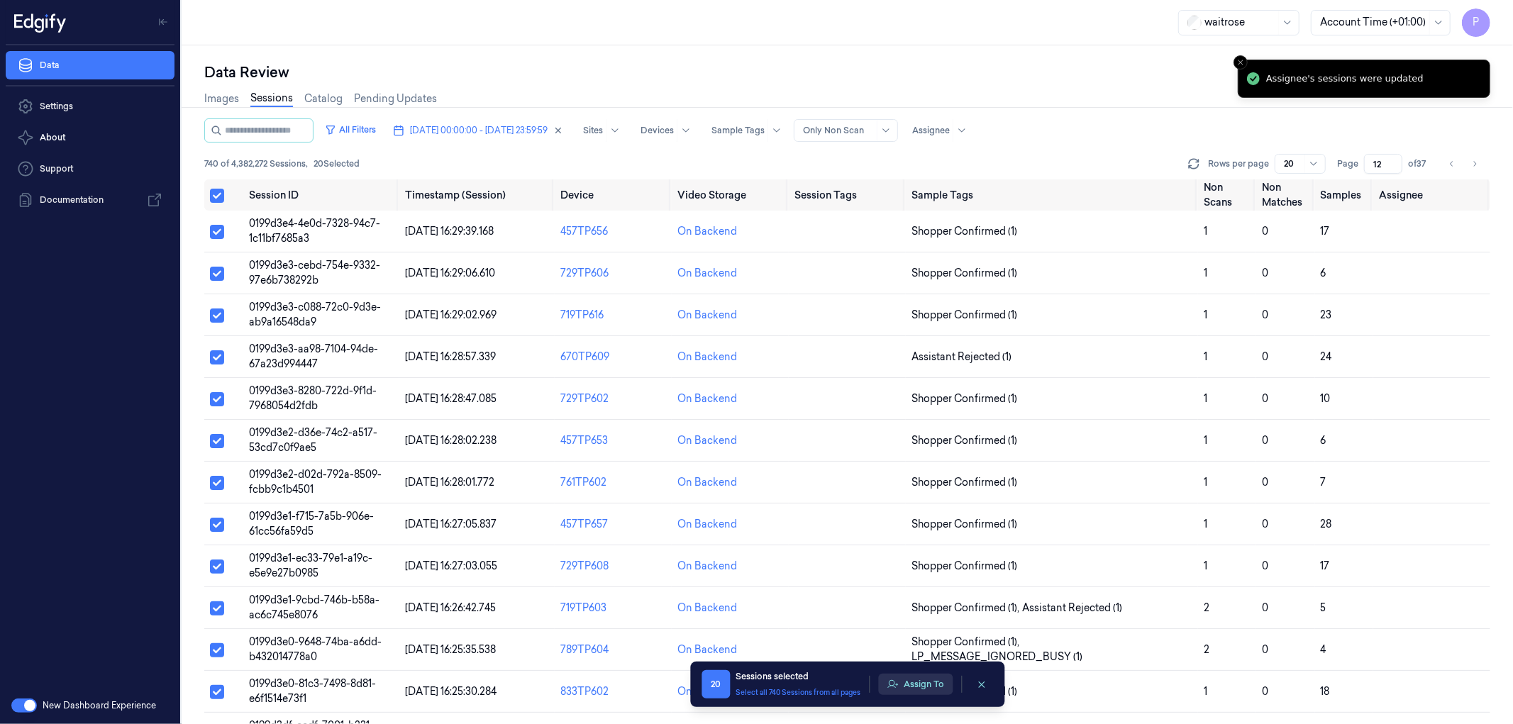
click at [916, 440] on button "Assign To" at bounding box center [915, 684] width 74 height 21
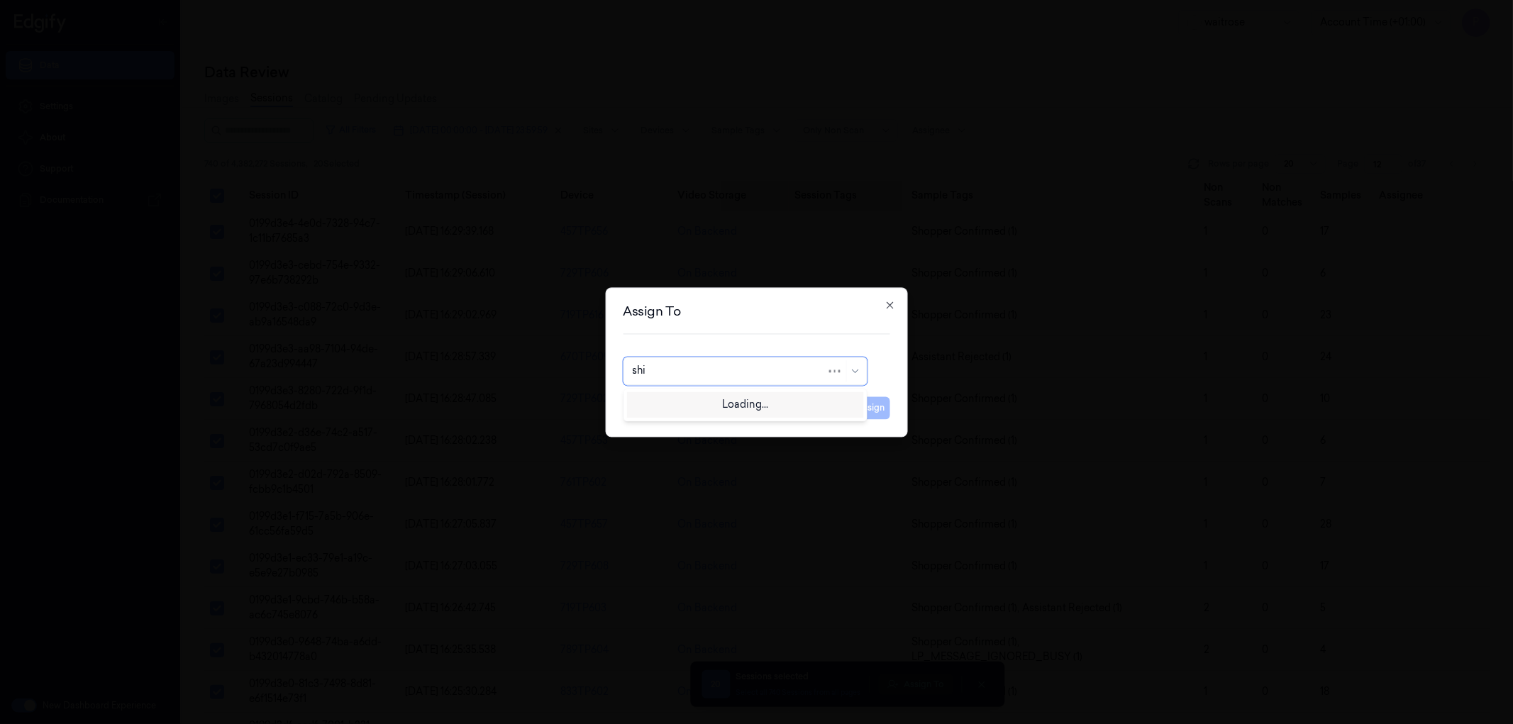
type input "shif"
click at [716, 404] on div "Shifa A" at bounding box center [745, 403] width 226 height 15
click at [870, 405] on button "Assign" at bounding box center [870, 408] width 39 height 23
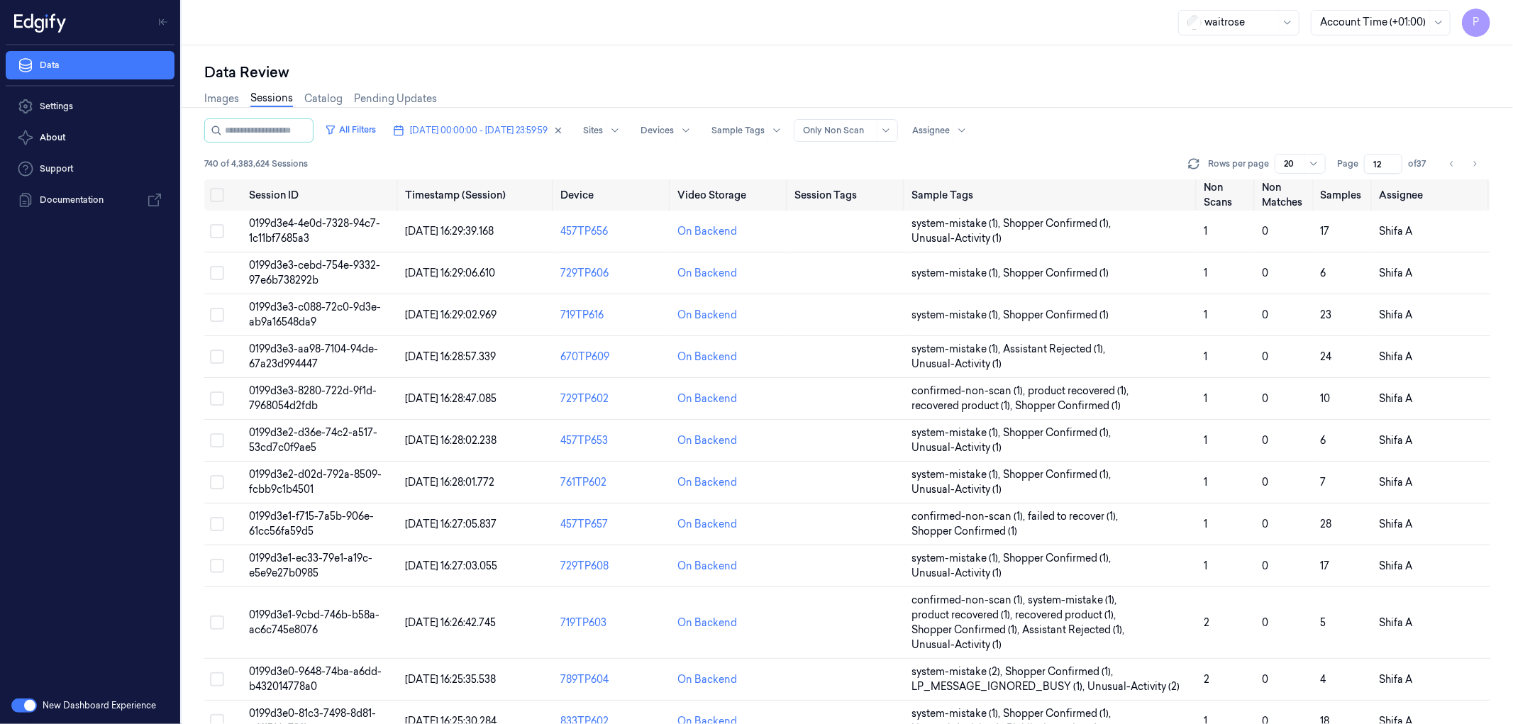
click at [492, 132] on span "[DATE] 00:00:00 - [DATE] 23:59:59" at bounding box center [479, 130] width 138 height 13
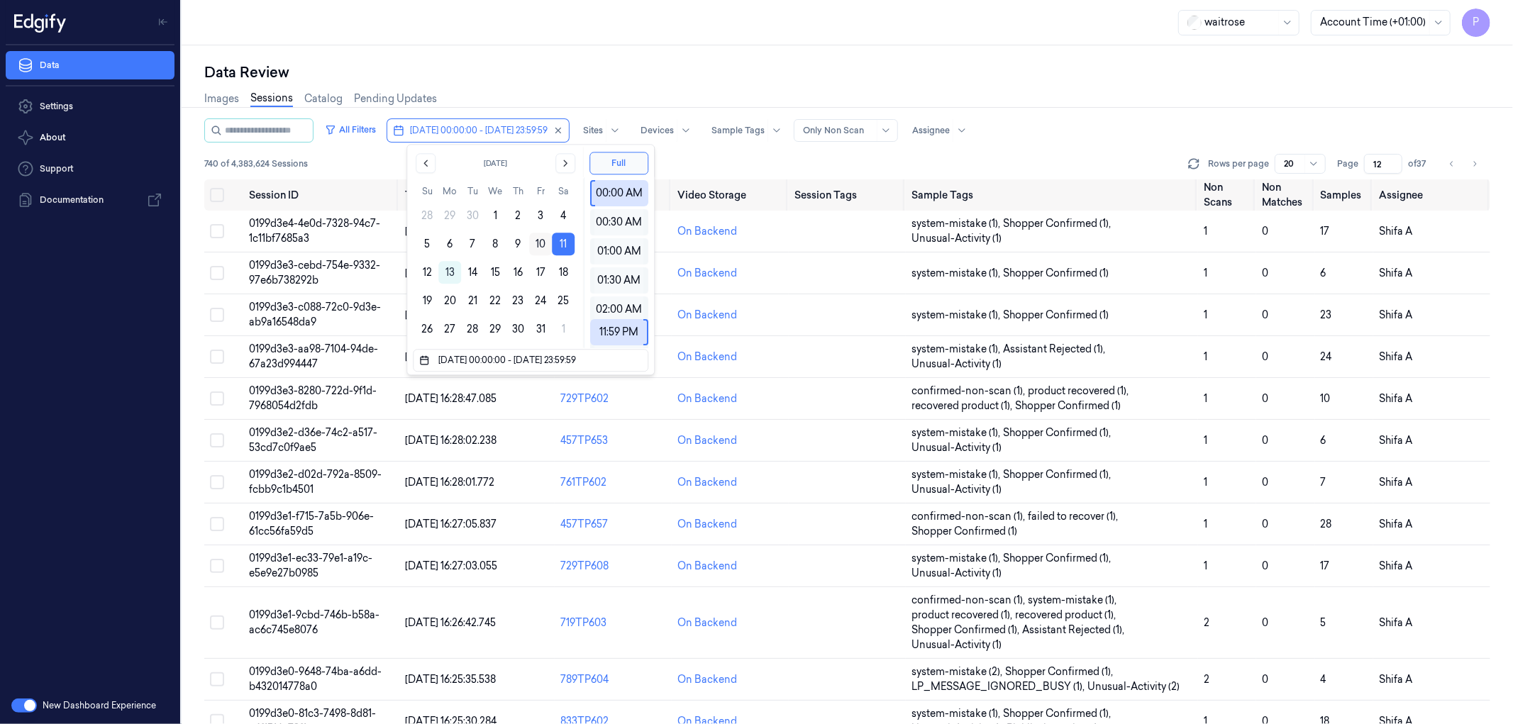
click at [539, 244] on button "10" at bounding box center [540, 244] width 23 height 23
click at [538, 243] on button "10" at bounding box center [540, 244] width 23 height 23
type input "10/10/2025 00:00:00 - 10/10/2025 23:59:59"
click at [655, 60] on div "Data Review Images Sessions Catalog Pending Updates All Filters 10/10/2025 00:0…" at bounding box center [847, 384] width 1331 height 679
type input "1"
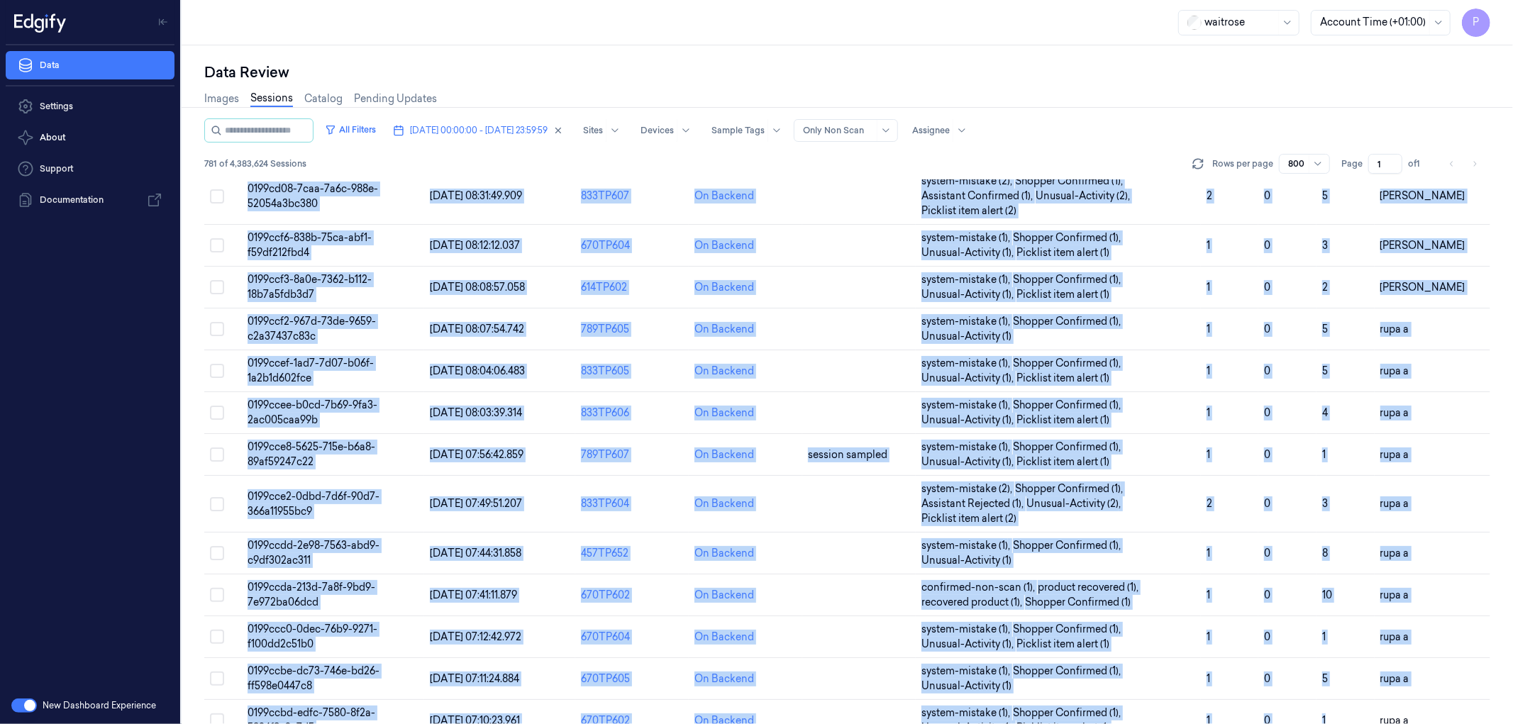
scroll to position [33273, 0]
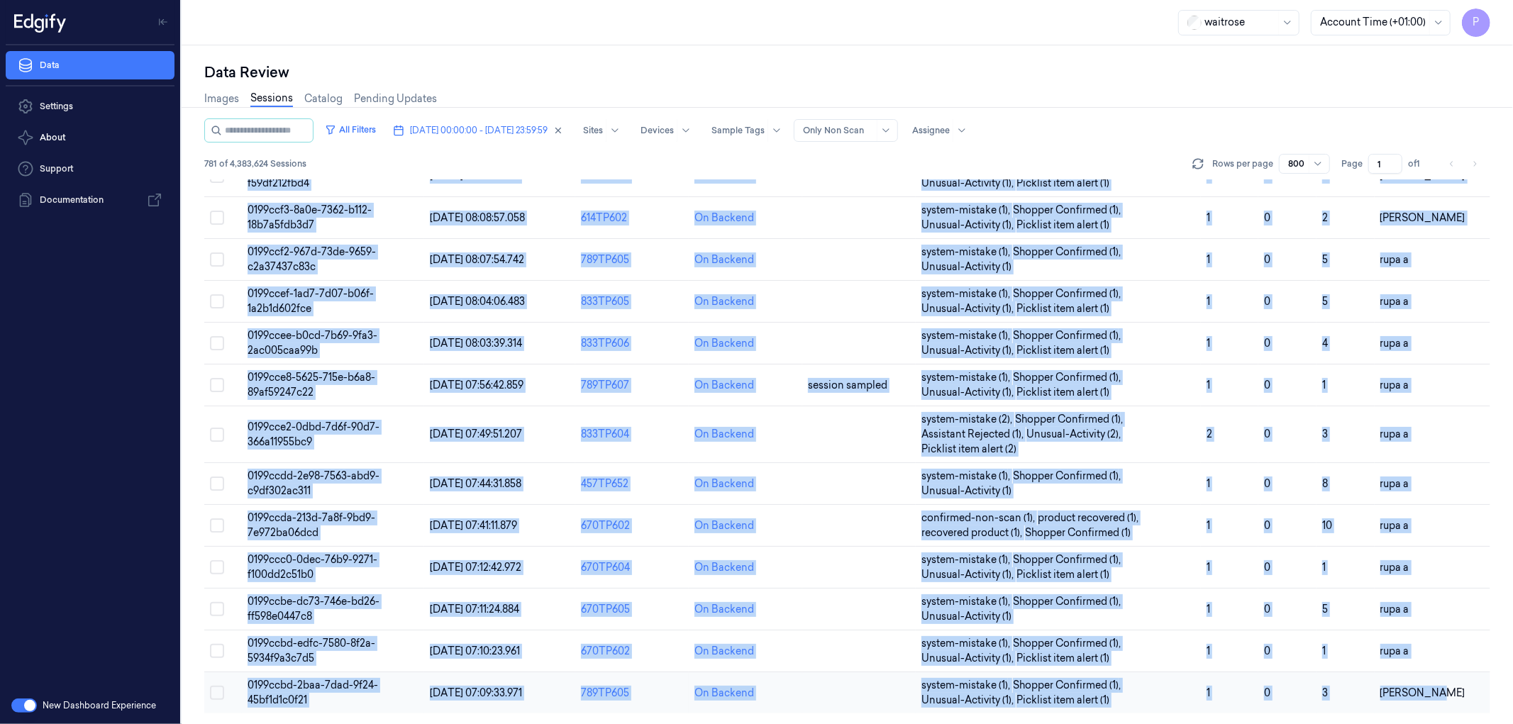
drag, startPoint x: 197, startPoint y: 194, endPoint x: 1431, endPoint y: 690, distance: 1330.1
click at [1431, 690] on div "Data Review Images Sessions Catalog Pending Updates All Filters 10/10/2025 00:0…" at bounding box center [847, 384] width 1331 height 679
click at [599, 45] on div "Data Review Images Sessions Catalog Pending Updates All Filters 10/10/2025 00:0…" at bounding box center [847, 384] width 1331 height 679
click at [563, 132] on icon "button" at bounding box center [558, 131] width 10 height 10
